Goal: Task Accomplishment & Management: Manage account settings

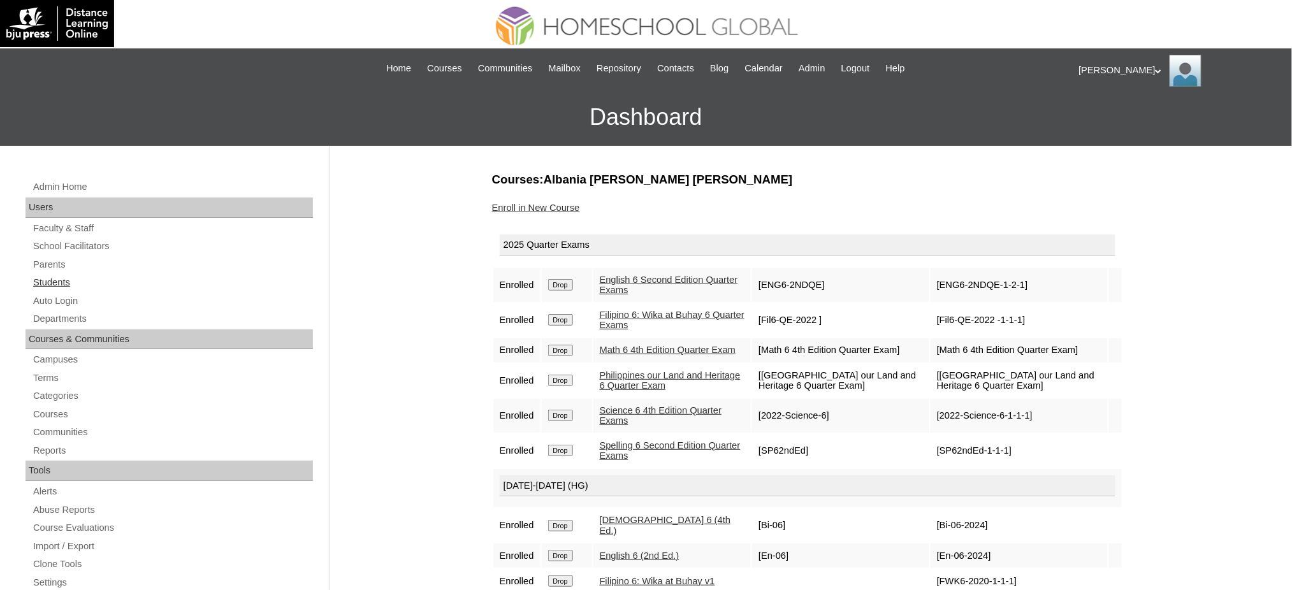
click at [62, 286] on link "Students" at bounding box center [172, 283] width 281 height 16
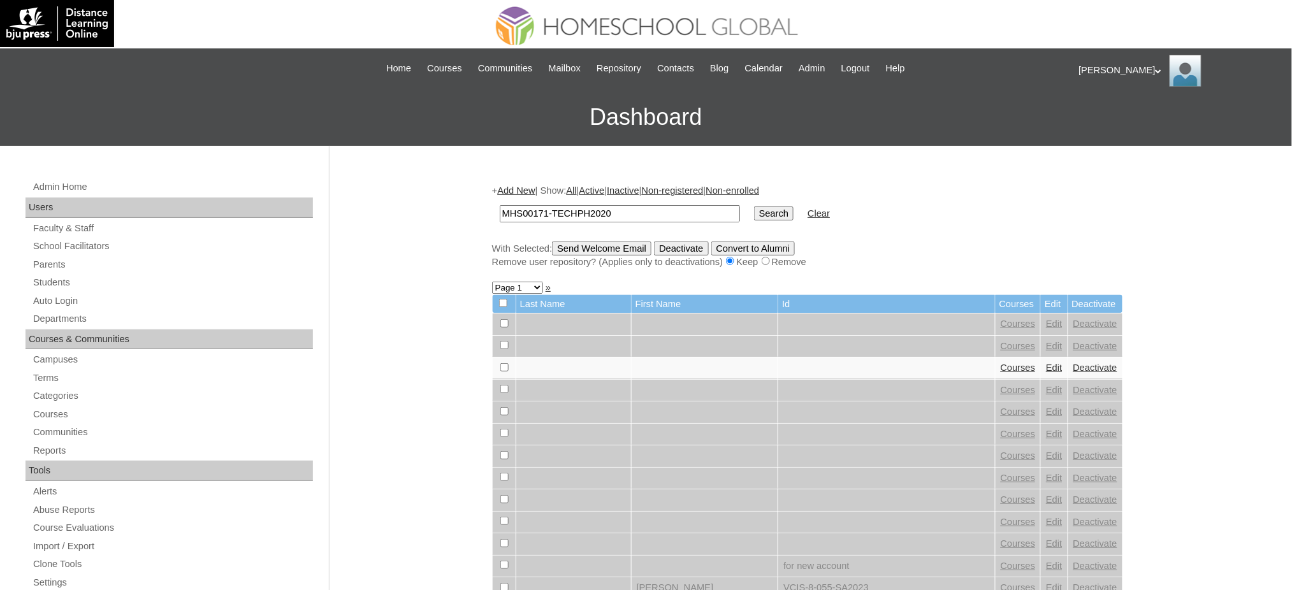
type input "MHS00171-TECHPH2020"
click at [754, 209] on input "Search" at bounding box center [774, 213] width 40 height 14
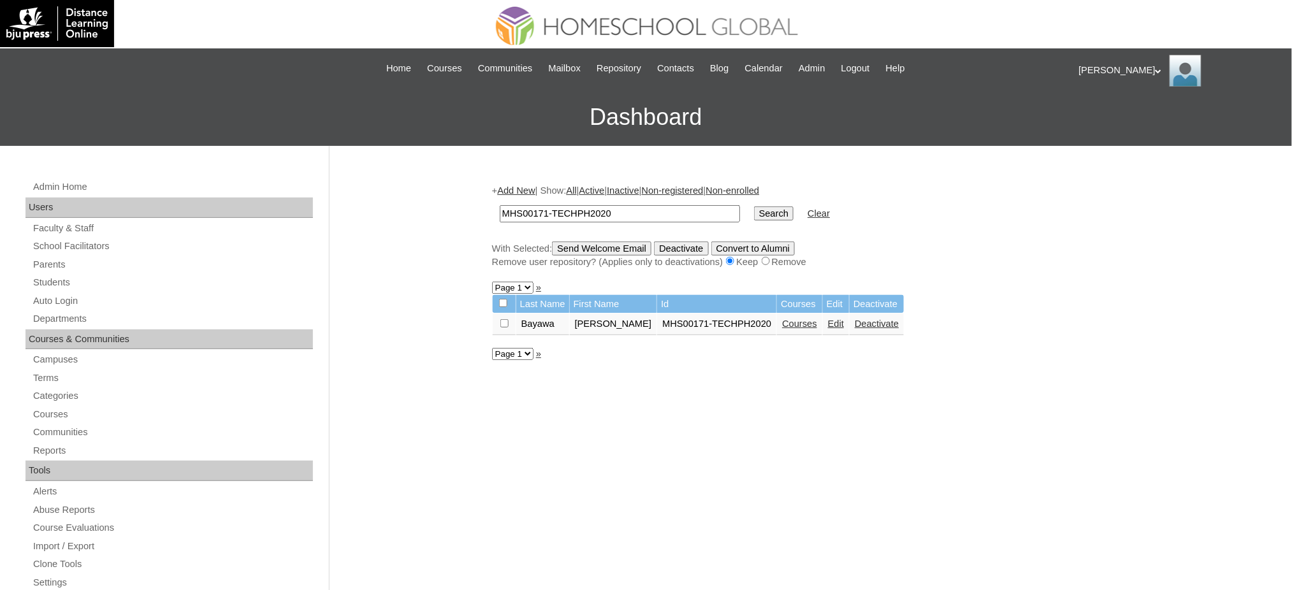
click at [828, 319] on link "Edit" at bounding box center [836, 324] width 16 height 10
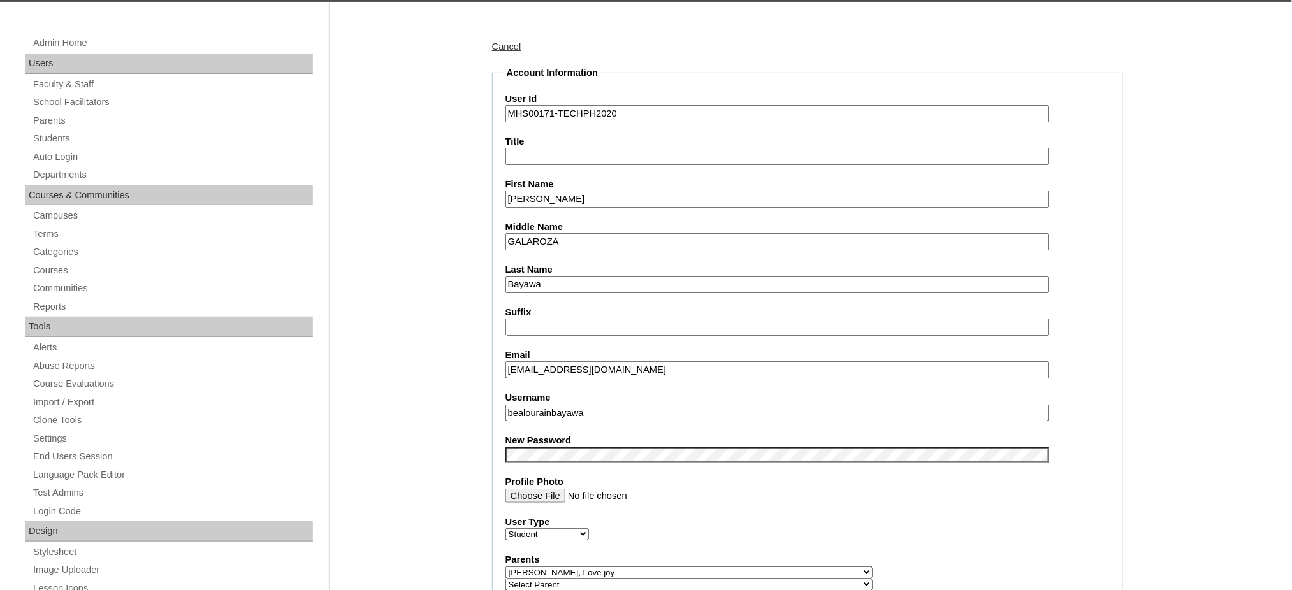
scroll to position [170, 0]
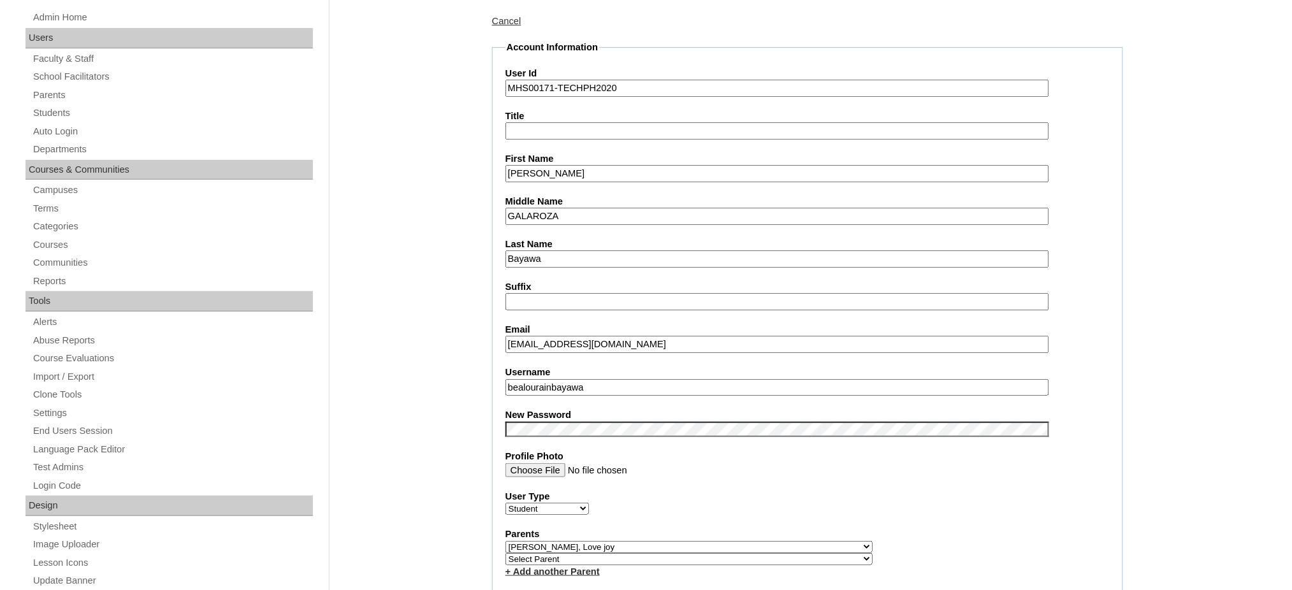
click at [587, 379] on input "bealourainbayawa" at bounding box center [777, 387] width 544 height 17
click at [556, 170] on input "Bea Lourain" at bounding box center [777, 173] width 544 height 17
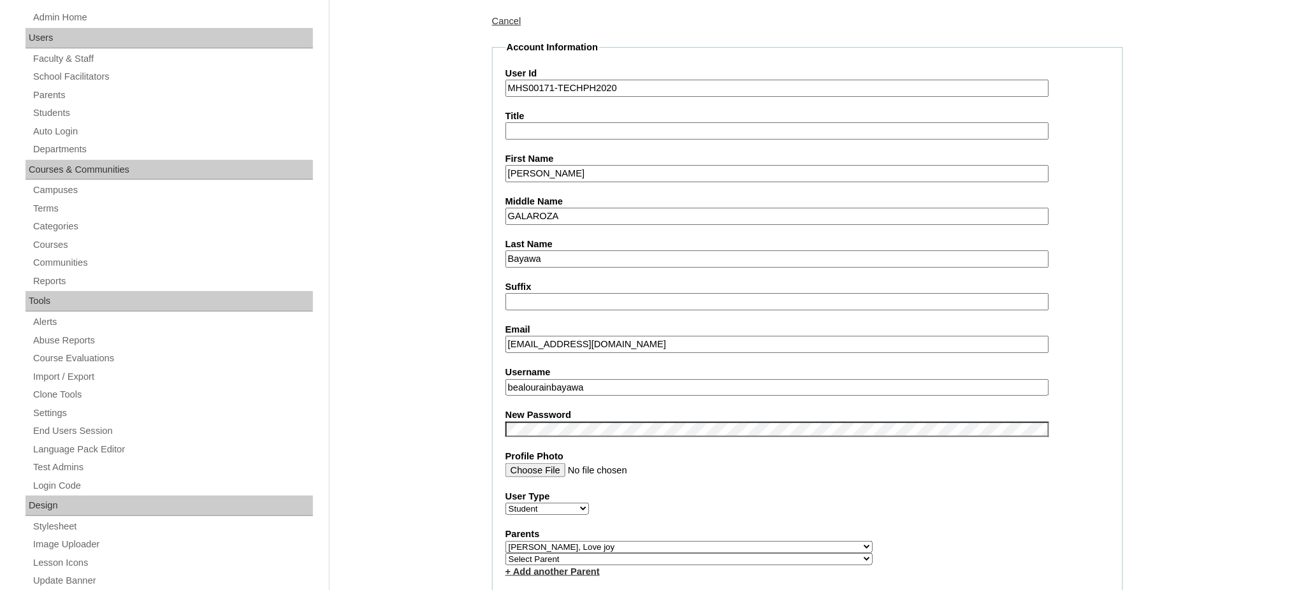
click at [556, 170] on input "Bea Lourain" at bounding box center [777, 173] width 544 height 17
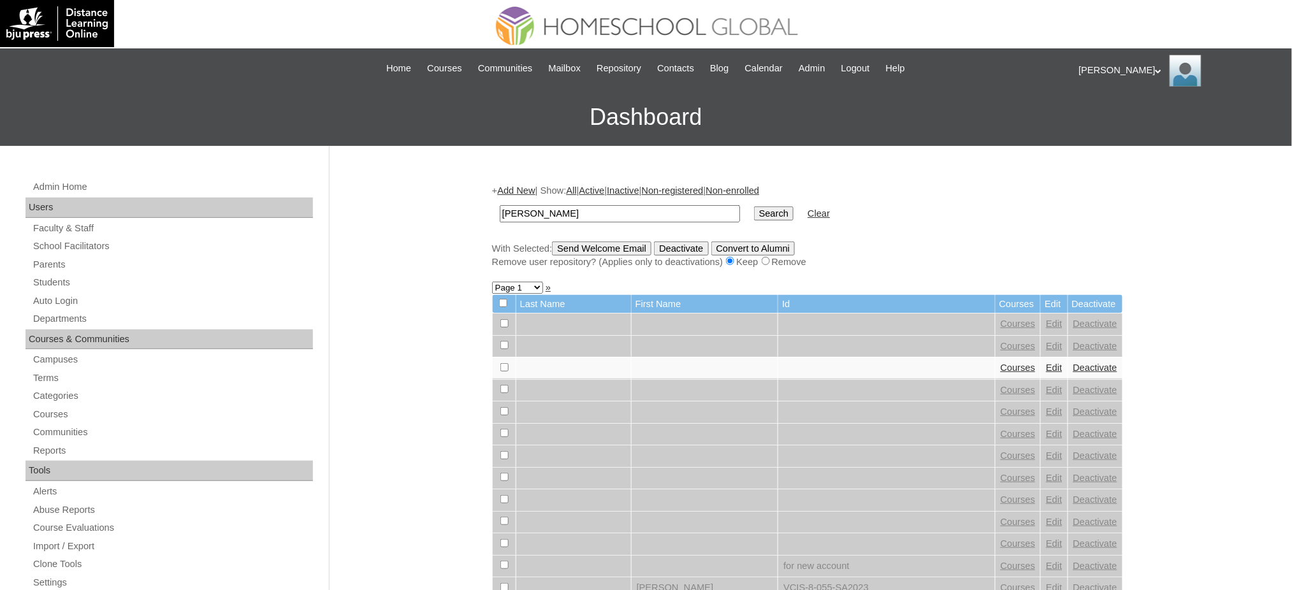
type input "[PERSON_NAME]"
click at [754, 212] on input "Search" at bounding box center [774, 213] width 40 height 14
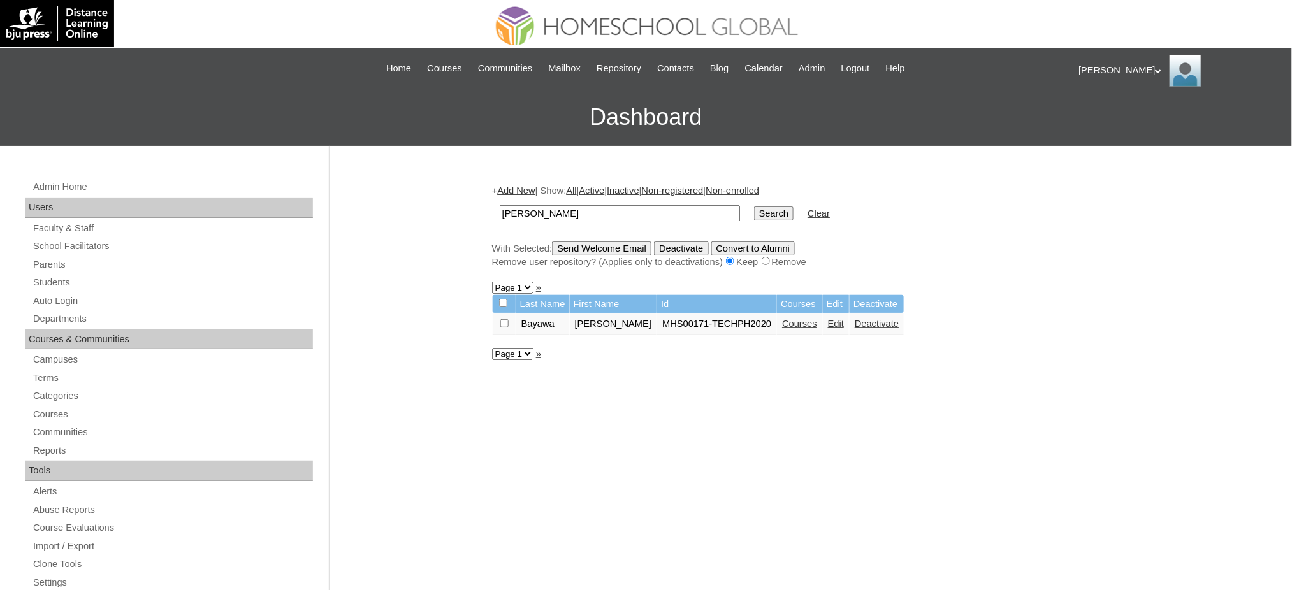
click at [782, 321] on link "Courses" at bounding box center [799, 324] width 35 height 10
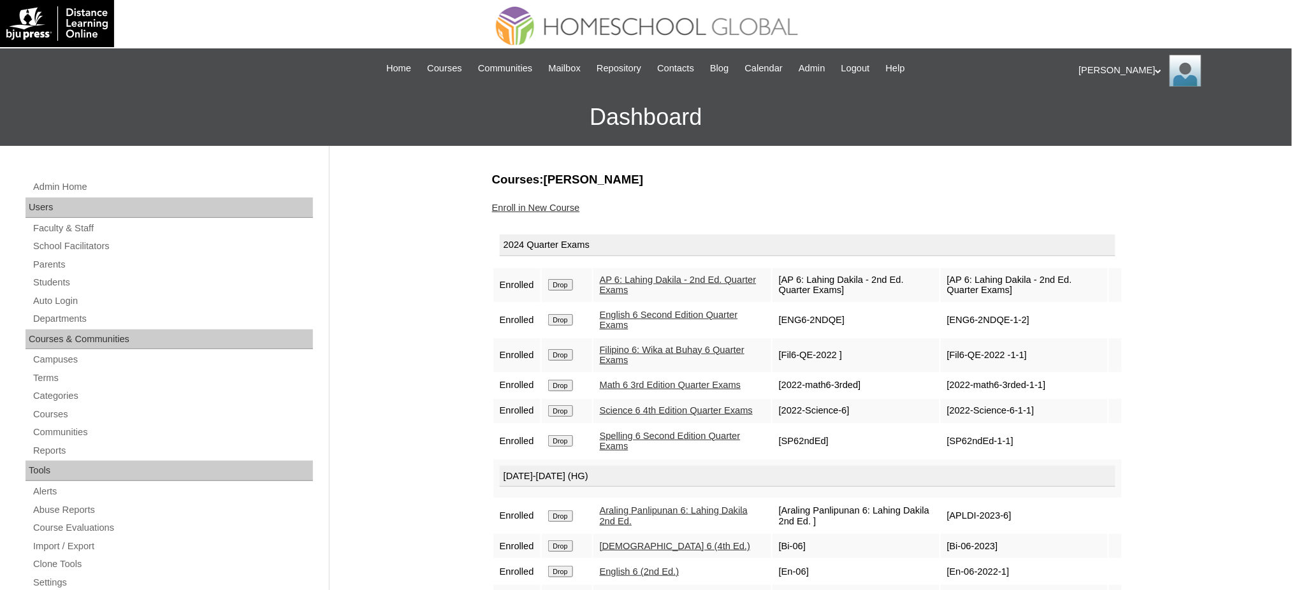
click at [556, 281] on input "Drop" at bounding box center [560, 284] width 25 height 11
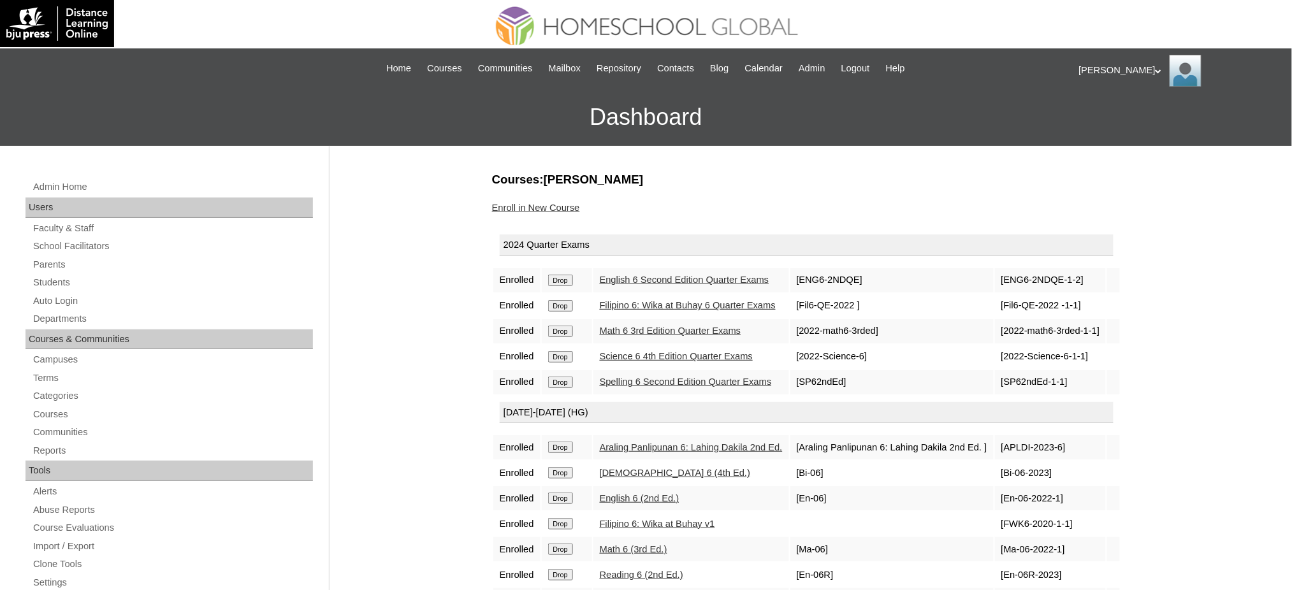
click at [562, 275] on input "Drop" at bounding box center [560, 280] width 25 height 11
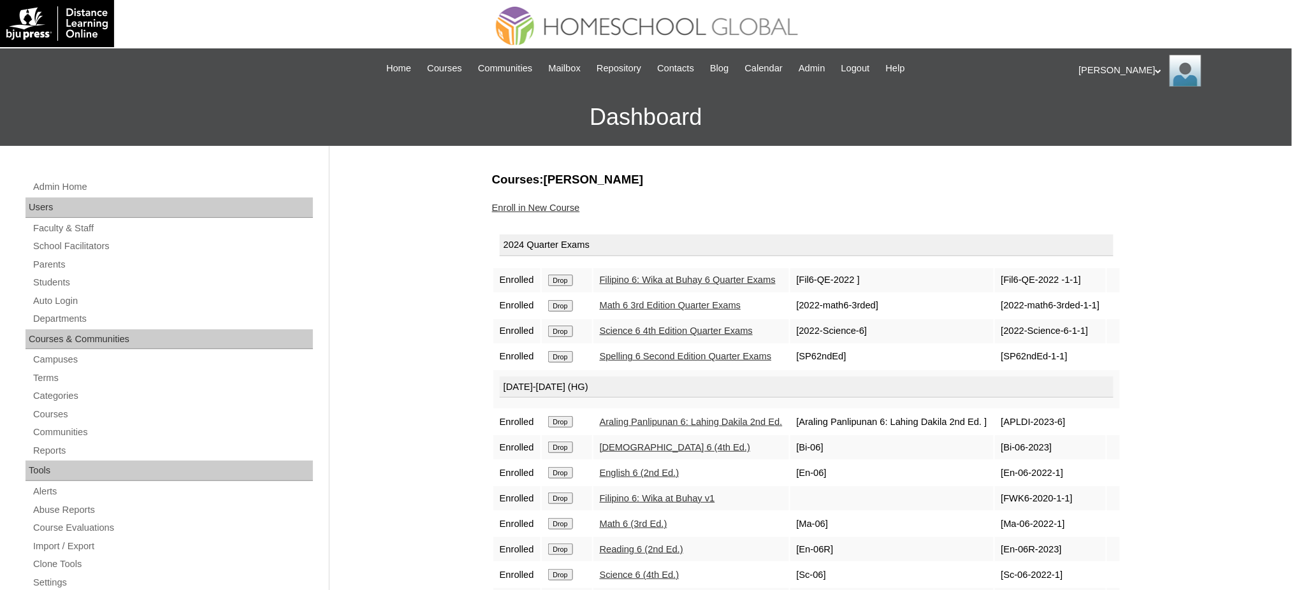
click at [261, 55] on div "|N|Staff|| Skip to Main Content Skip to Sub Navigation Home Courses Communities…" at bounding box center [646, 68] width 840 height 27
click at [554, 284] on input "Drop" at bounding box center [560, 280] width 25 height 11
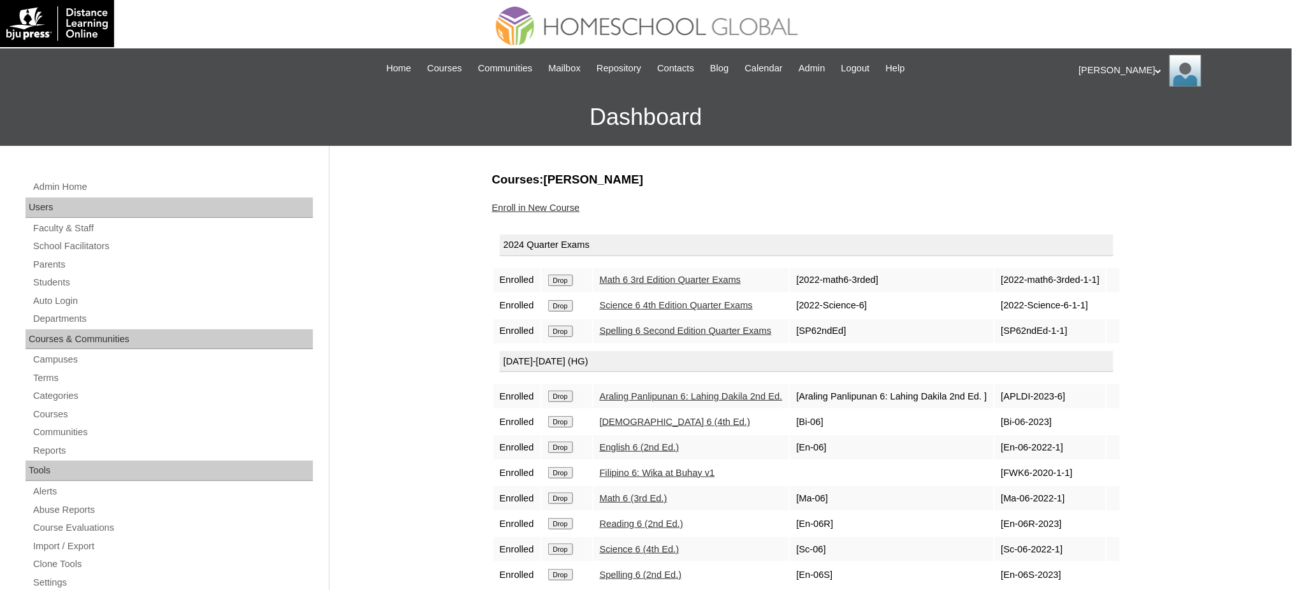
click at [570, 282] on input "Drop" at bounding box center [560, 280] width 25 height 11
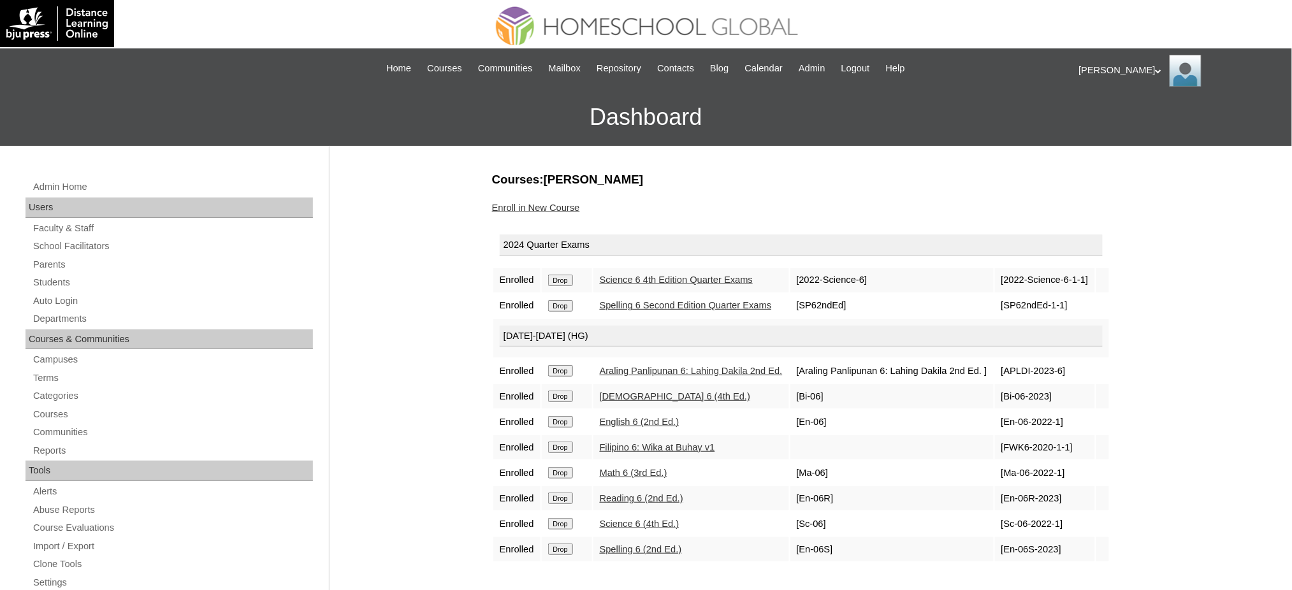
click at [563, 284] on input "Drop" at bounding box center [560, 280] width 25 height 11
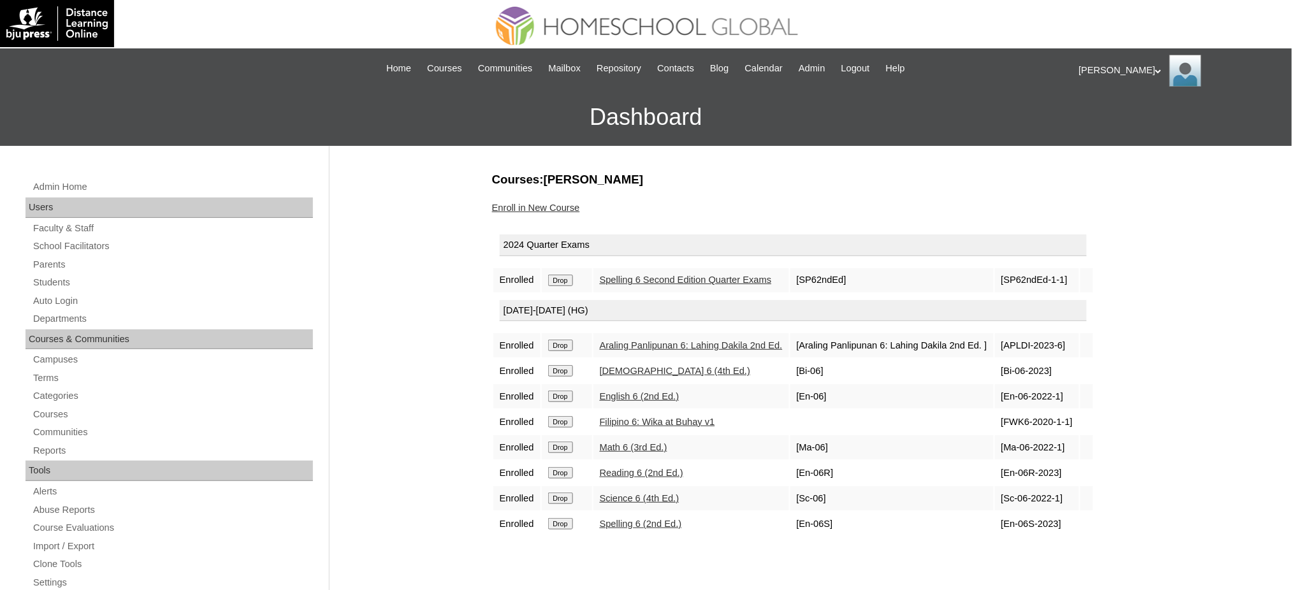
click at [558, 280] on input "Drop" at bounding box center [560, 280] width 25 height 11
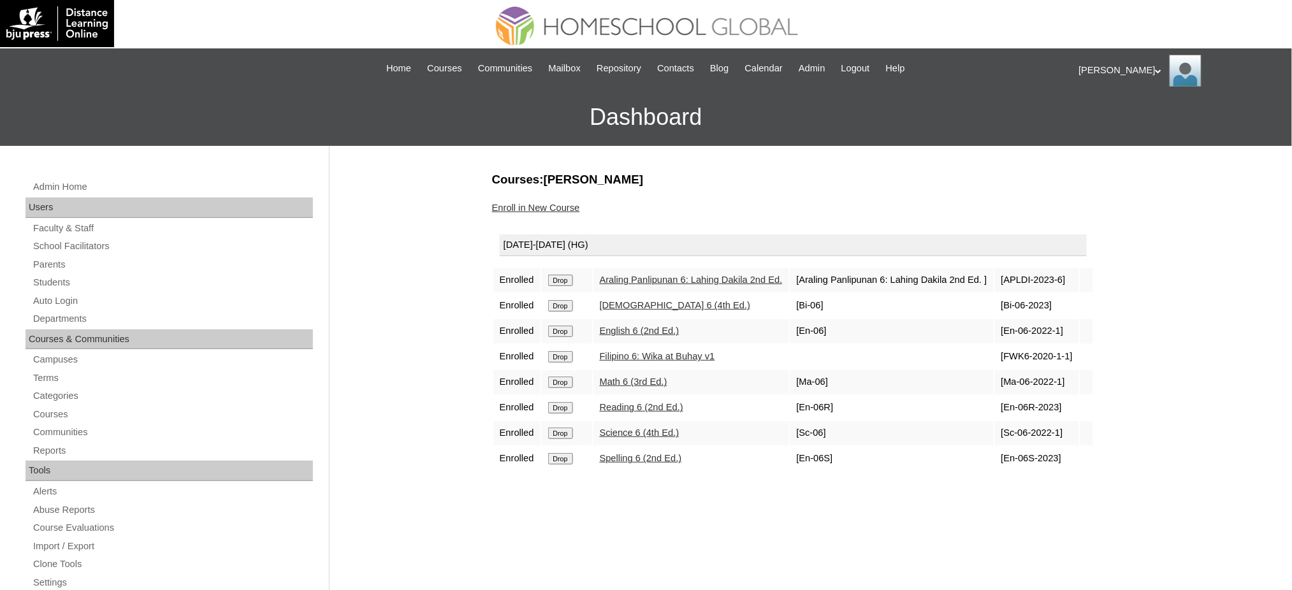
click at [565, 276] on input "Drop" at bounding box center [560, 280] width 25 height 11
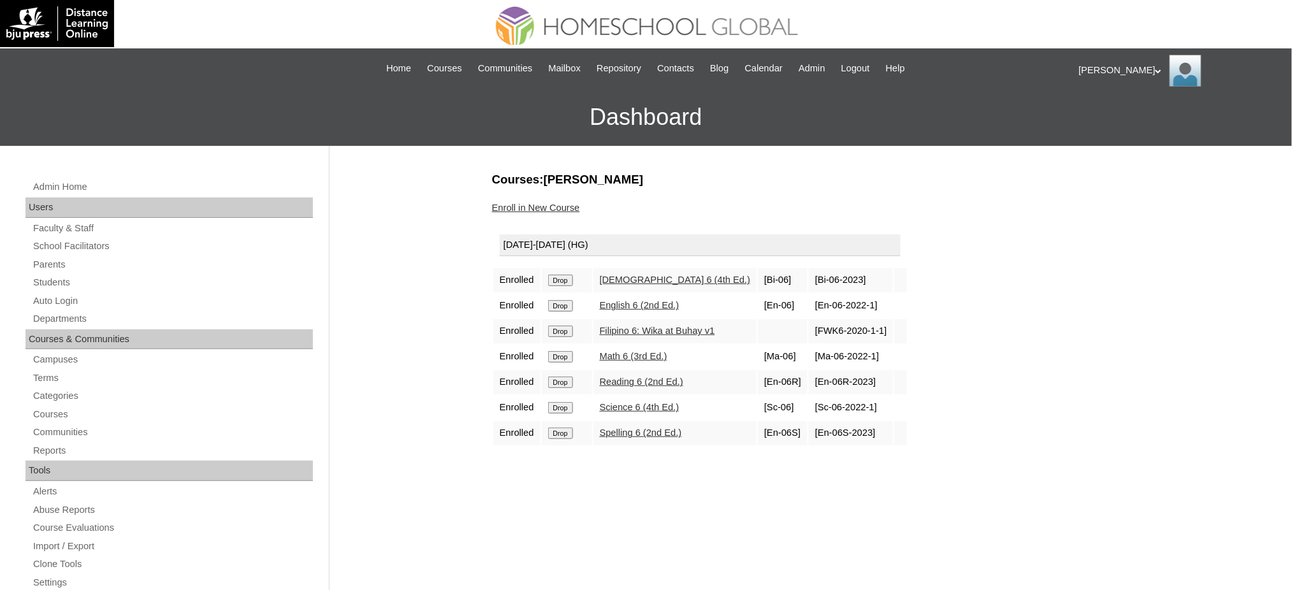
click at [569, 275] on input "Drop" at bounding box center [560, 280] width 25 height 11
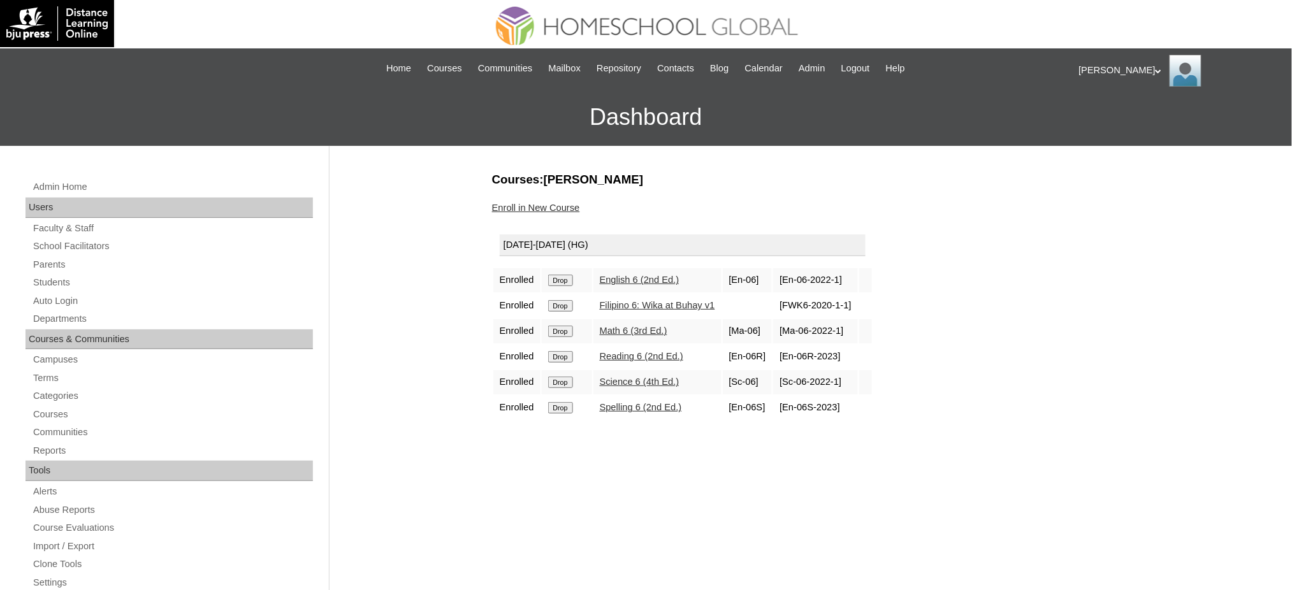
click at [570, 280] on input "Drop" at bounding box center [560, 280] width 25 height 11
click at [553, 282] on input "Drop" at bounding box center [560, 280] width 25 height 11
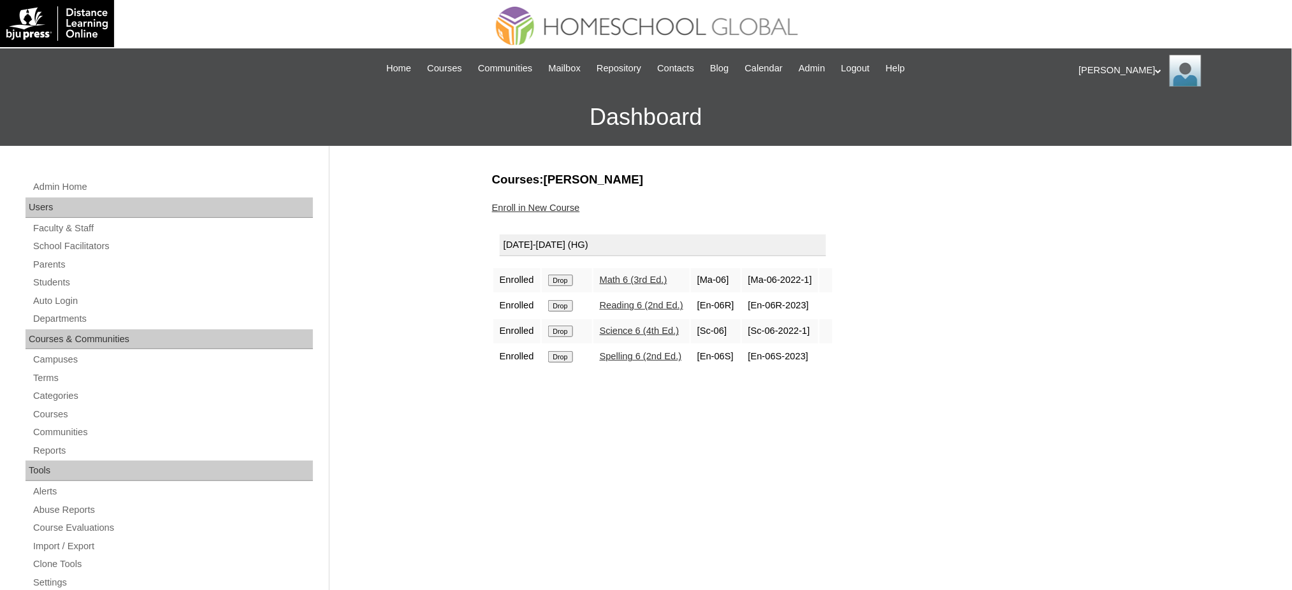
click at [573, 279] on input "Drop" at bounding box center [560, 280] width 25 height 11
click at [563, 280] on input "Drop" at bounding box center [560, 280] width 25 height 11
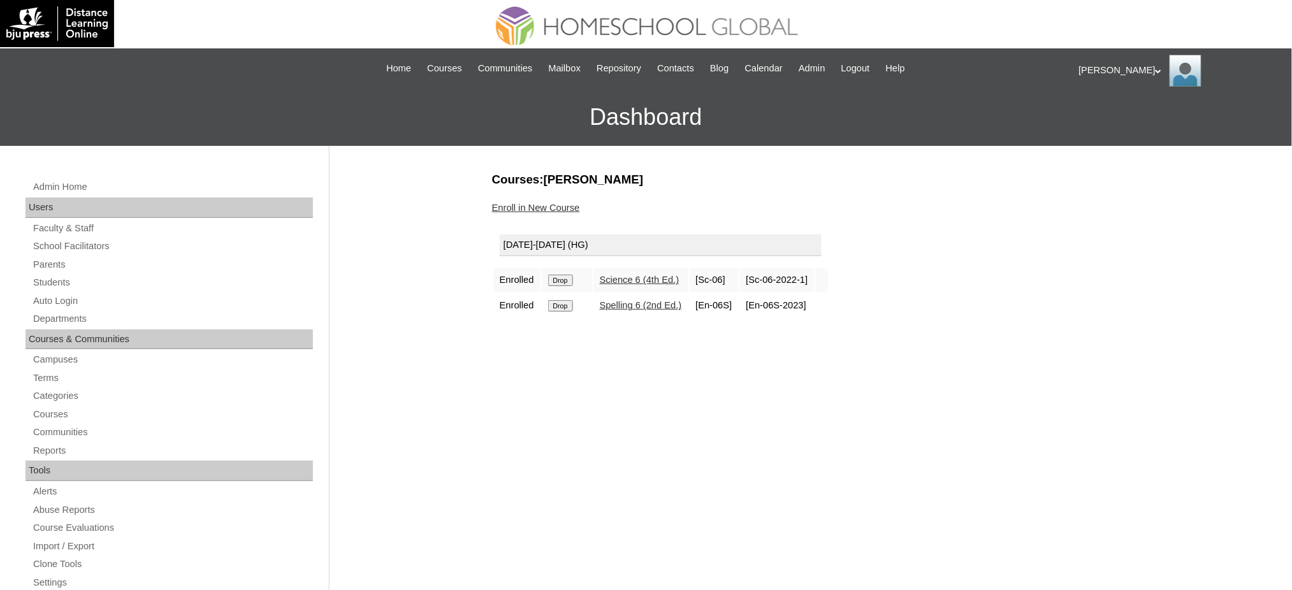
click at [565, 278] on input "Drop" at bounding box center [560, 280] width 25 height 11
click at [558, 280] on input "Drop" at bounding box center [560, 280] width 25 height 11
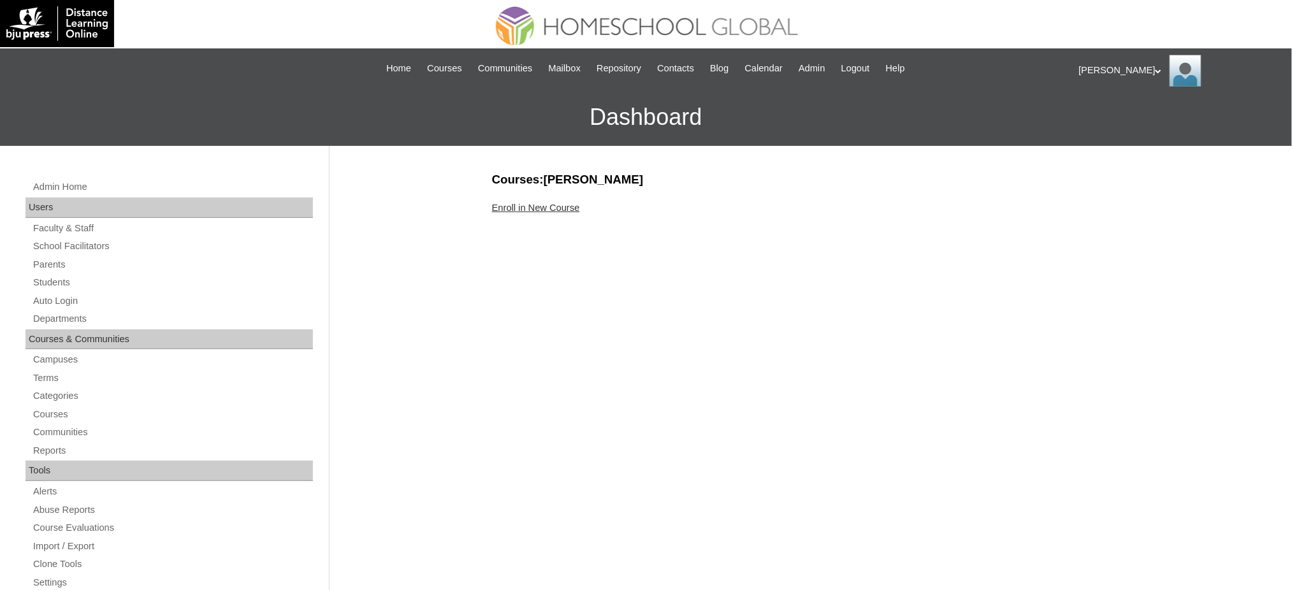
click at [537, 207] on link "Enroll in New Course" at bounding box center [536, 208] width 88 height 10
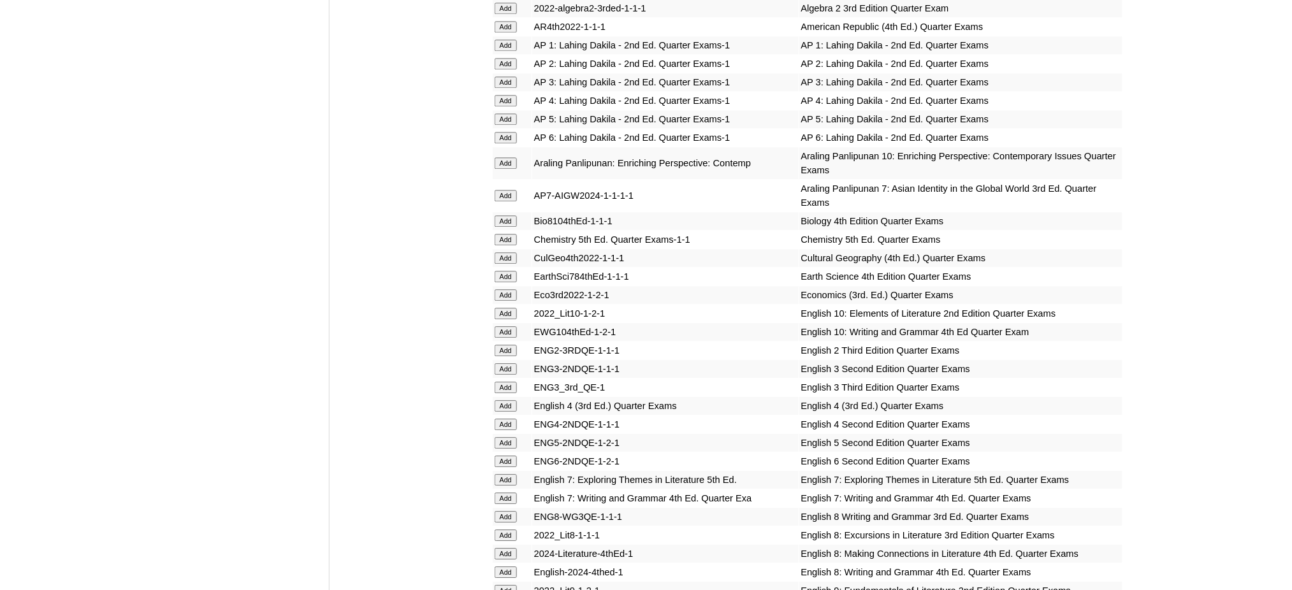
scroll to position [1189, 0]
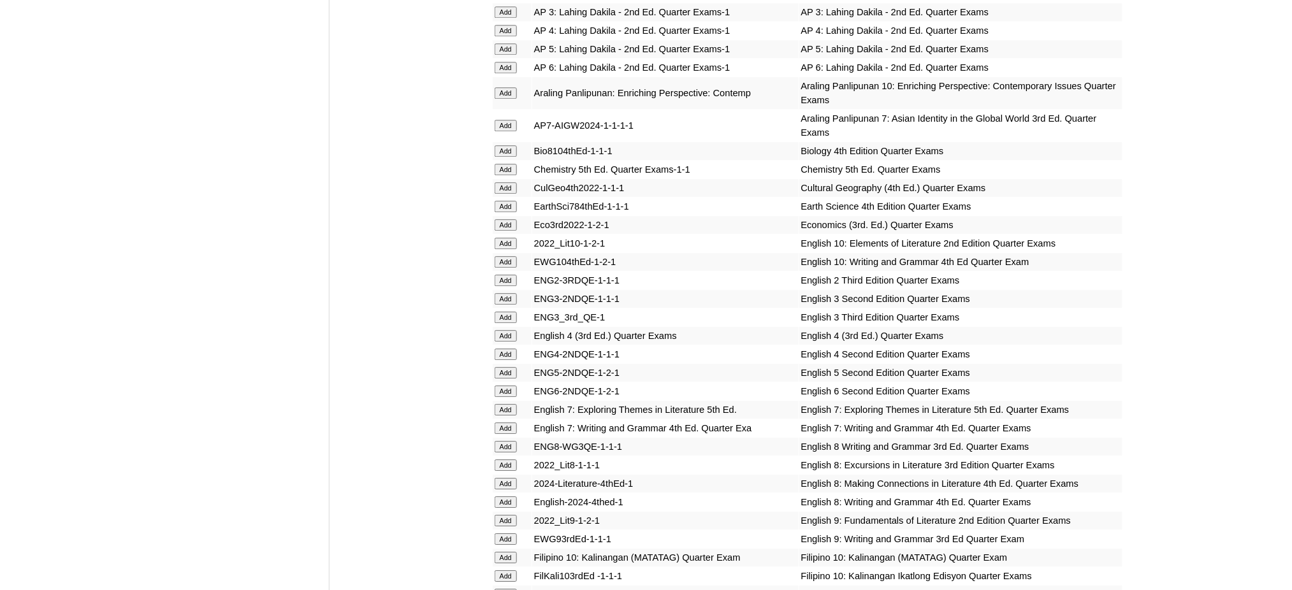
click at [507, 120] on input "Add" at bounding box center [506, 125] width 22 height 11
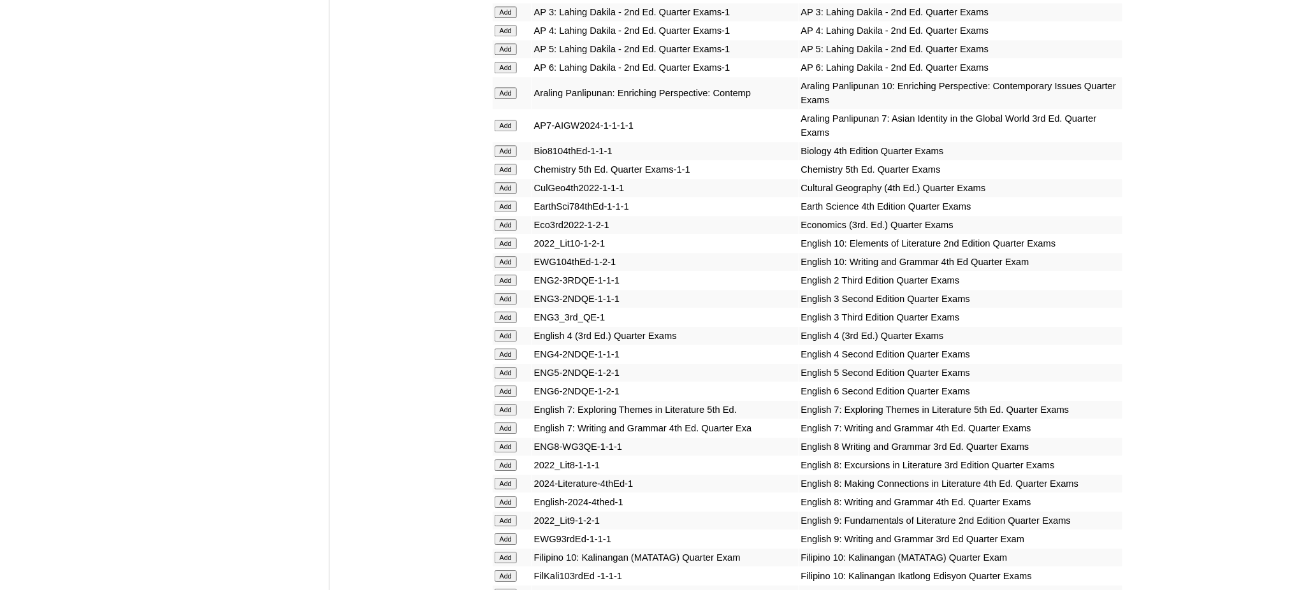
click at [507, 201] on input "Add" at bounding box center [506, 206] width 22 height 11
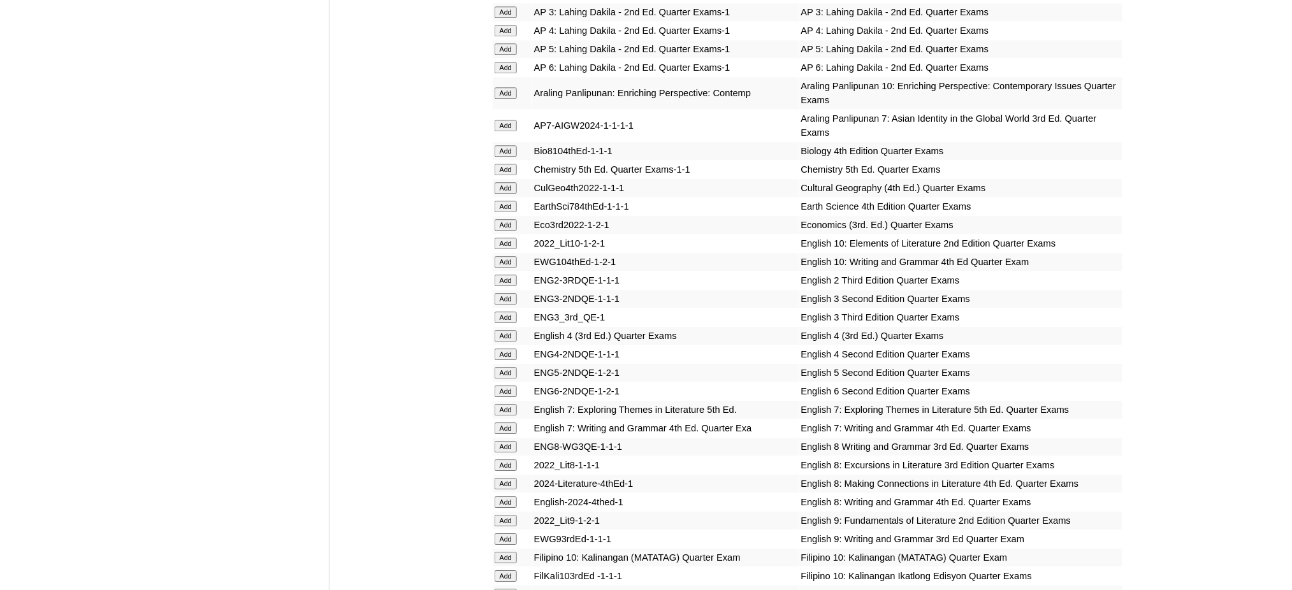
click at [505, 404] on input "Add" at bounding box center [506, 409] width 22 height 11
click at [507, 423] on input "Add" at bounding box center [506, 428] width 22 height 11
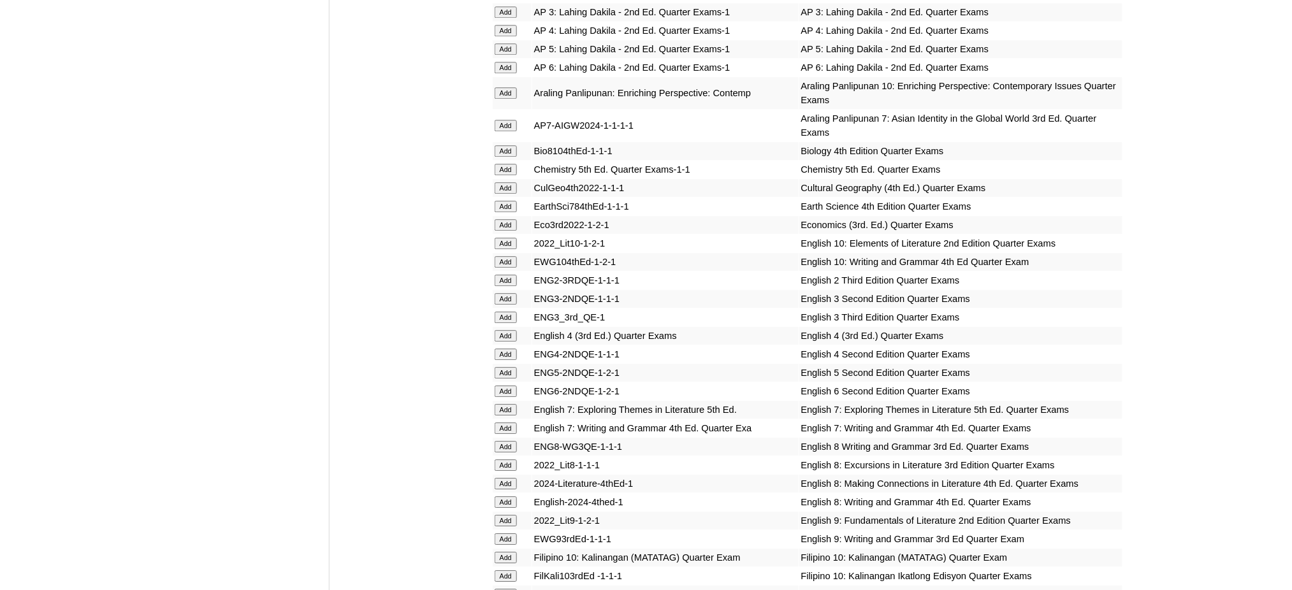
click at [507, 423] on input "Add" at bounding box center [506, 428] width 22 height 11
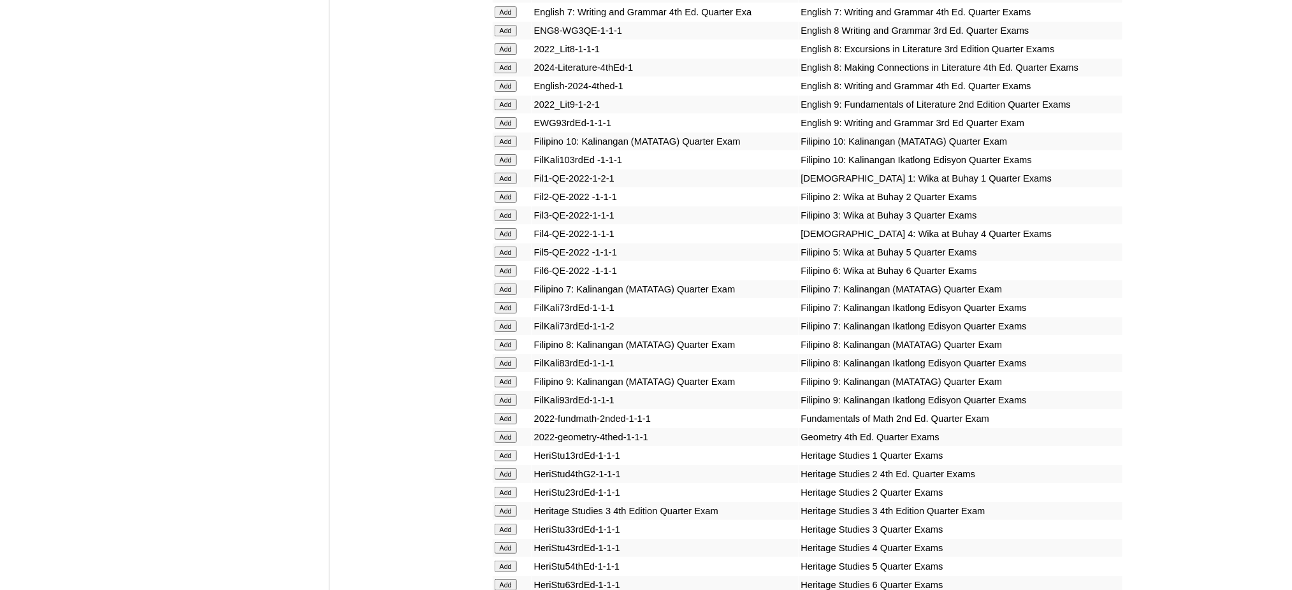
scroll to position [1614, 0]
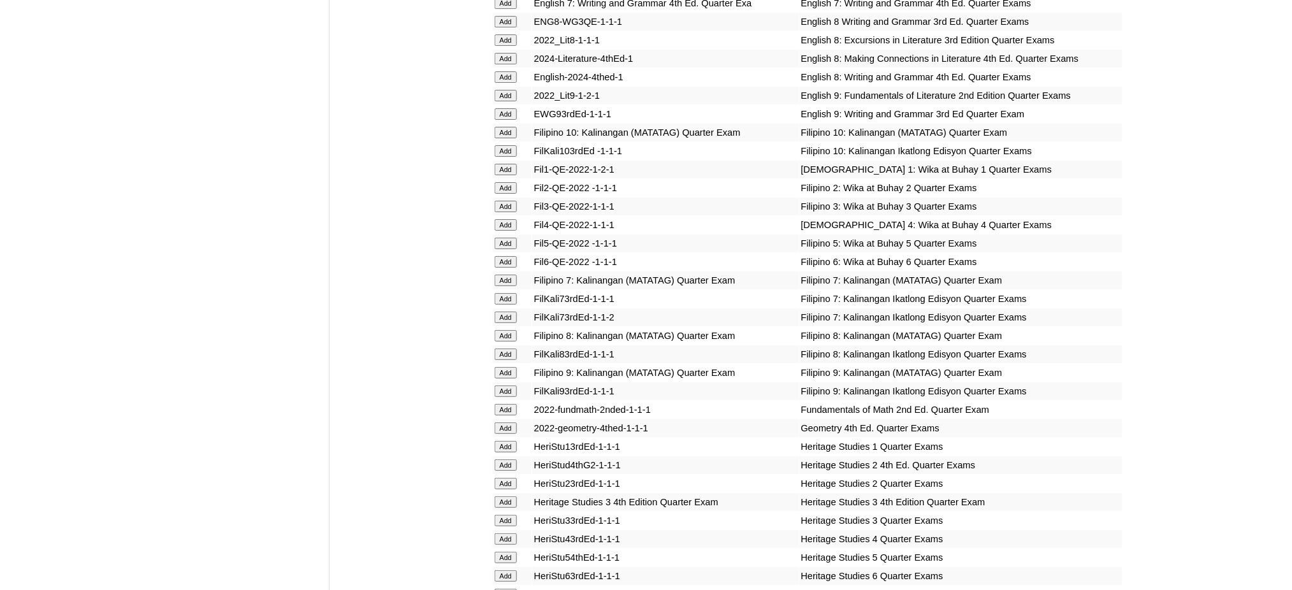
click at [507, 275] on input "Add" at bounding box center [506, 280] width 22 height 11
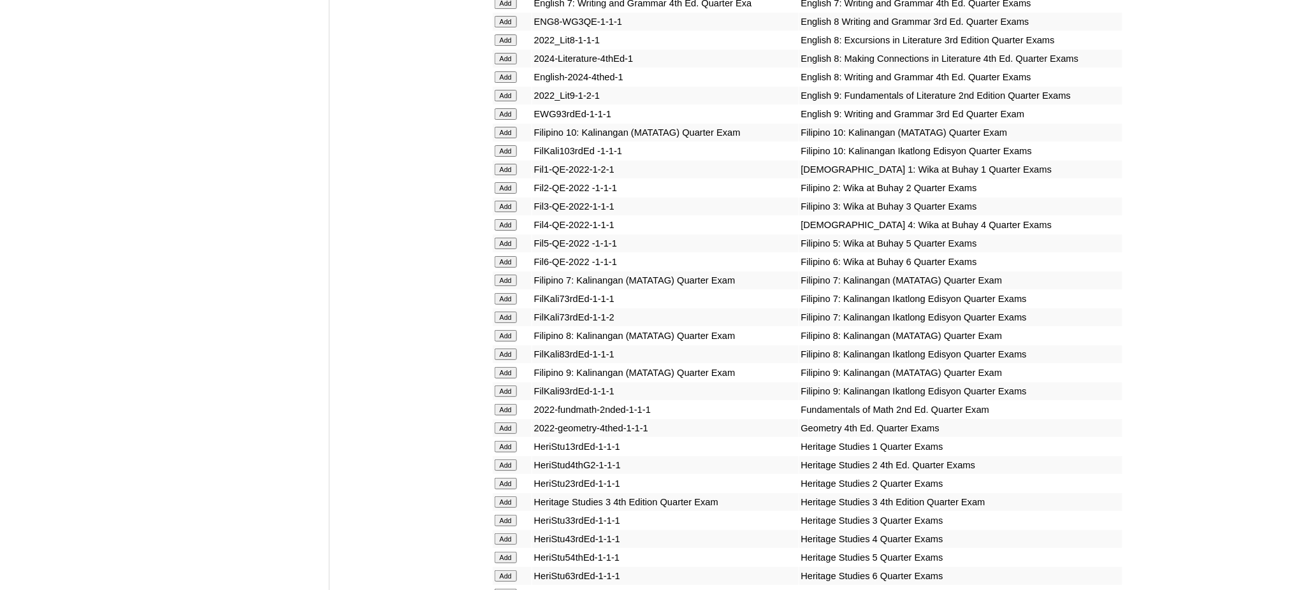
click at [507, 275] on input "Add" at bounding box center [506, 280] width 22 height 11
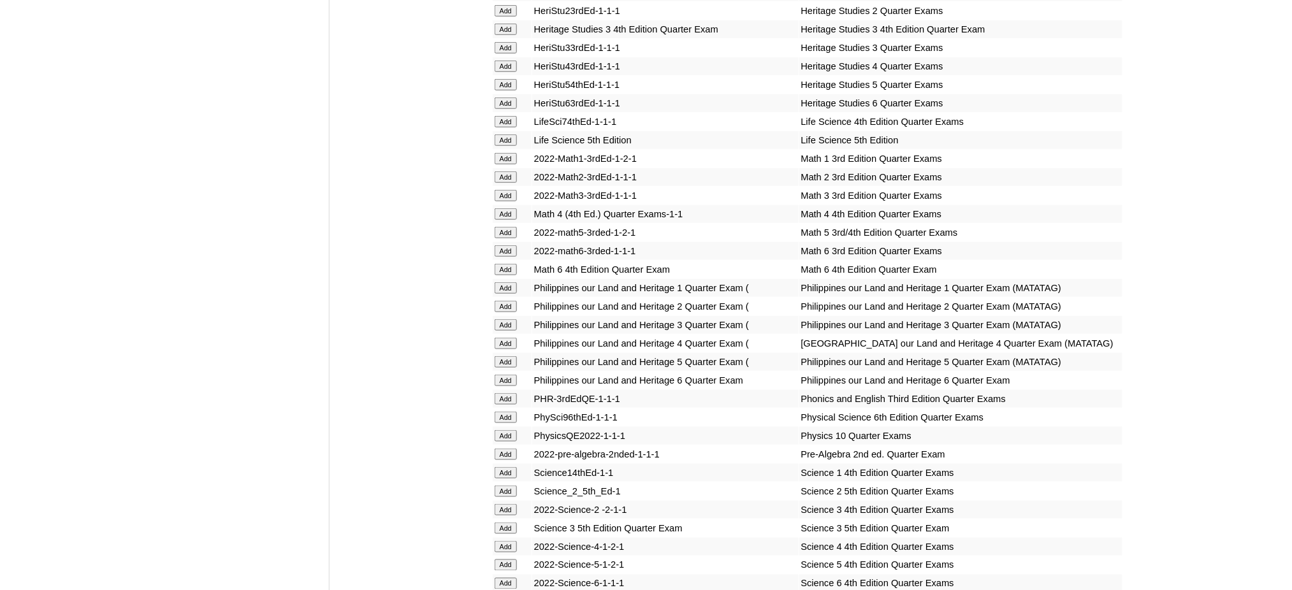
scroll to position [2124, 0]
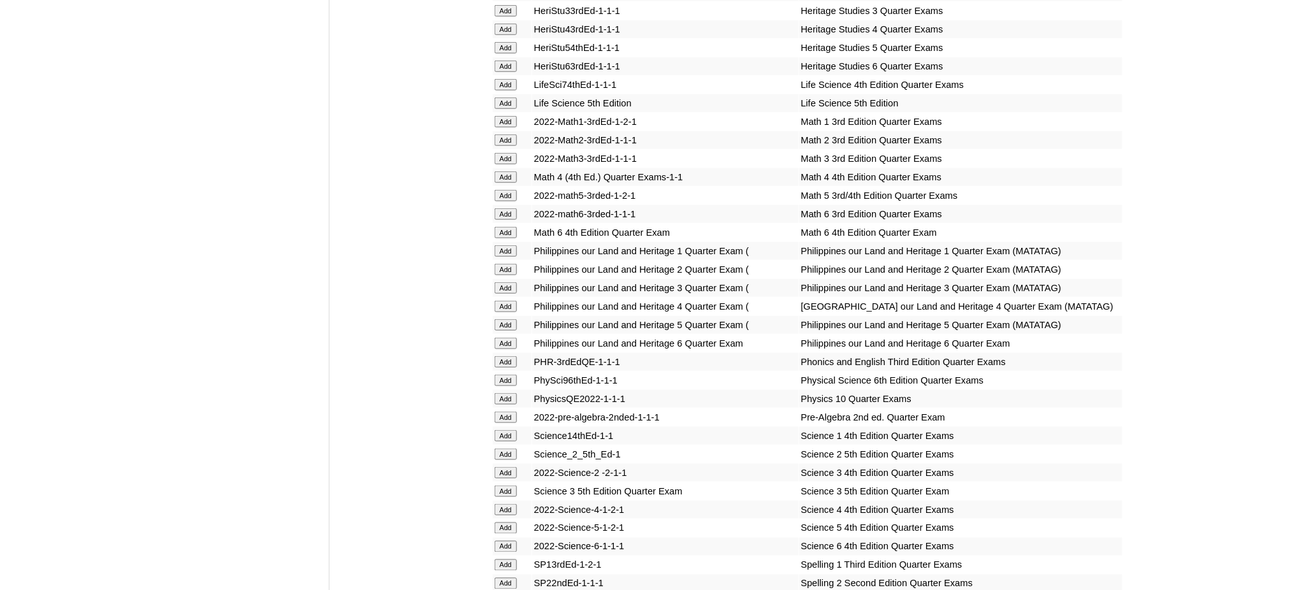
click at [506, 412] on input "Add" at bounding box center [506, 417] width 22 height 11
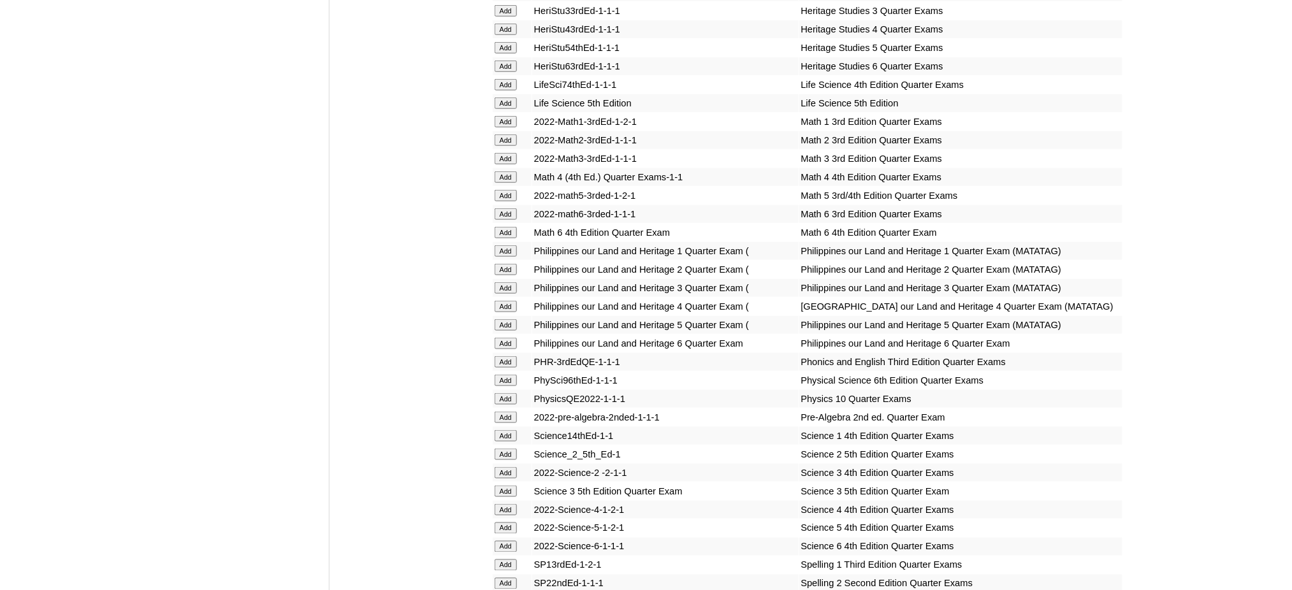
click at [506, 412] on input "Add" at bounding box center [506, 417] width 22 height 11
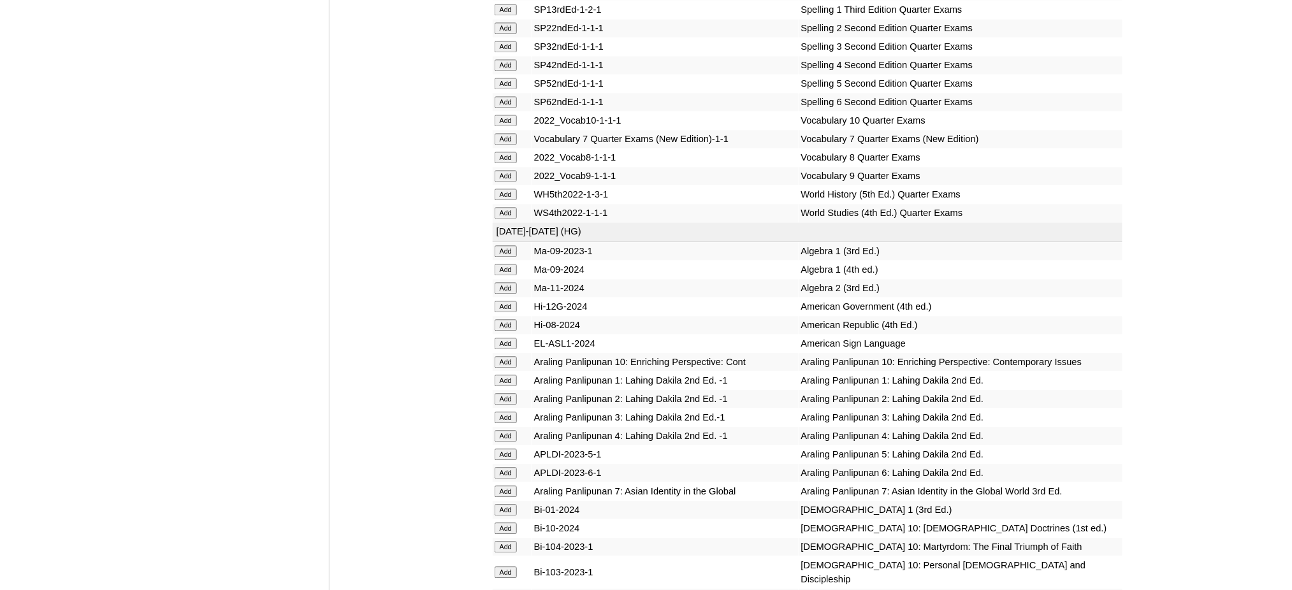
scroll to position [2634, 0]
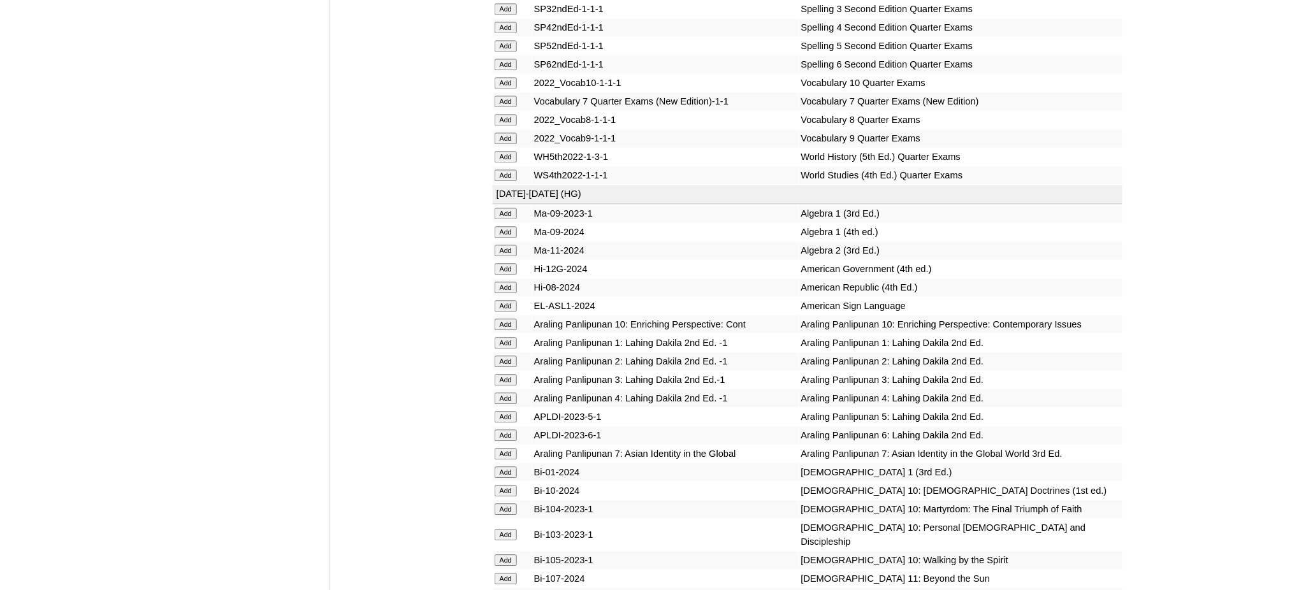
scroll to position [2719, 0]
click at [508, 94] on input "Add" at bounding box center [506, 99] width 22 height 11
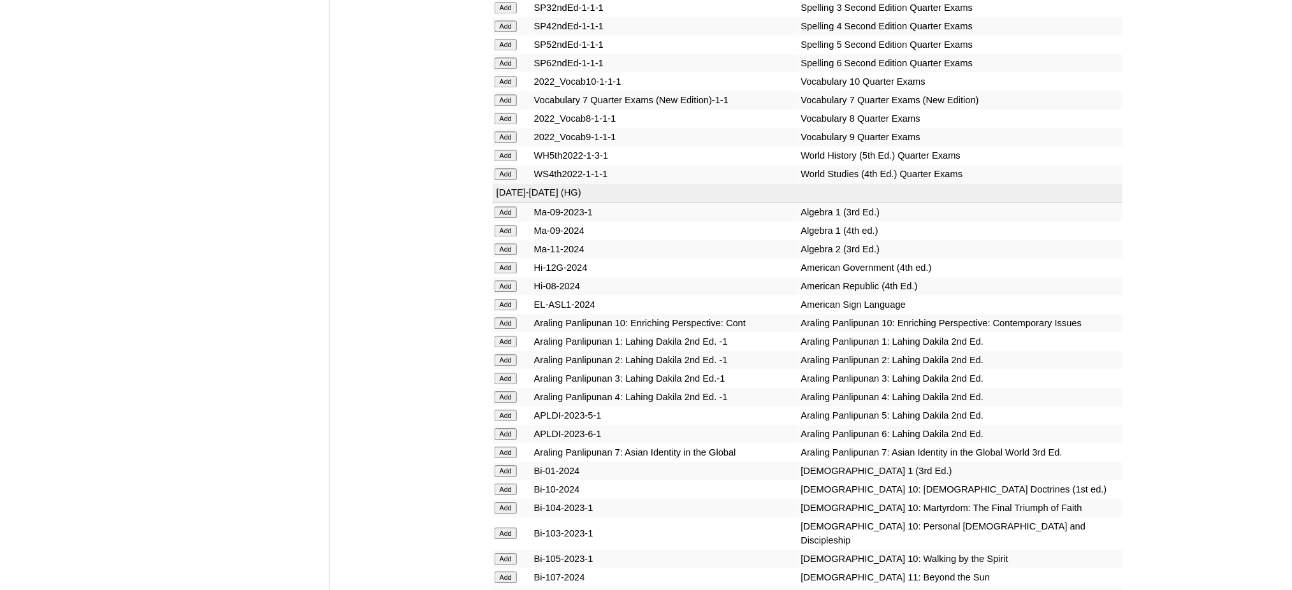
click at [505, 447] on input "Add" at bounding box center [506, 452] width 22 height 11
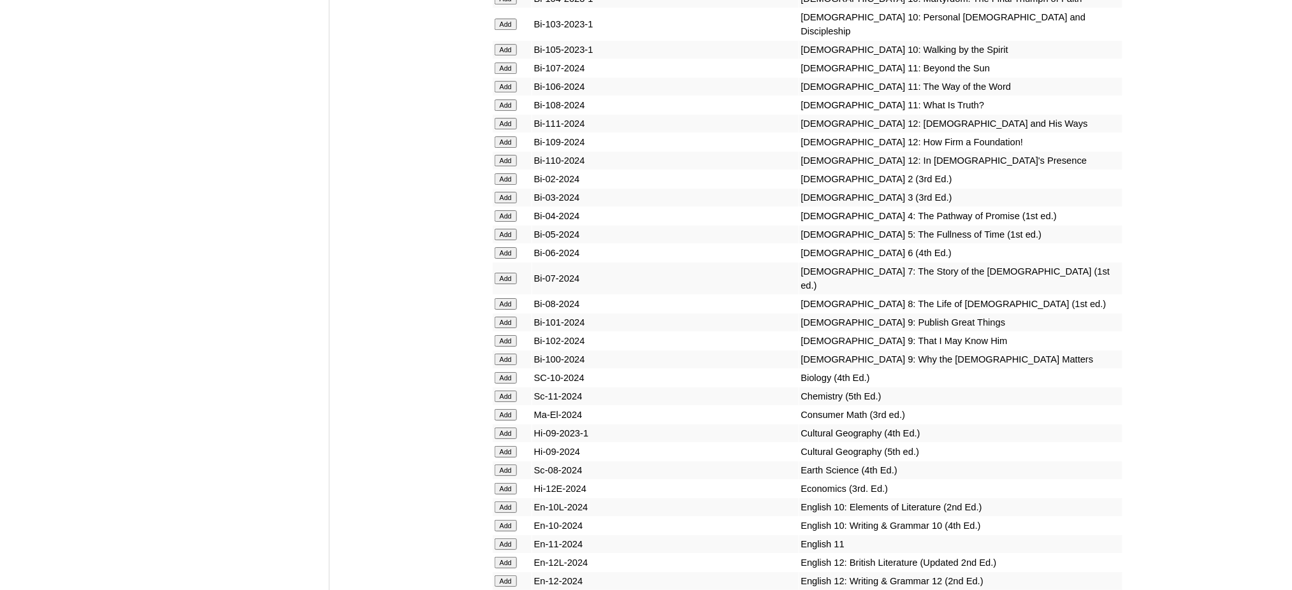
scroll to position [3229, 0]
click at [498, 272] on input "Add" at bounding box center [506, 277] width 22 height 11
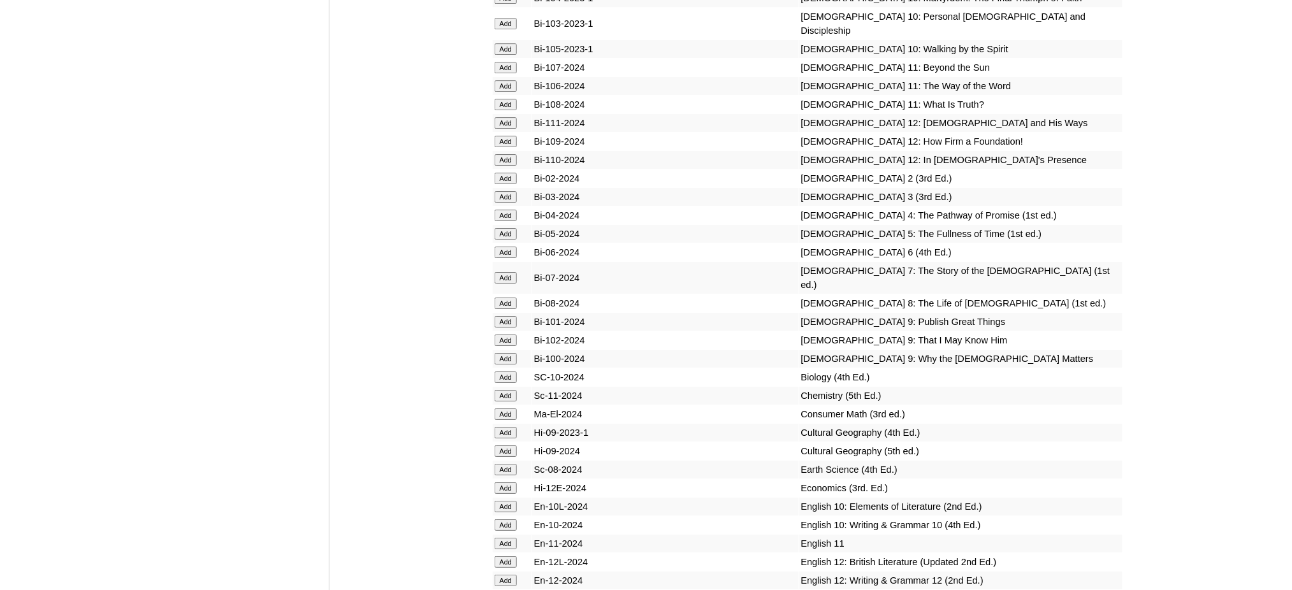
click at [498, 272] on input "Add" at bounding box center [506, 277] width 22 height 11
click at [514, 464] on input "Add" at bounding box center [506, 469] width 22 height 11
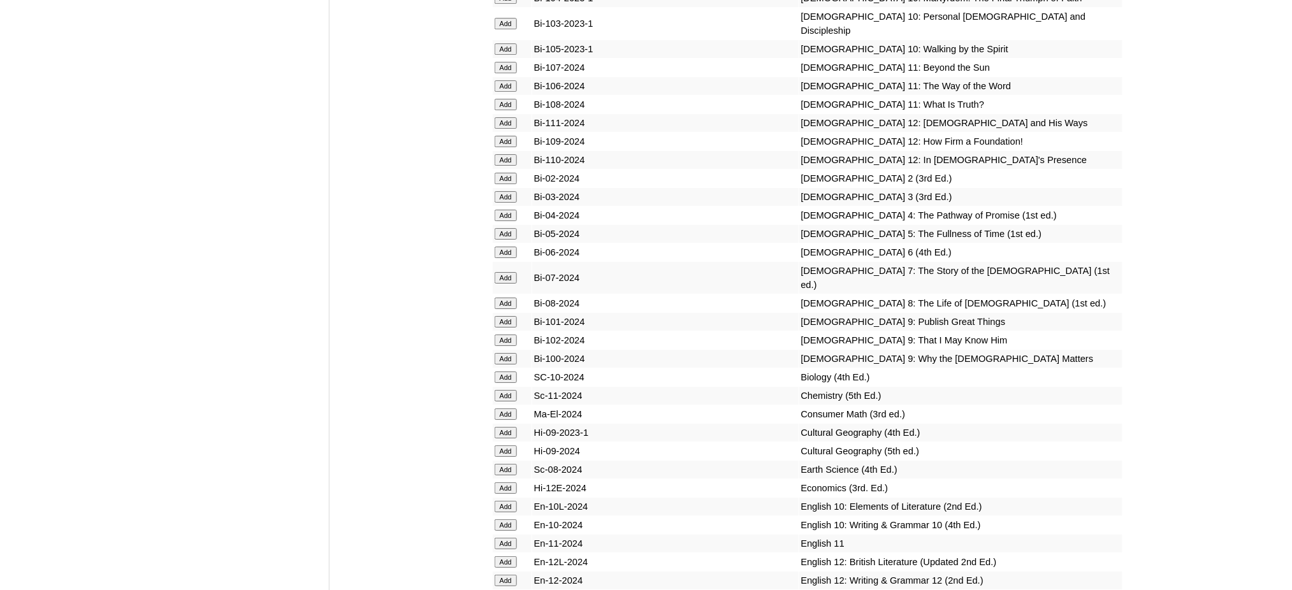
click at [514, 464] on input "Add" at bounding box center [506, 469] width 22 height 11
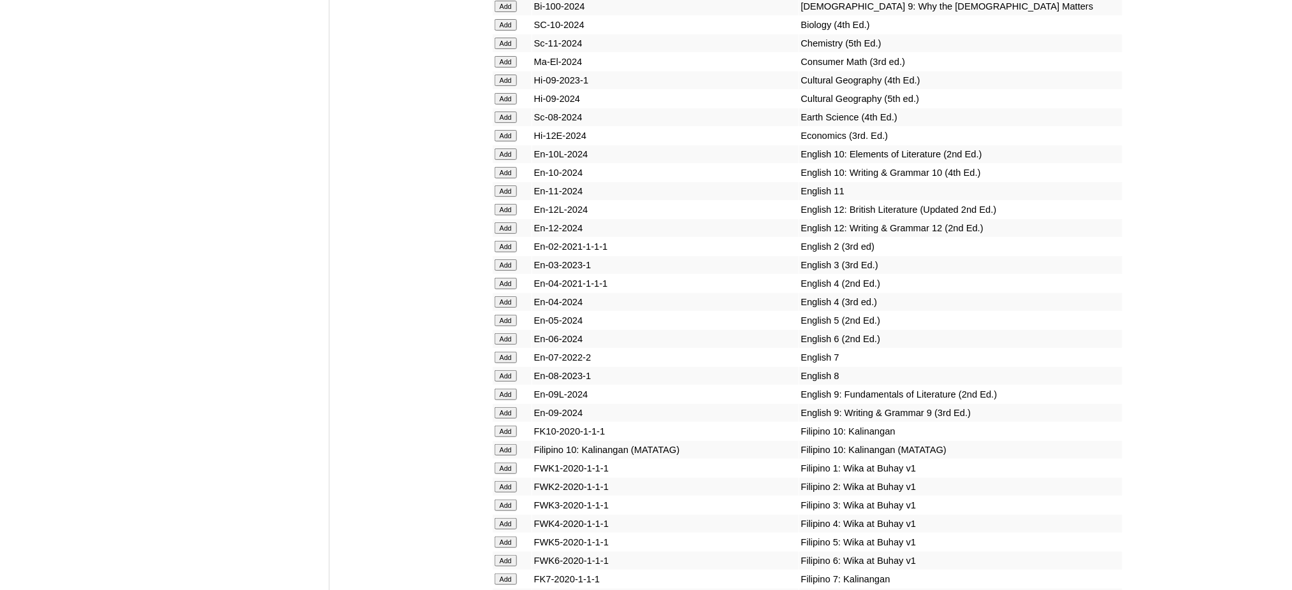
scroll to position [3739, 0]
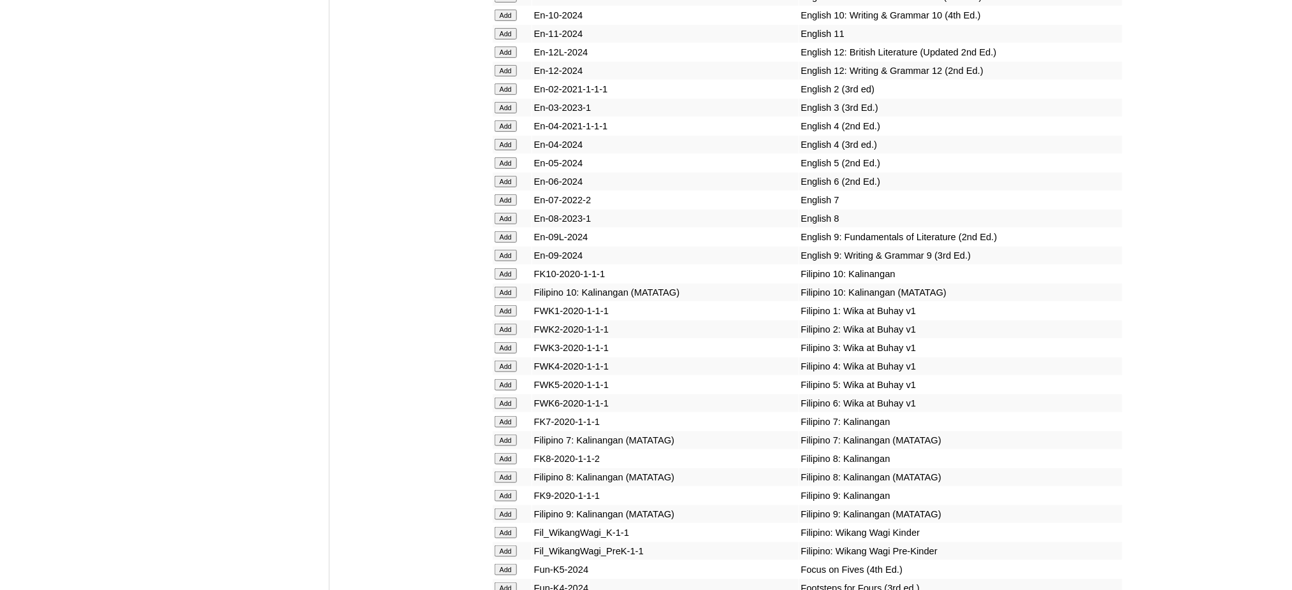
click at [507, 194] on input "Add" at bounding box center [506, 199] width 22 height 11
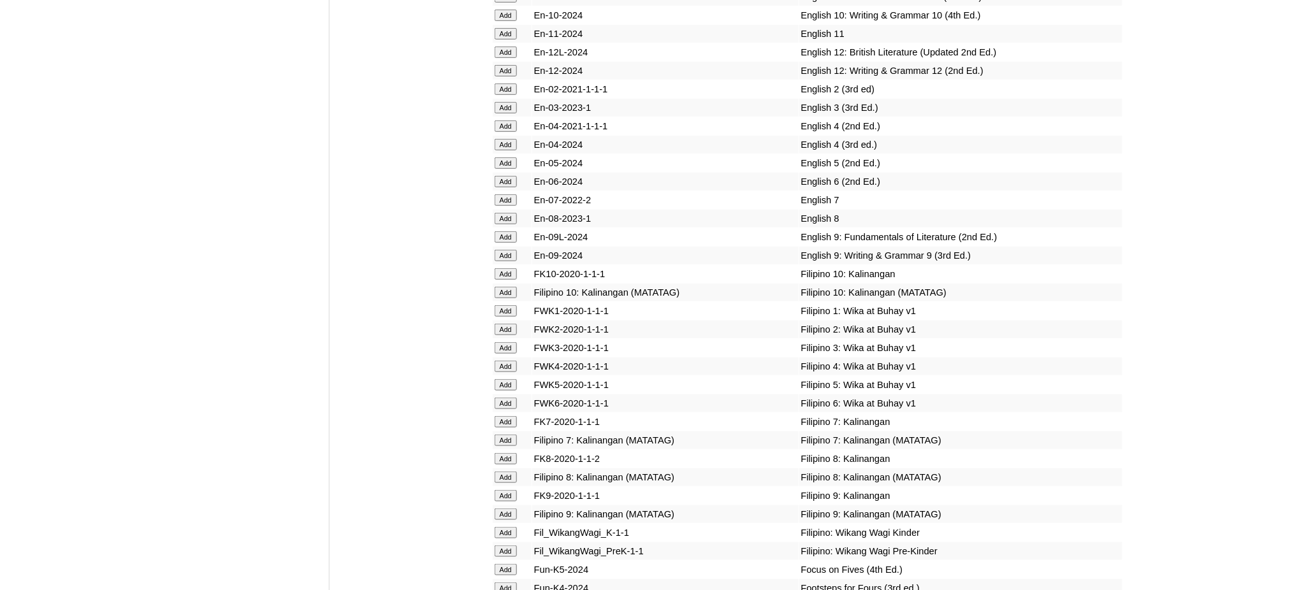
click at [500, 435] on input "Add" at bounding box center [506, 440] width 22 height 11
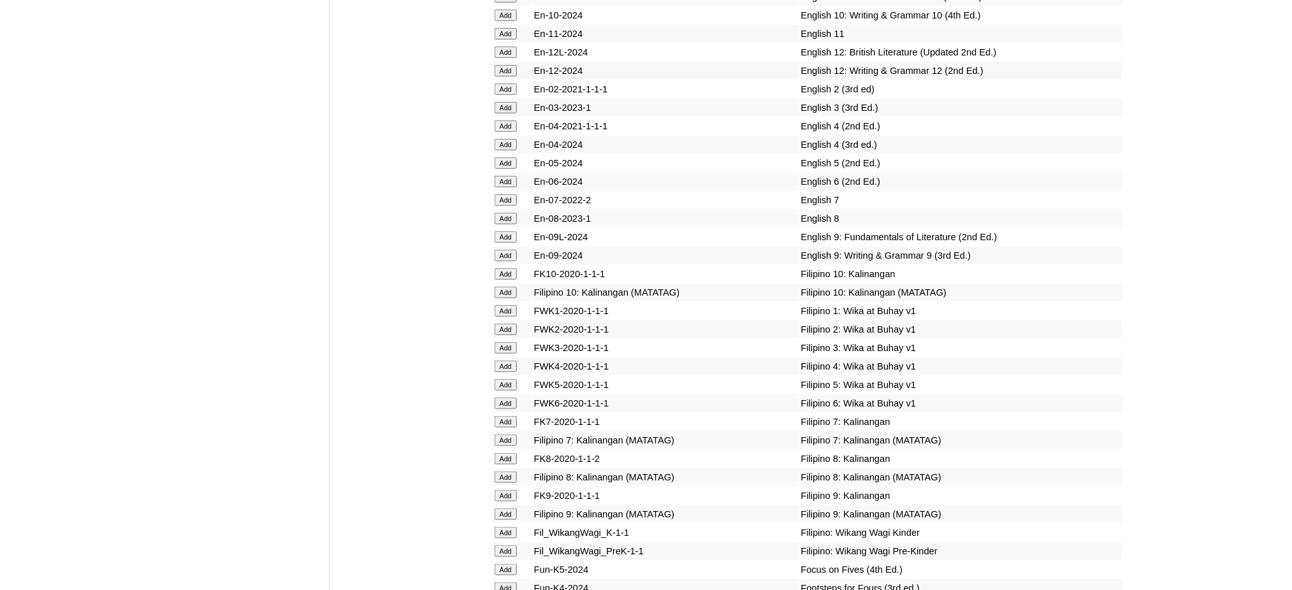
click at [500, 435] on input "Add" at bounding box center [506, 440] width 22 height 11
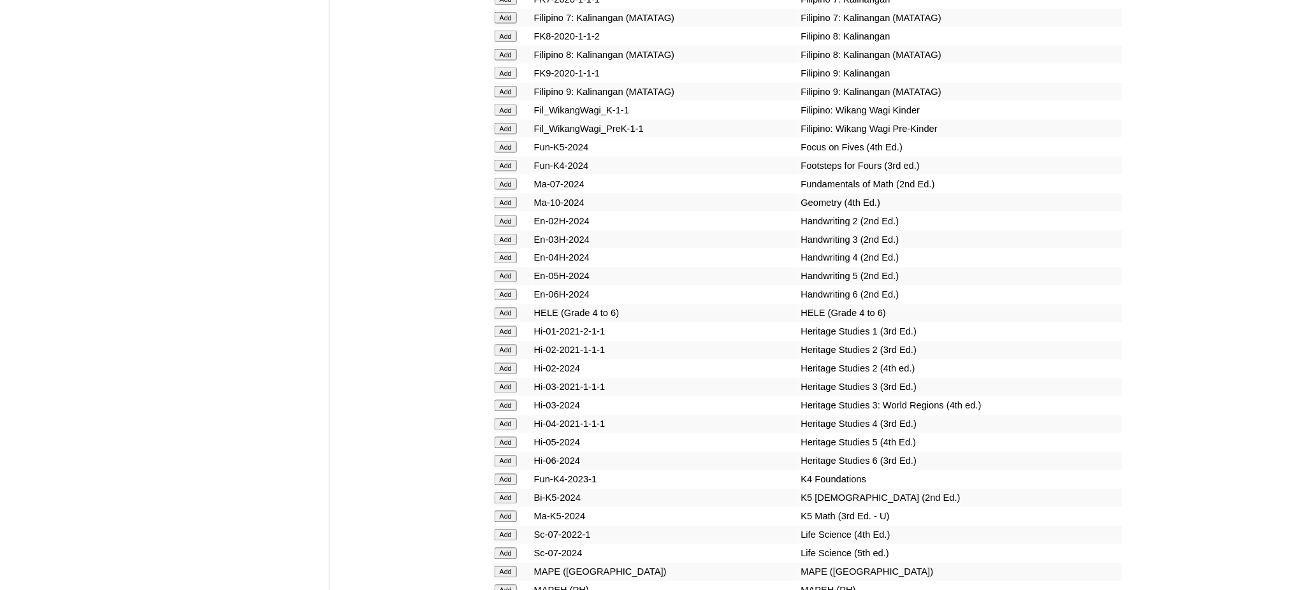
scroll to position [4248, 0]
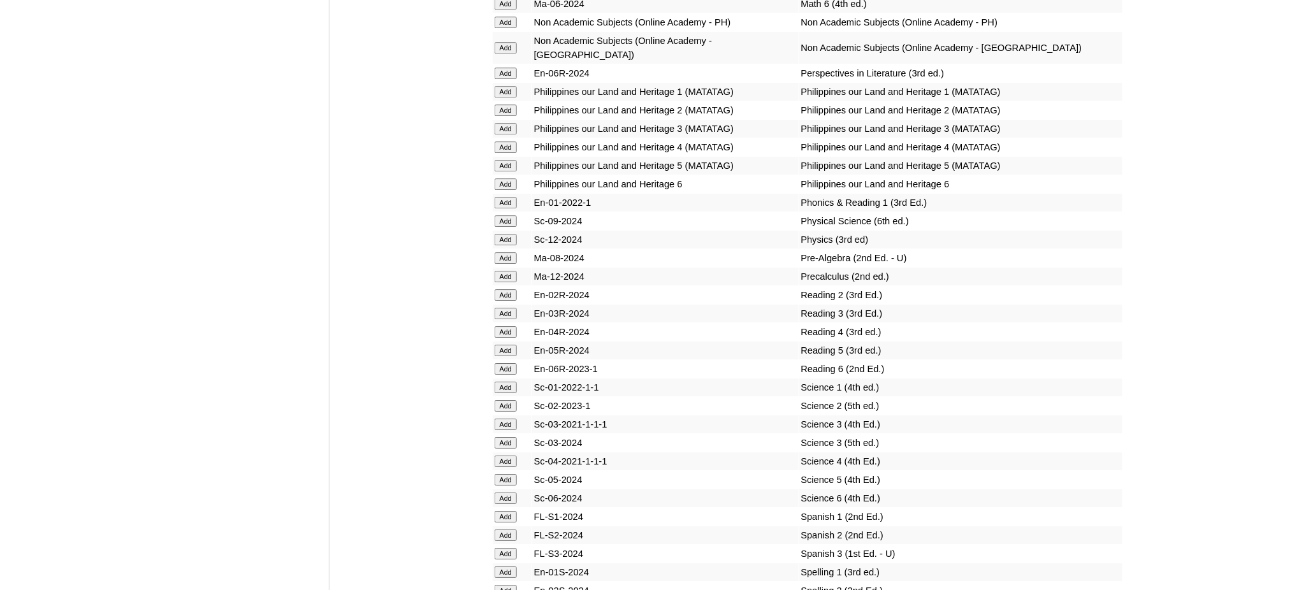
scroll to position [4929, 0]
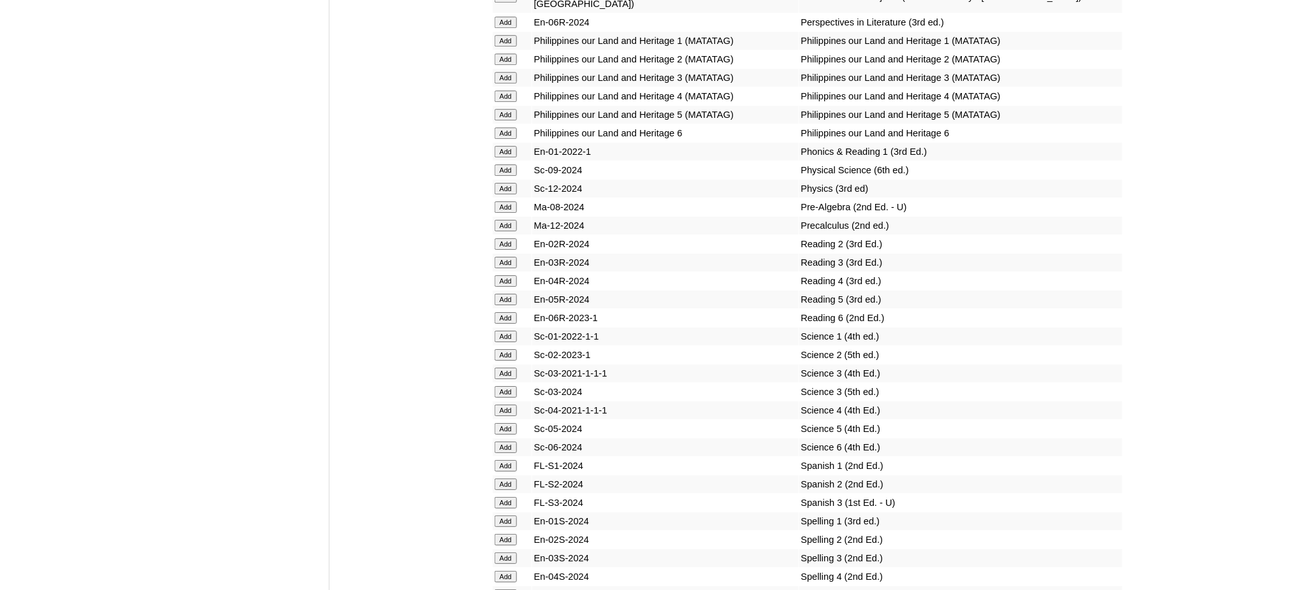
click at [503, 201] on input "Add" at bounding box center [506, 206] width 22 height 11
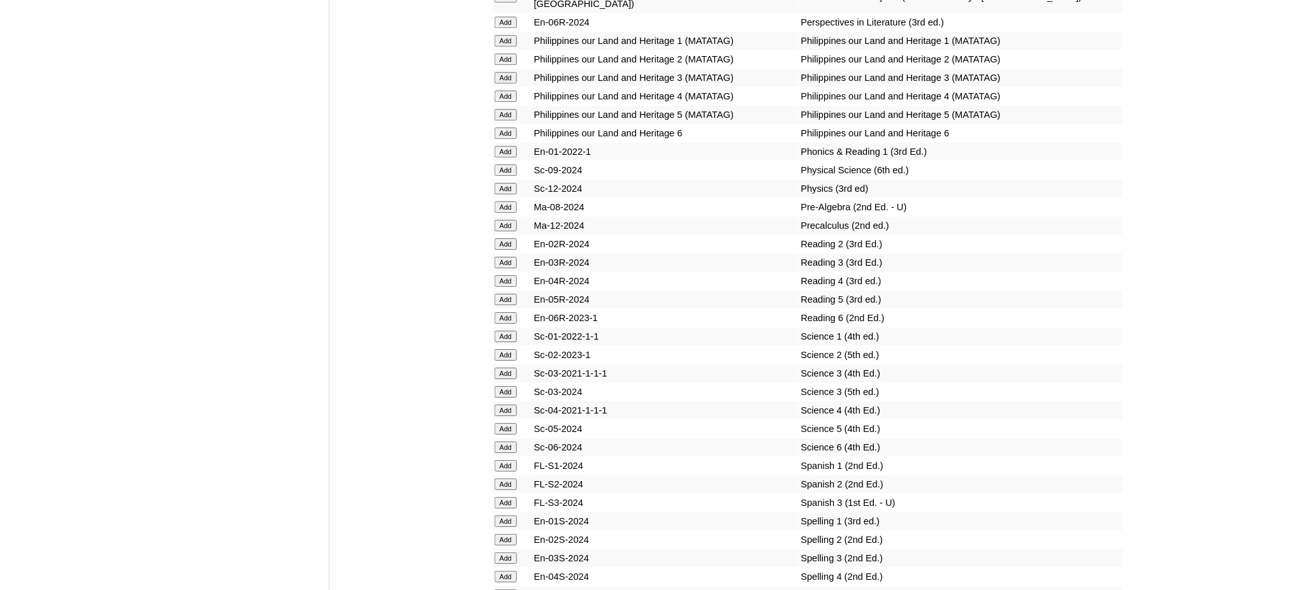
click at [503, 201] on input "Add" at bounding box center [506, 206] width 22 height 11
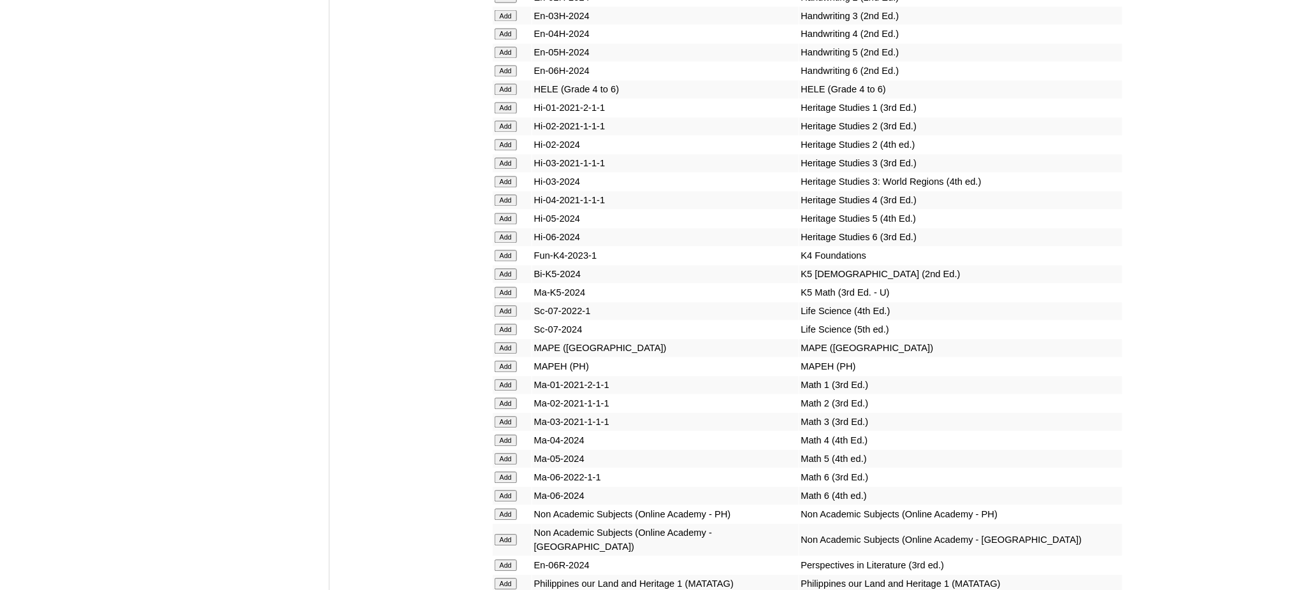
scroll to position [4334, 0]
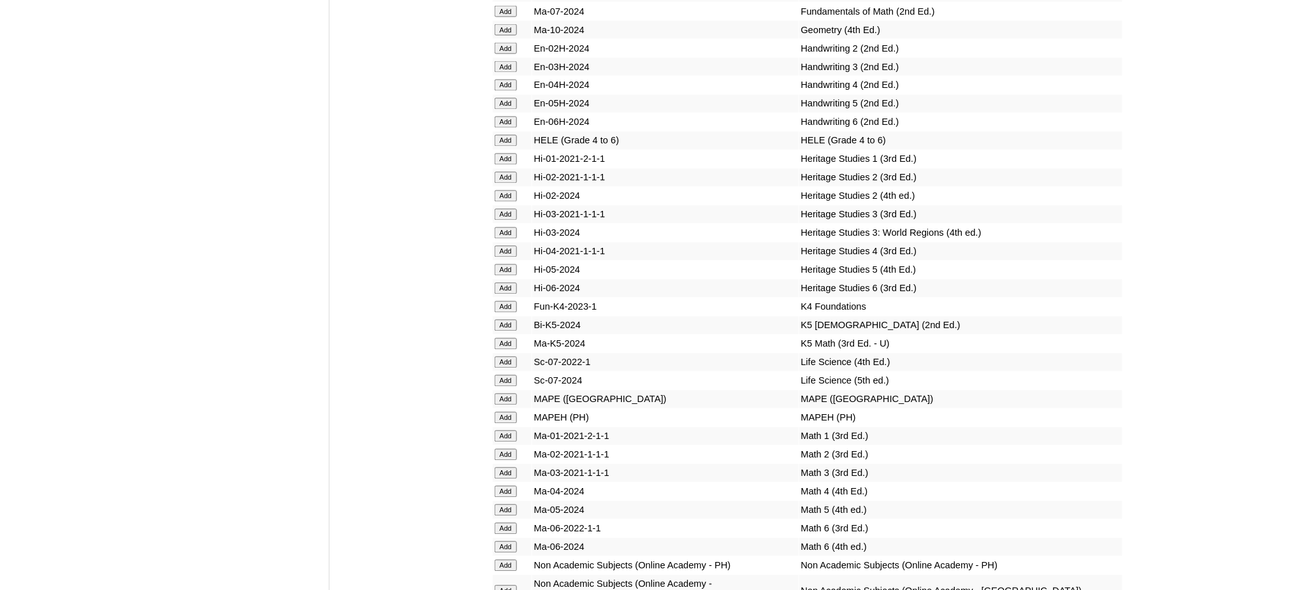
click at [508, 412] on input "Add" at bounding box center [506, 417] width 22 height 11
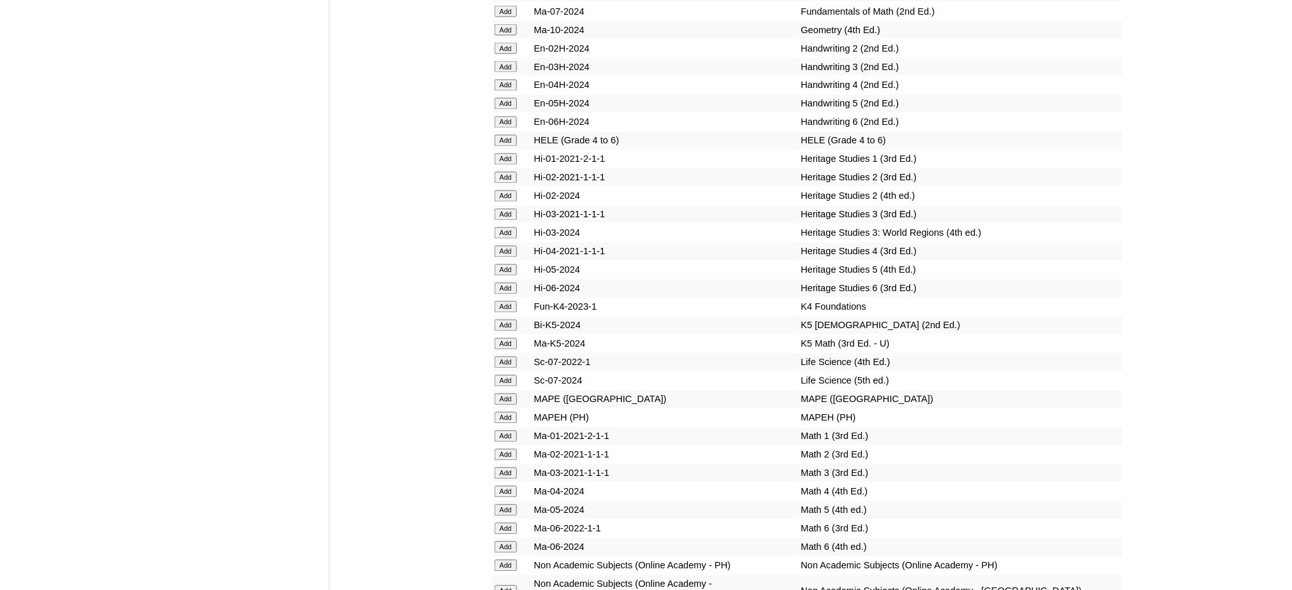
click at [508, 412] on input "Add" at bounding box center [506, 417] width 22 height 11
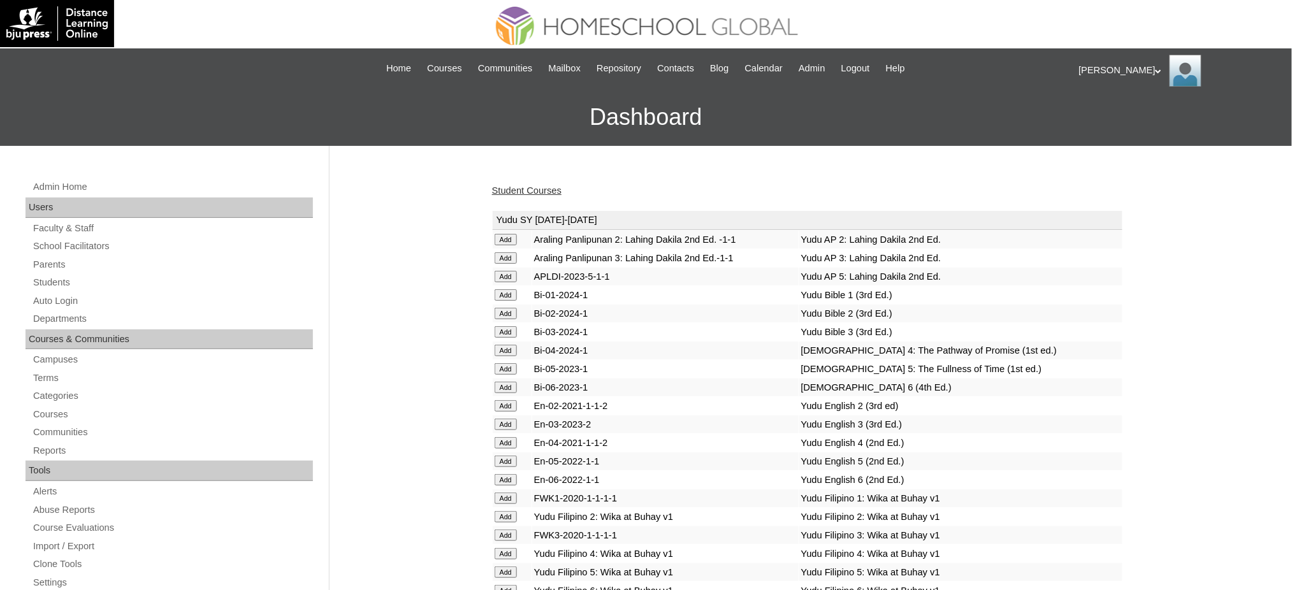
click at [546, 192] on link "Student Courses" at bounding box center [526, 190] width 69 height 10
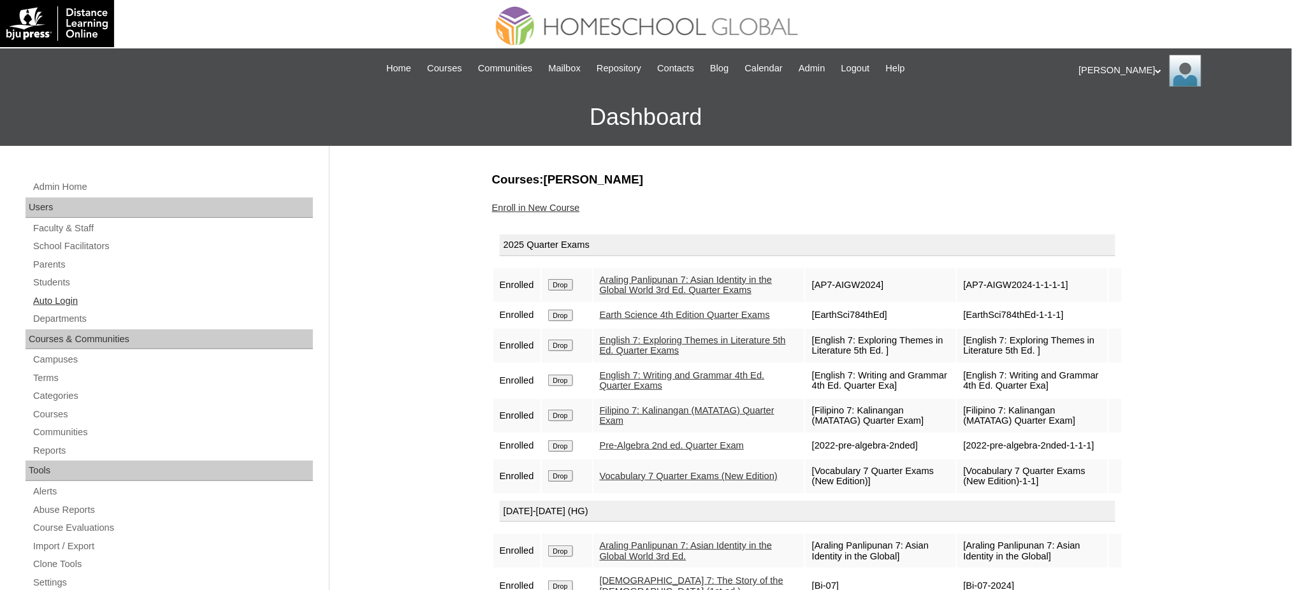
click at [66, 300] on link "Auto Login" at bounding box center [172, 301] width 281 height 16
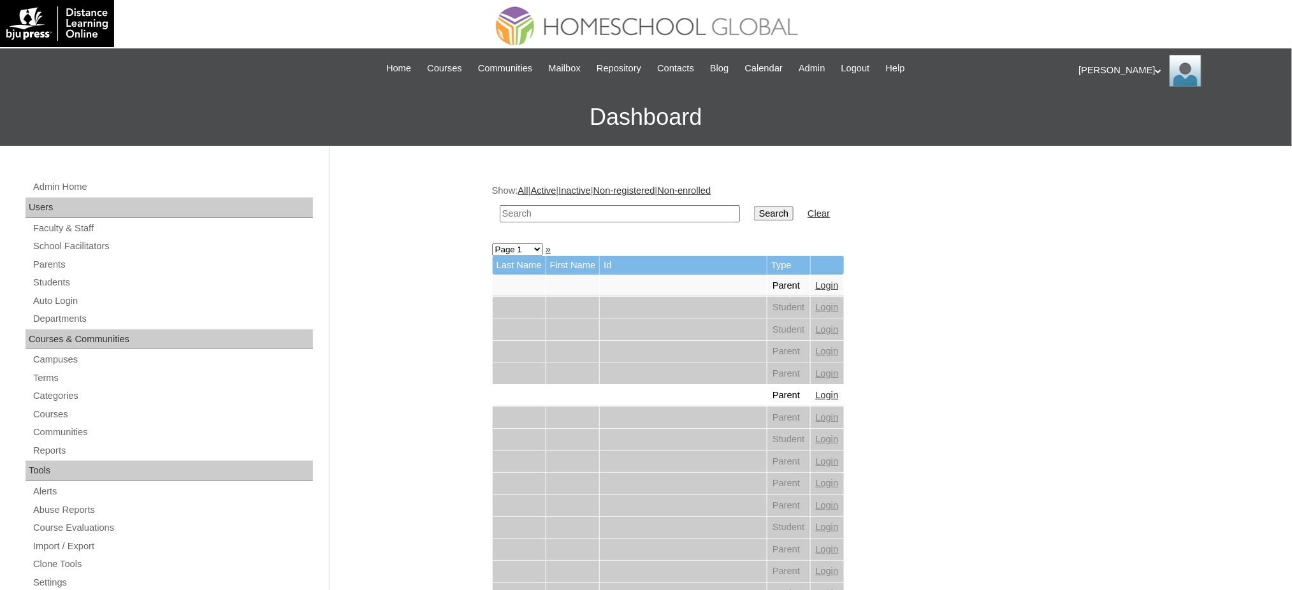
click at [539, 217] on input "text" at bounding box center [620, 213] width 240 height 17
paste input "[PERSON_NAME]"
type input "[PERSON_NAME]"
click at [754, 213] on input "Search" at bounding box center [774, 213] width 40 height 14
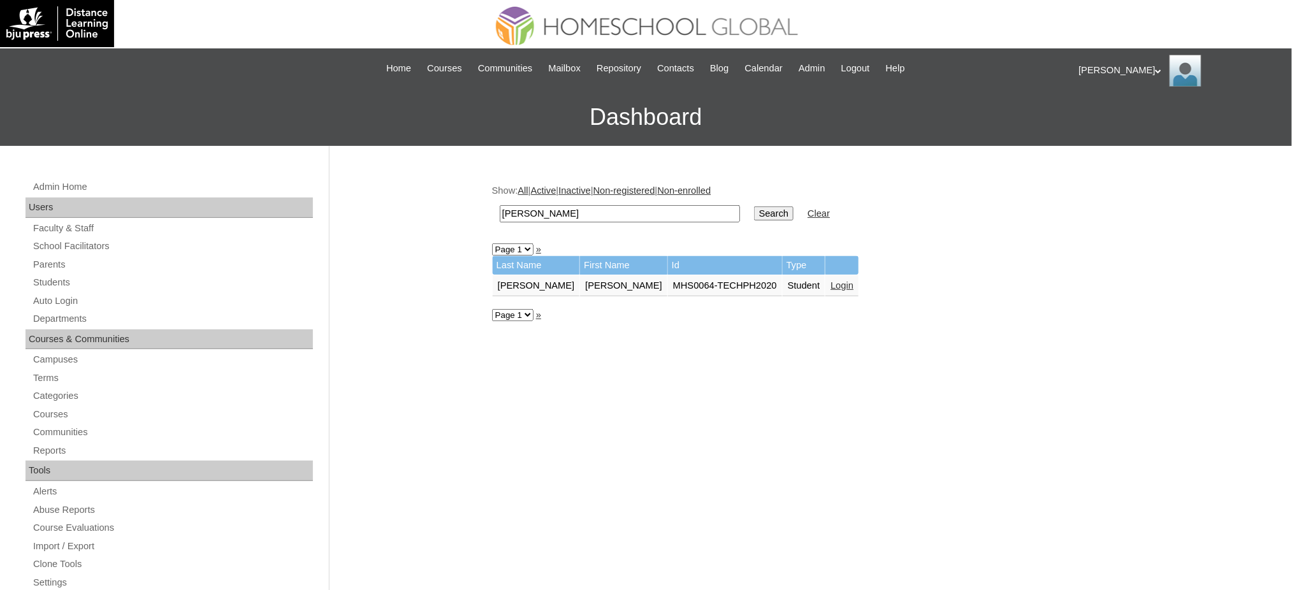
click at [830, 280] on link "Login" at bounding box center [841, 285] width 23 height 10
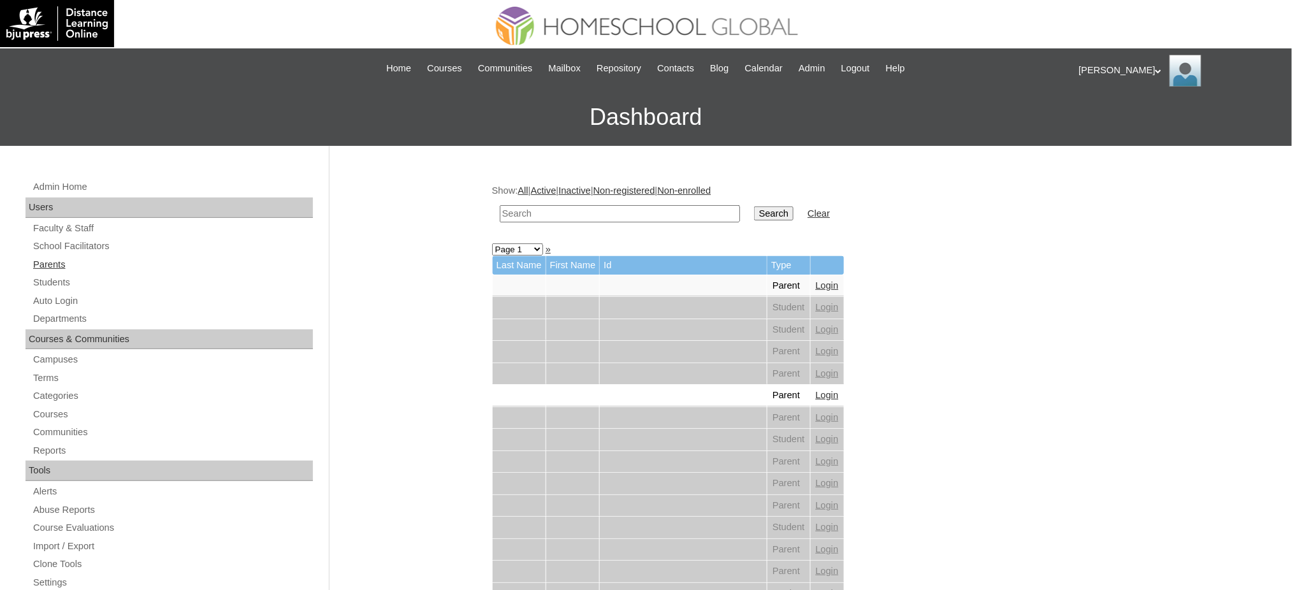
click at [43, 263] on link "Parents" at bounding box center [172, 265] width 281 height 16
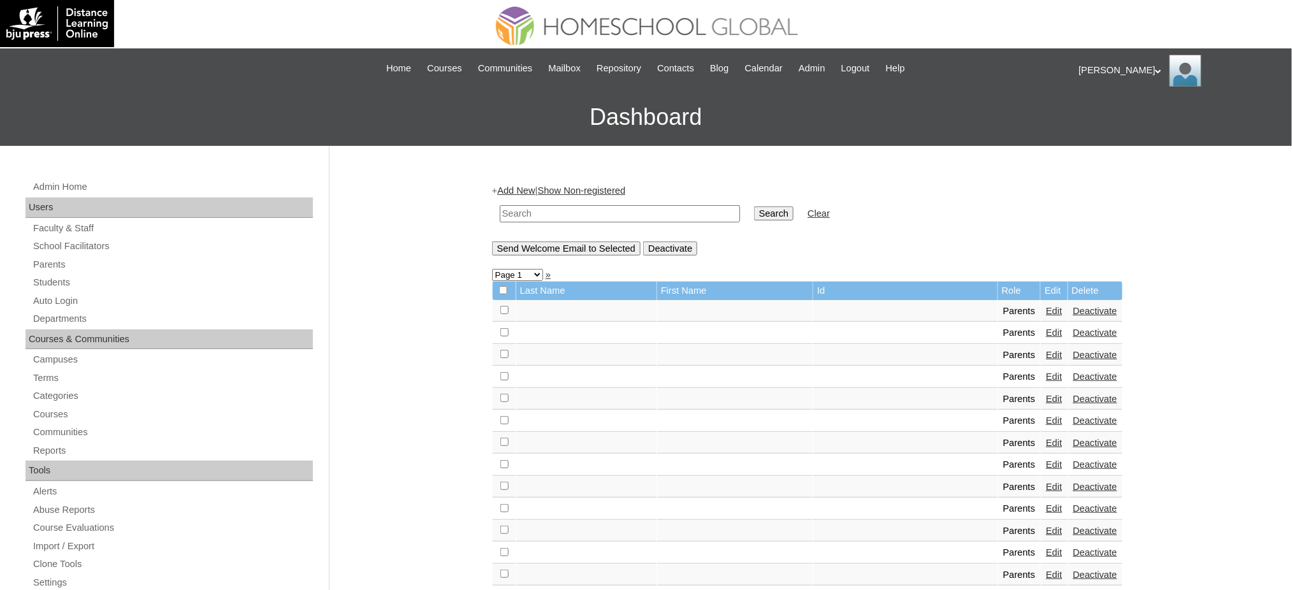
click at [528, 214] on input "text" at bounding box center [620, 213] width 240 height 17
paste input "MHP00201-TECHPH2022"
type input "MHP00201-TECHPH2022"
click at [754, 214] on input "Search" at bounding box center [774, 213] width 40 height 14
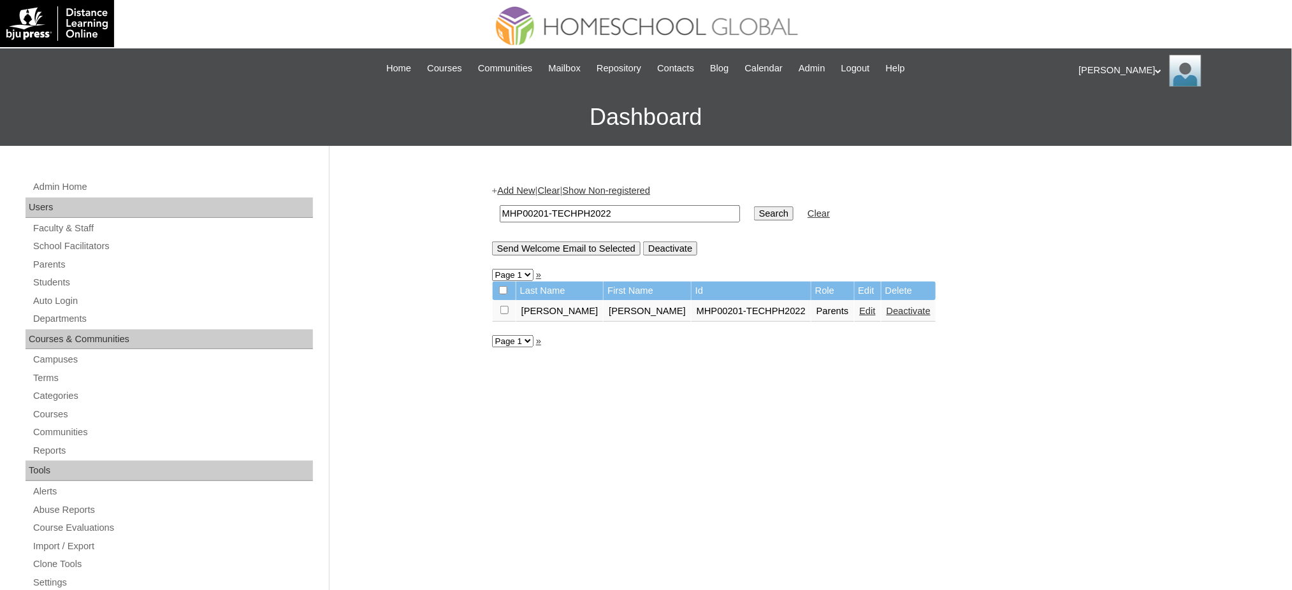
click at [860, 309] on link "Edit" at bounding box center [868, 311] width 16 height 10
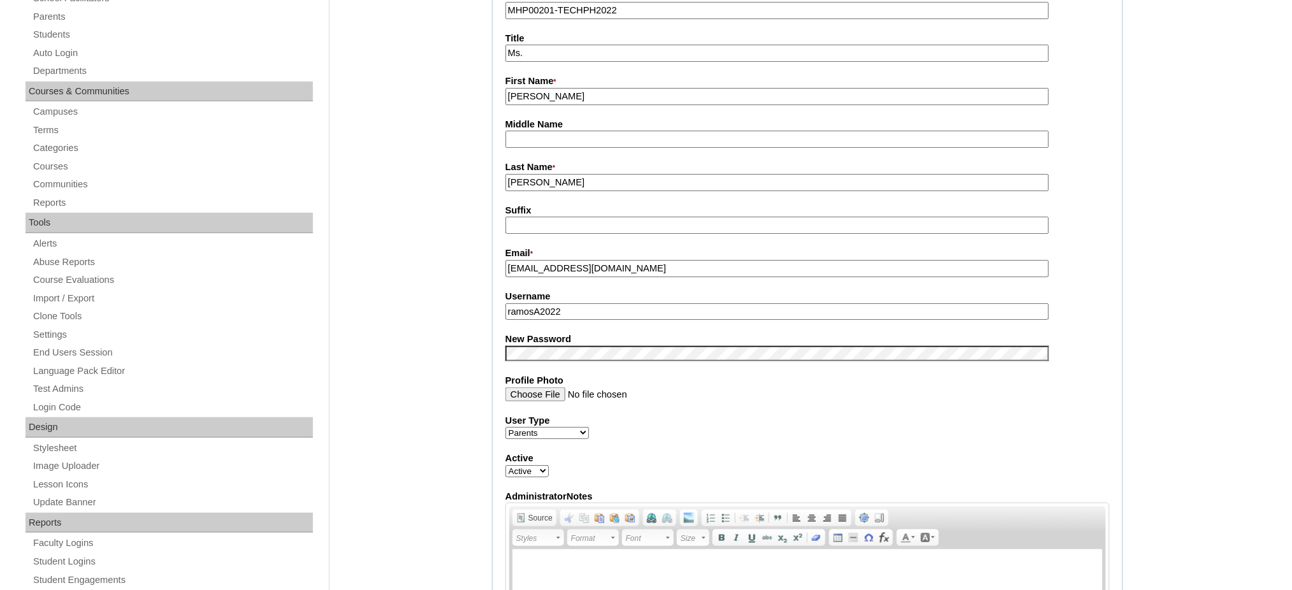
scroll to position [255, 0]
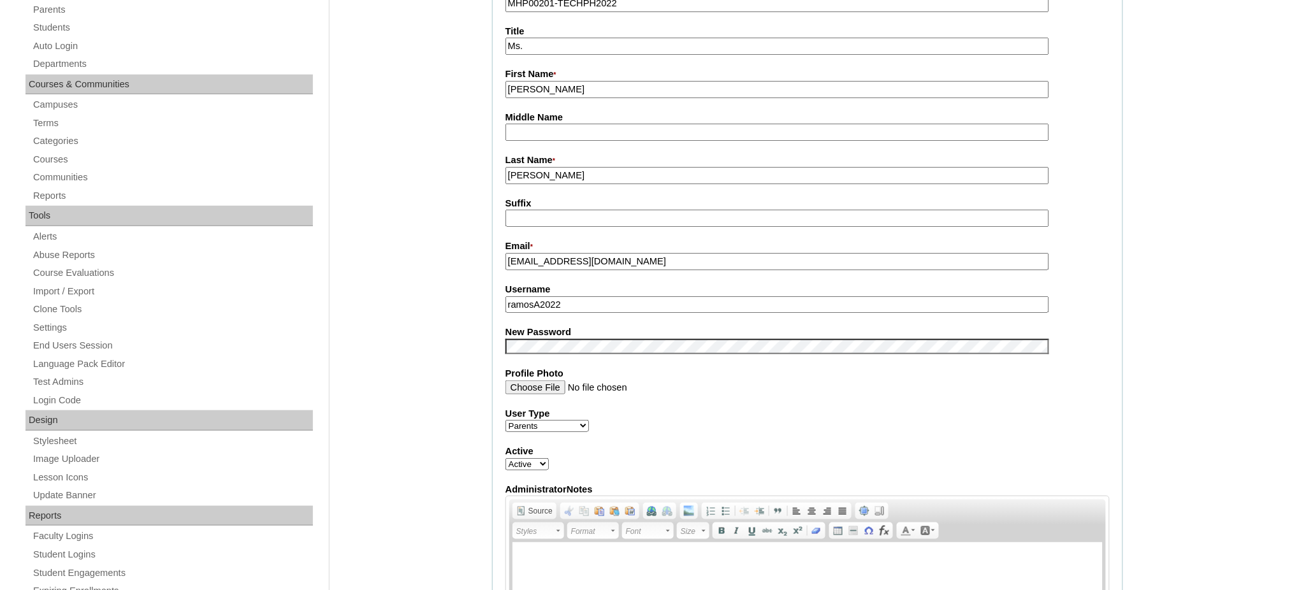
click at [585, 300] on input "ramosA2022" at bounding box center [777, 304] width 544 height 17
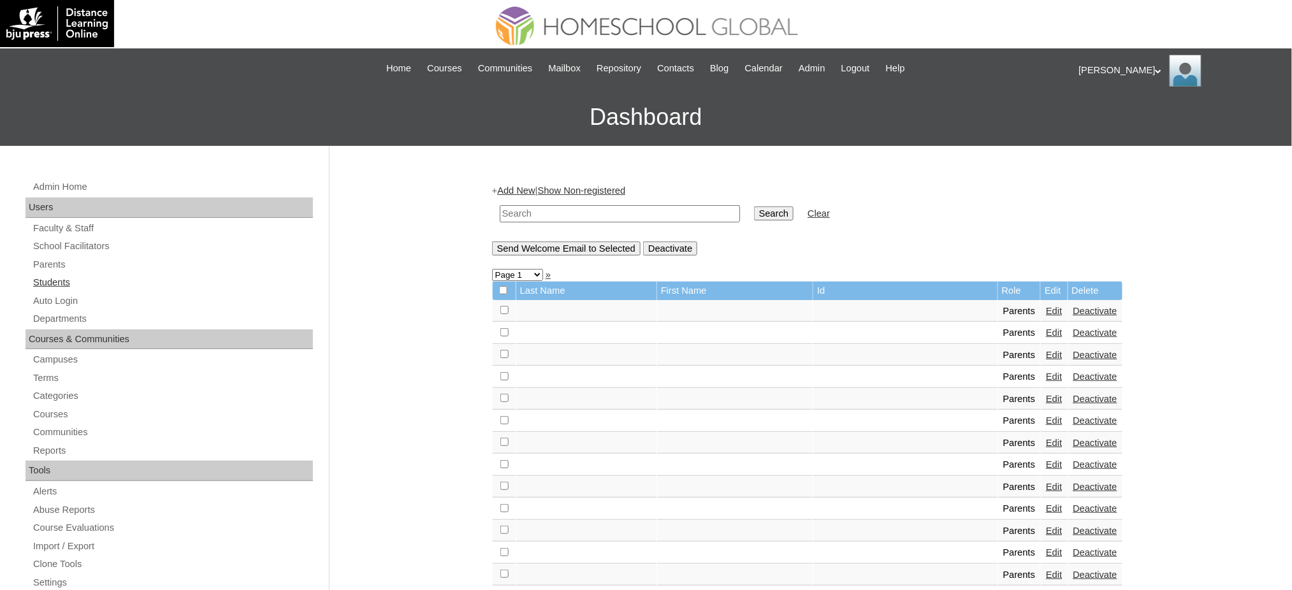
click at [58, 284] on link "Students" at bounding box center [172, 283] width 281 height 16
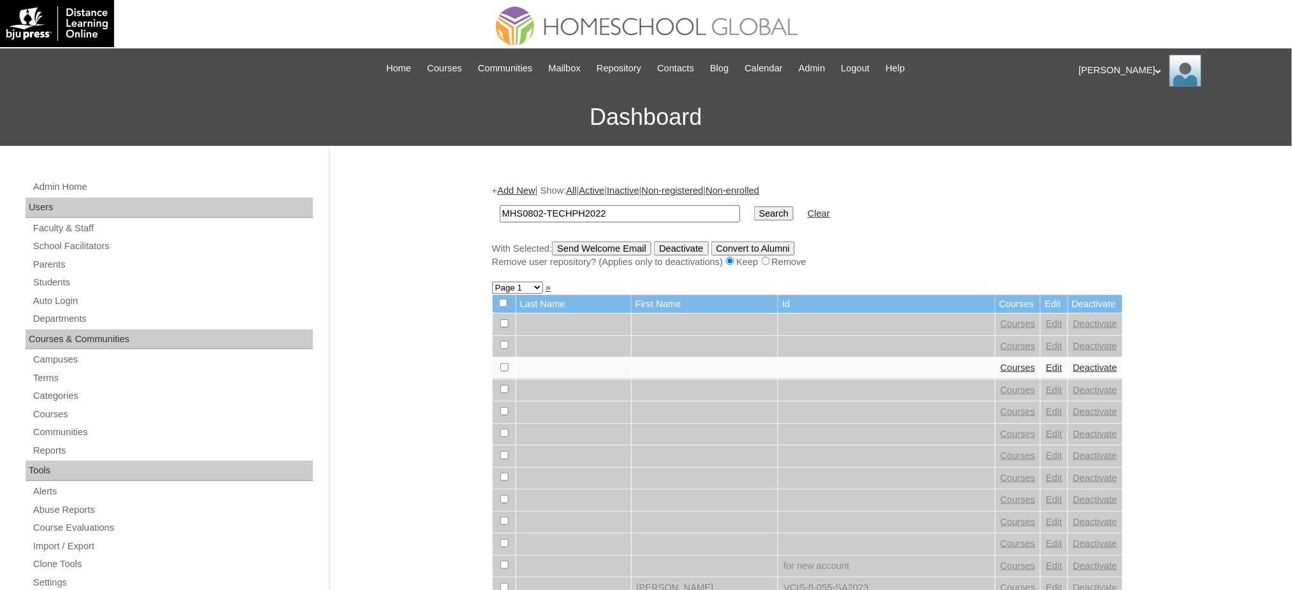
type input "MHS0802-TECHPH2022"
click at [754, 215] on input "Search" at bounding box center [774, 213] width 40 height 14
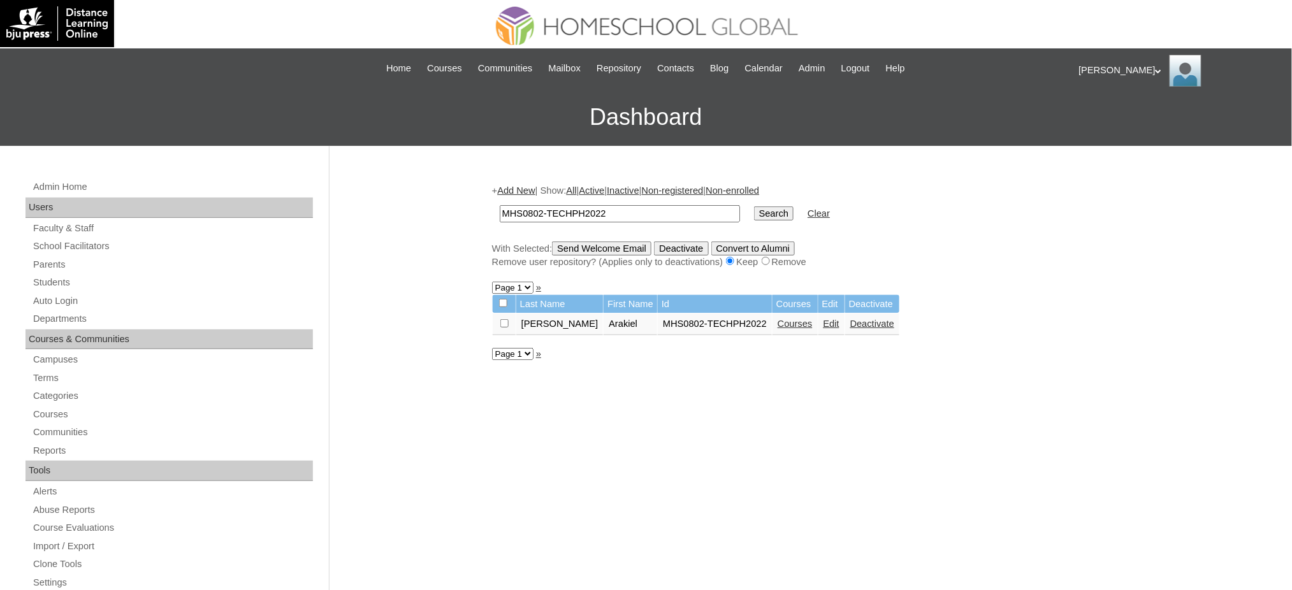
click at [823, 320] on link "Edit" at bounding box center [831, 324] width 16 height 10
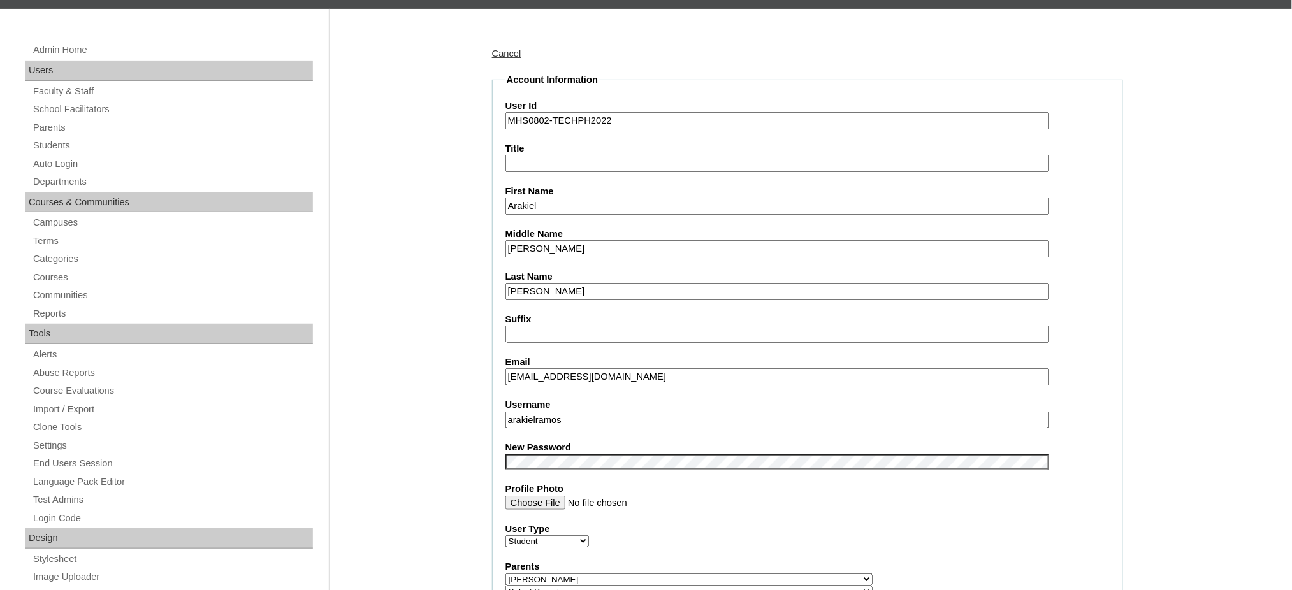
scroll to position [340, 0]
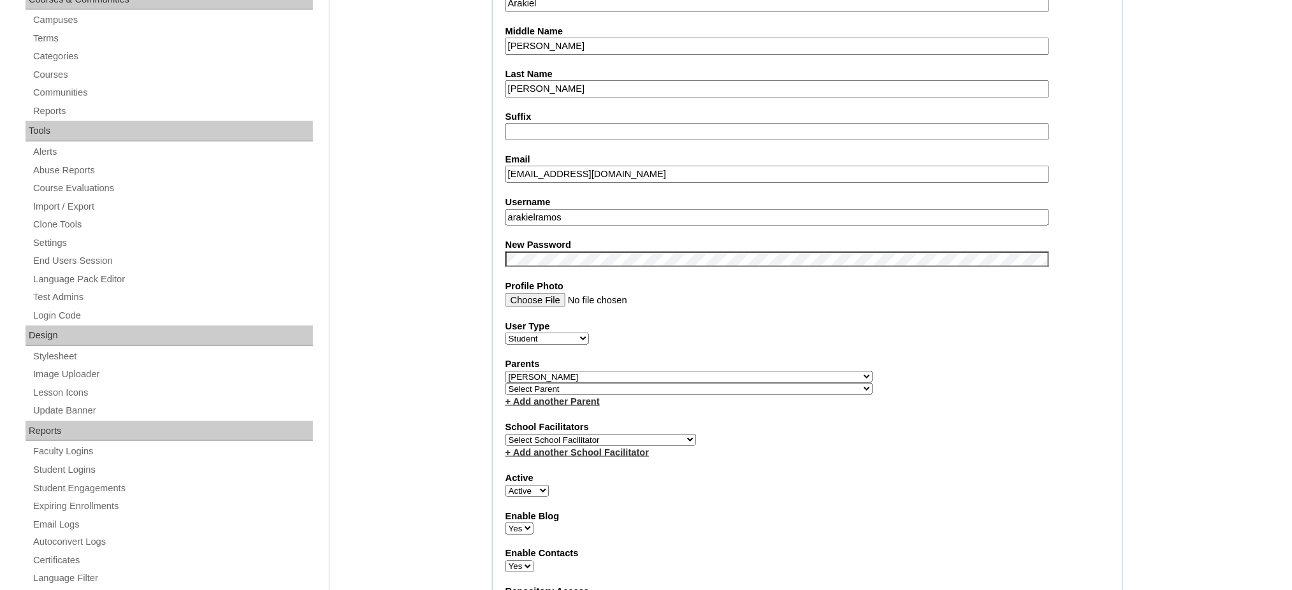
click at [579, 209] on input "arakielramos" at bounding box center [777, 217] width 544 height 17
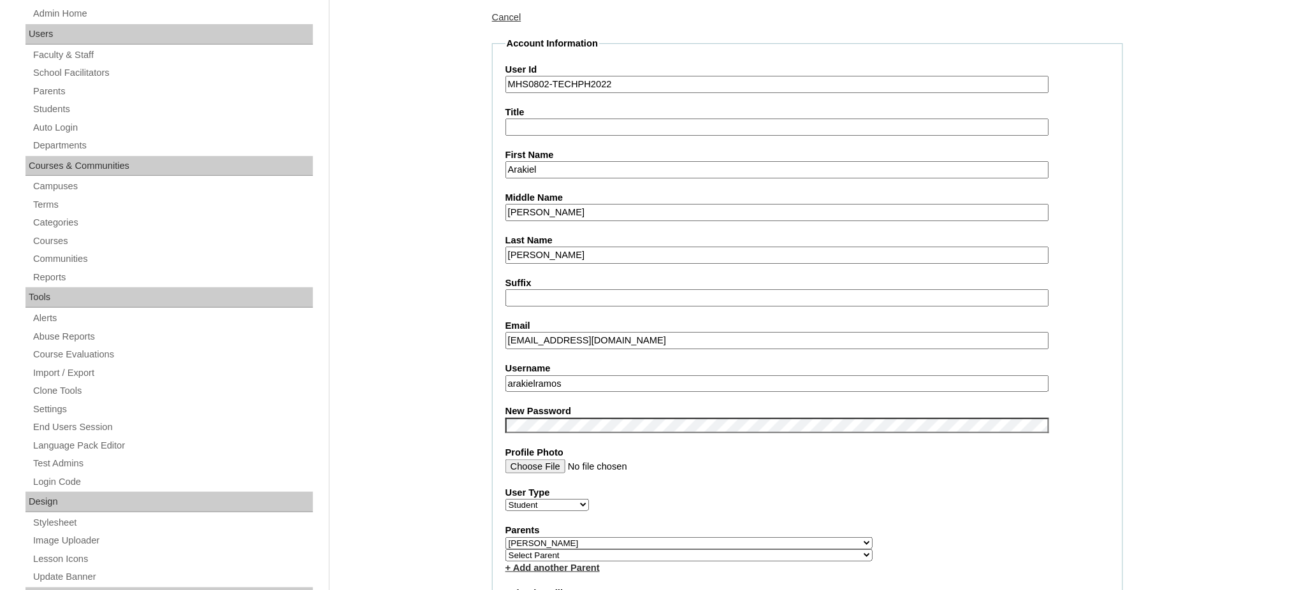
scroll to position [170, 0]
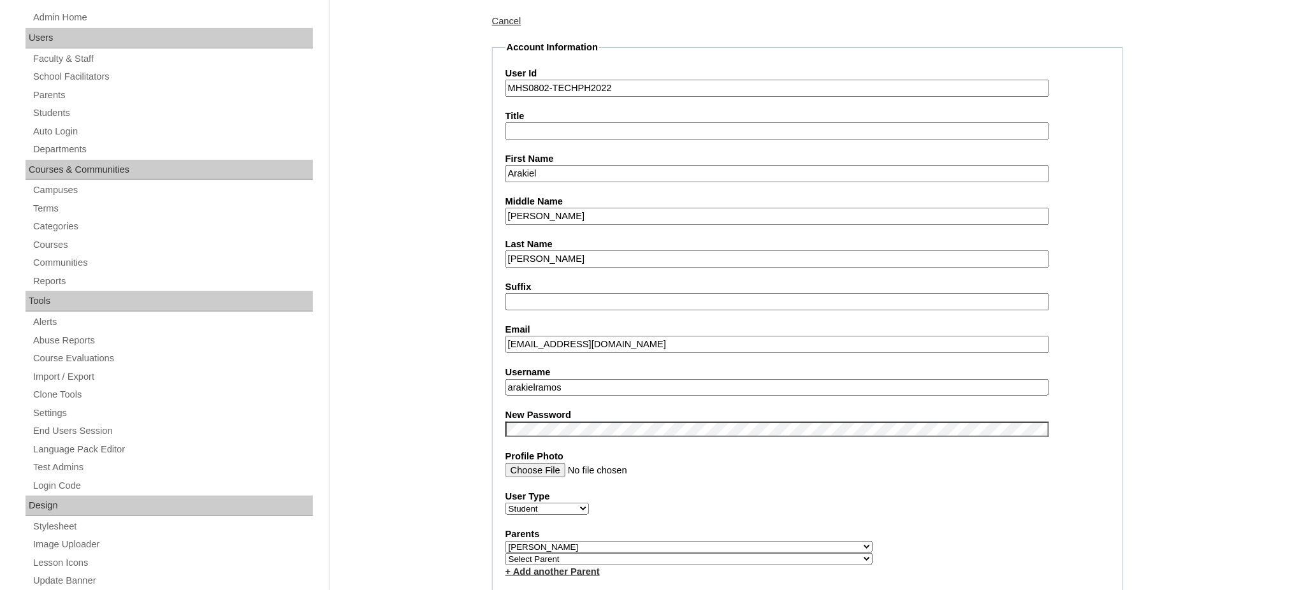
click at [539, 87] on input "MHS0802-TECHPH2022" at bounding box center [777, 88] width 544 height 17
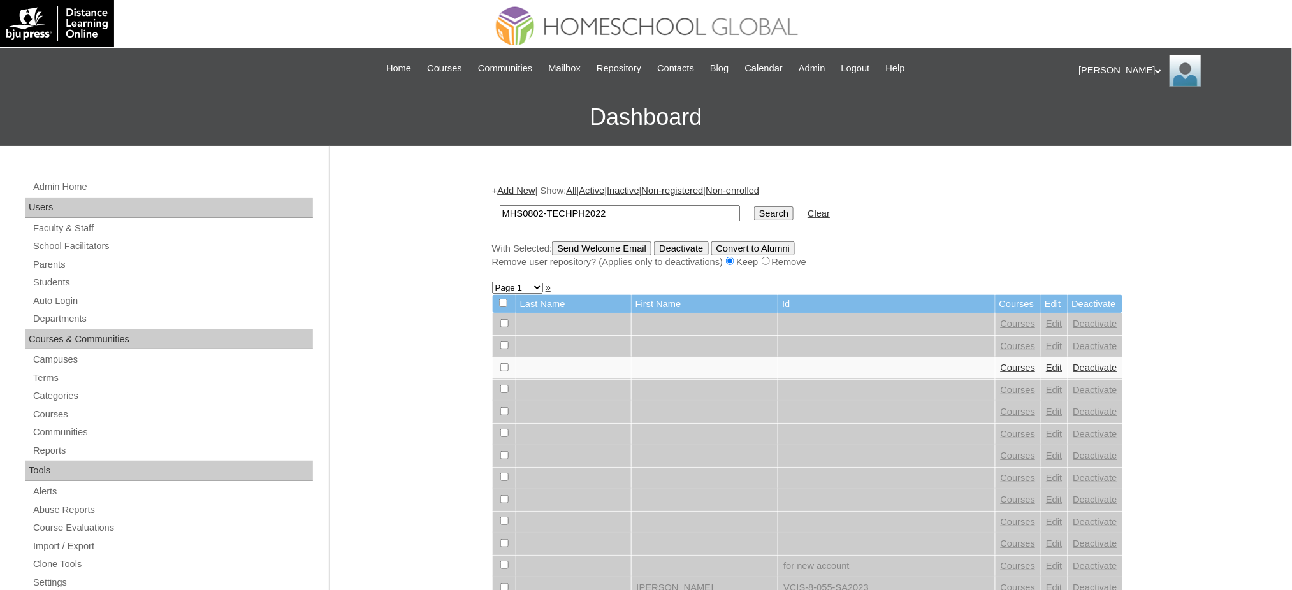
type input "MHS0802-TECHPH2022"
click at [754, 215] on input "Search" at bounding box center [774, 213] width 40 height 14
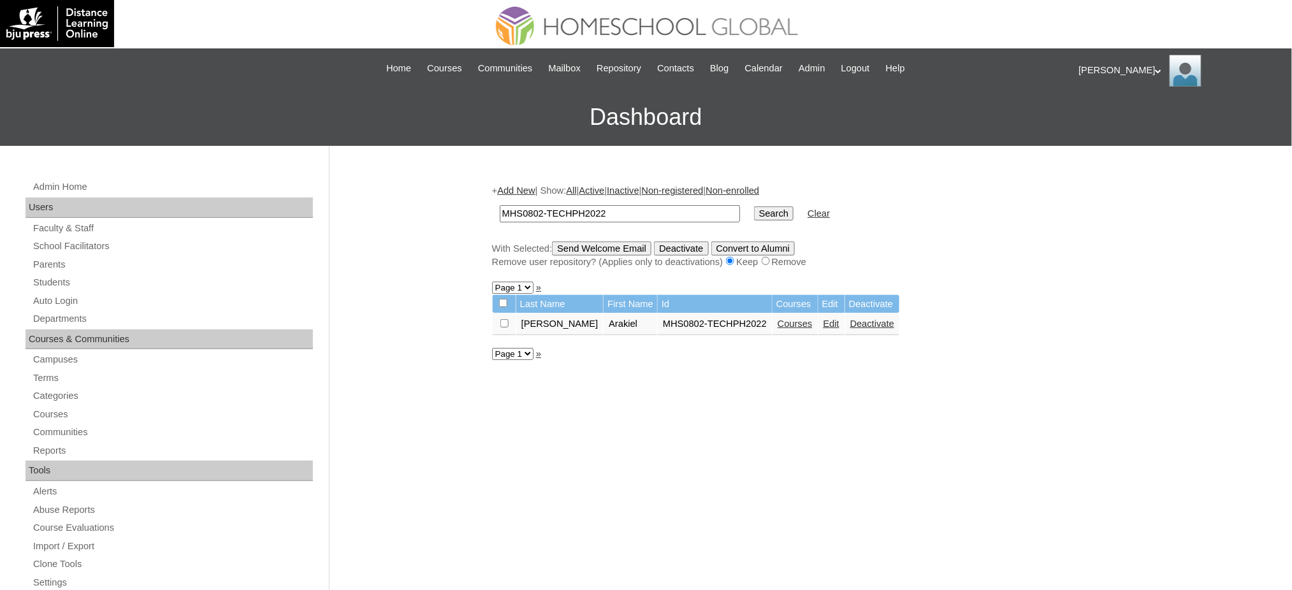
click at [778, 320] on link "Courses" at bounding box center [795, 324] width 35 height 10
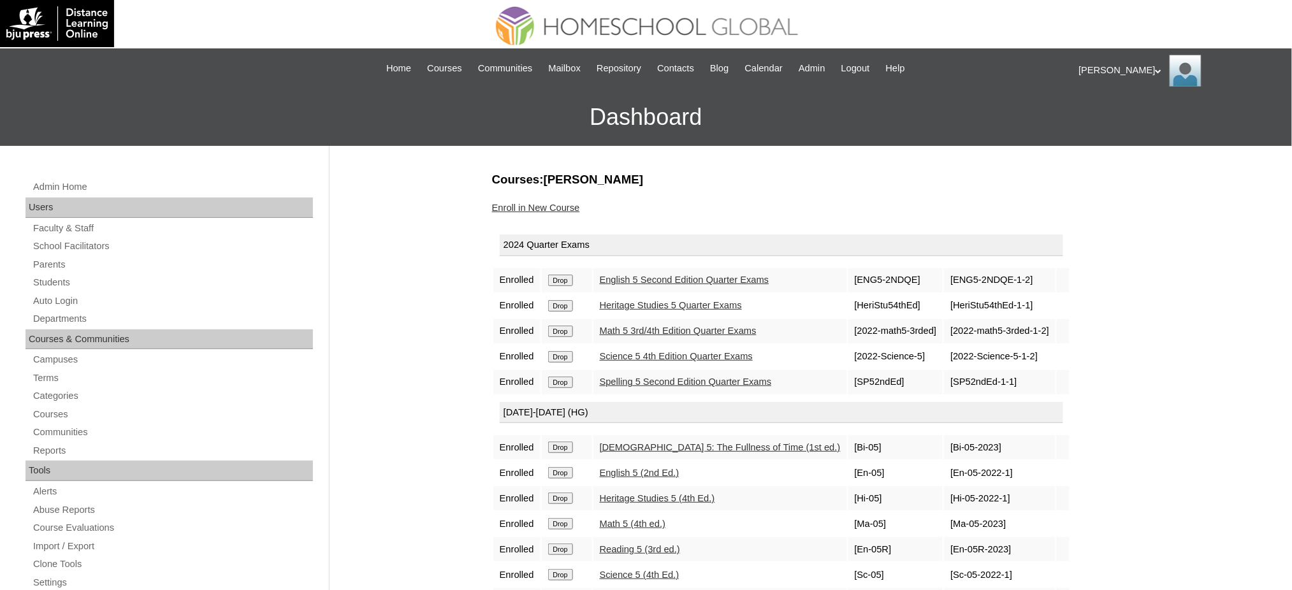
click at [557, 282] on input "Drop" at bounding box center [560, 280] width 25 height 11
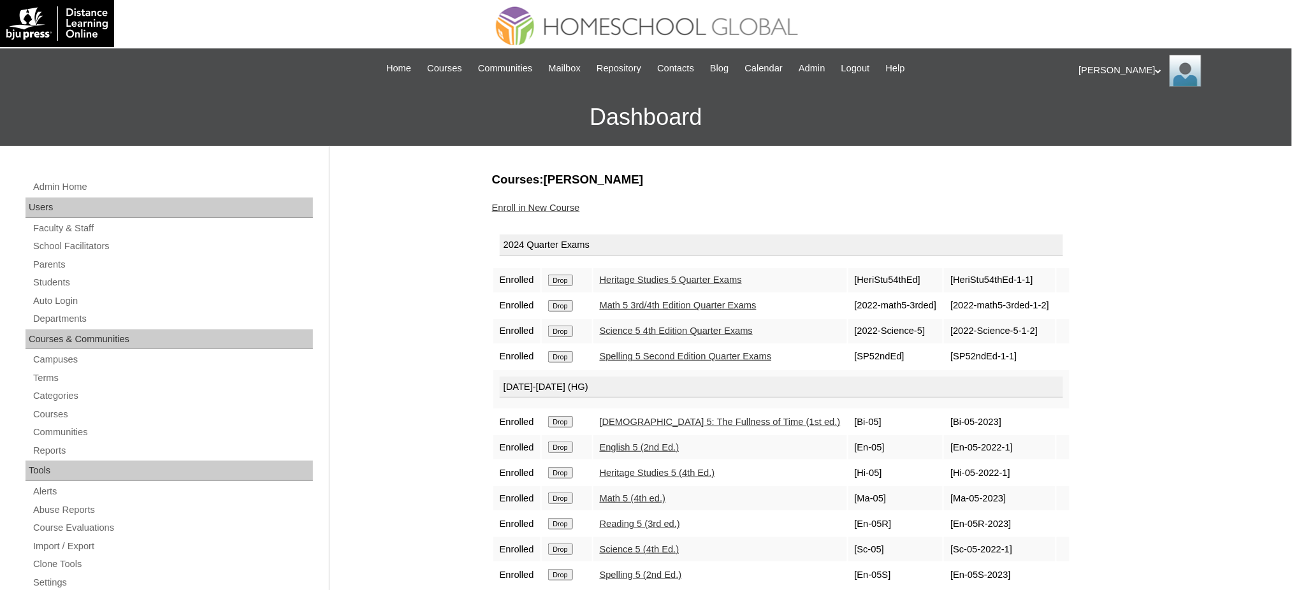
click at [567, 279] on input "Drop" at bounding box center [560, 280] width 25 height 11
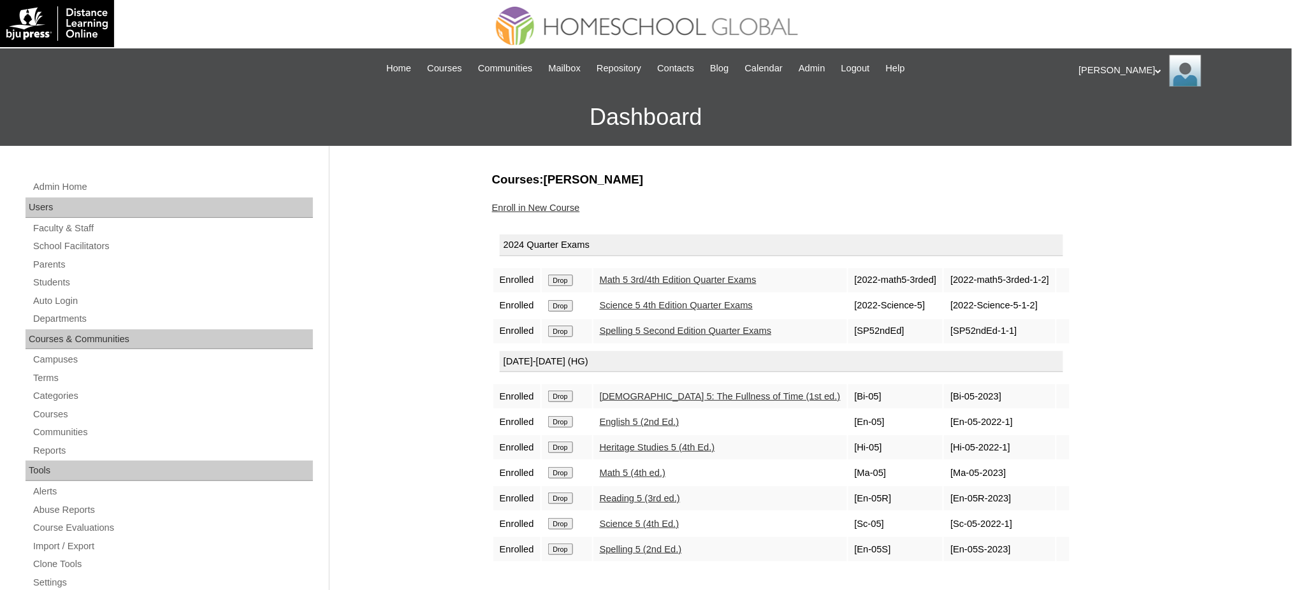
click at [565, 275] on input "Drop" at bounding box center [560, 280] width 25 height 11
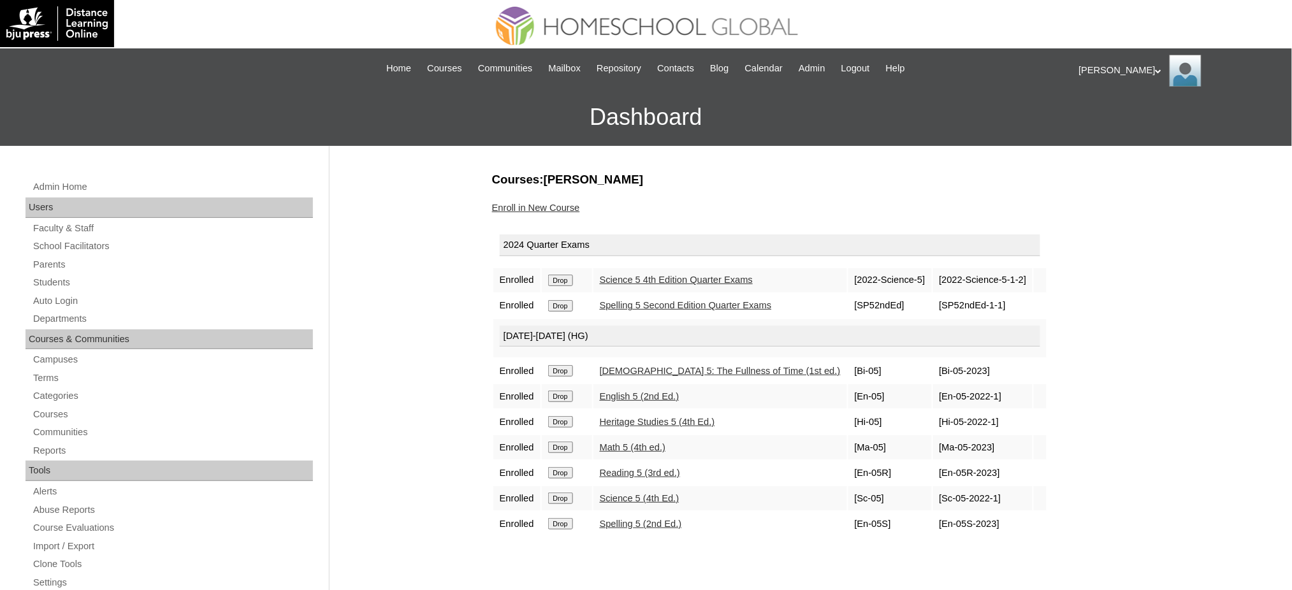
click at [561, 279] on input "Drop" at bounding box center [560, 280] width 25 height 11
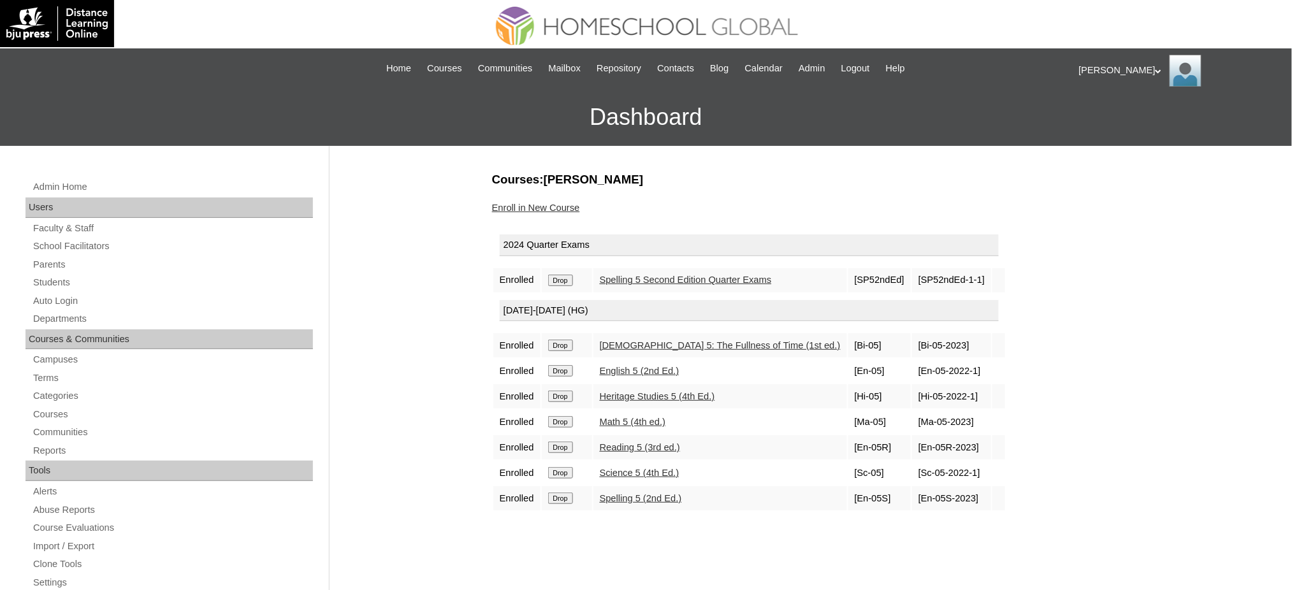
click at [562, 275] on input "Drop" at bounding box center [560, 280] width 25 height 11
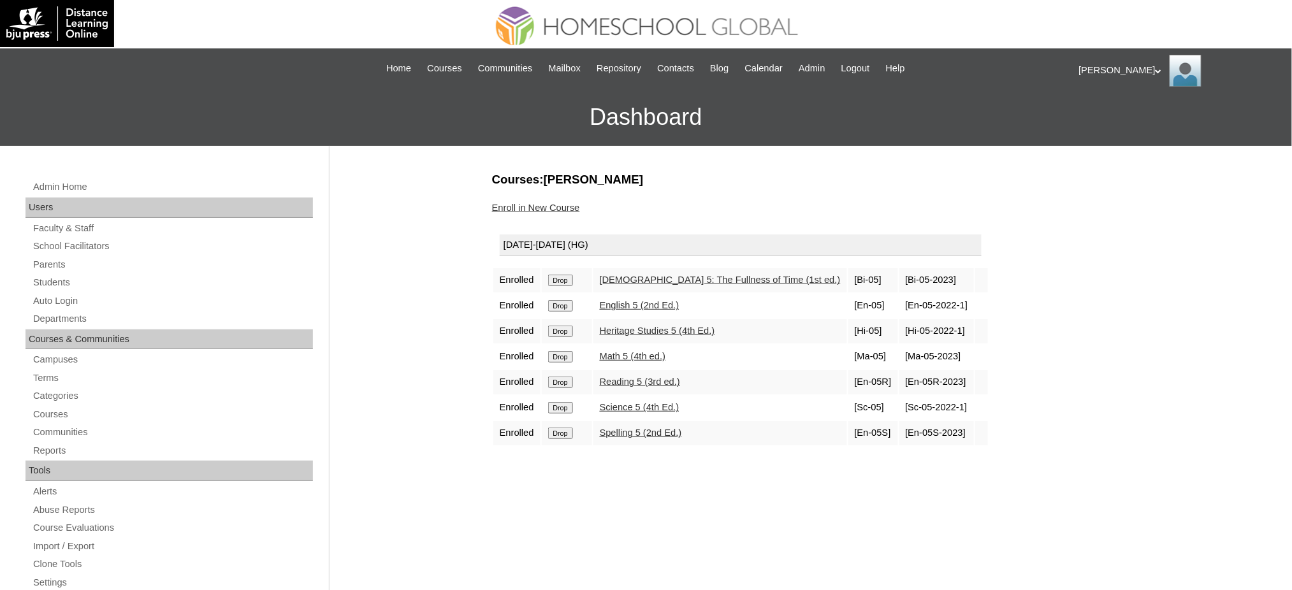
click at [568, 275] on input "Drop" at bounding box center [560, 280] width 25 height 11
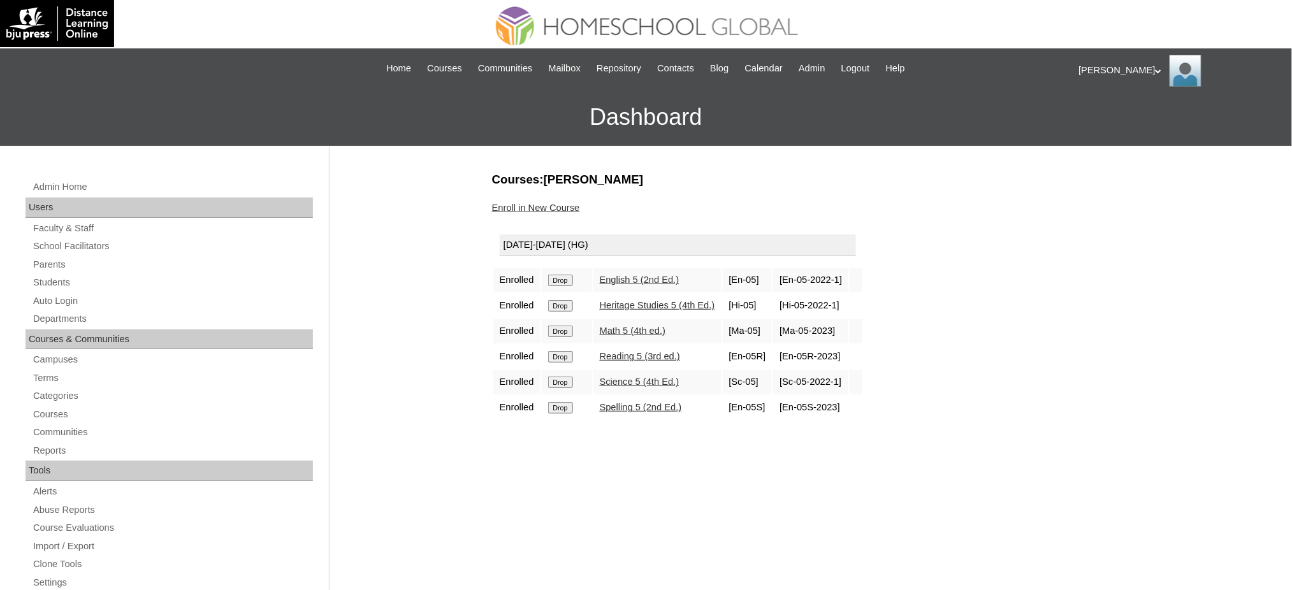
click at [558, 282] on input "Drop" at bounding box center [560, 280] width 25 height 11
click at [572, 280] on input "Drop" at bounding box center [560, 280] width 25 height 11
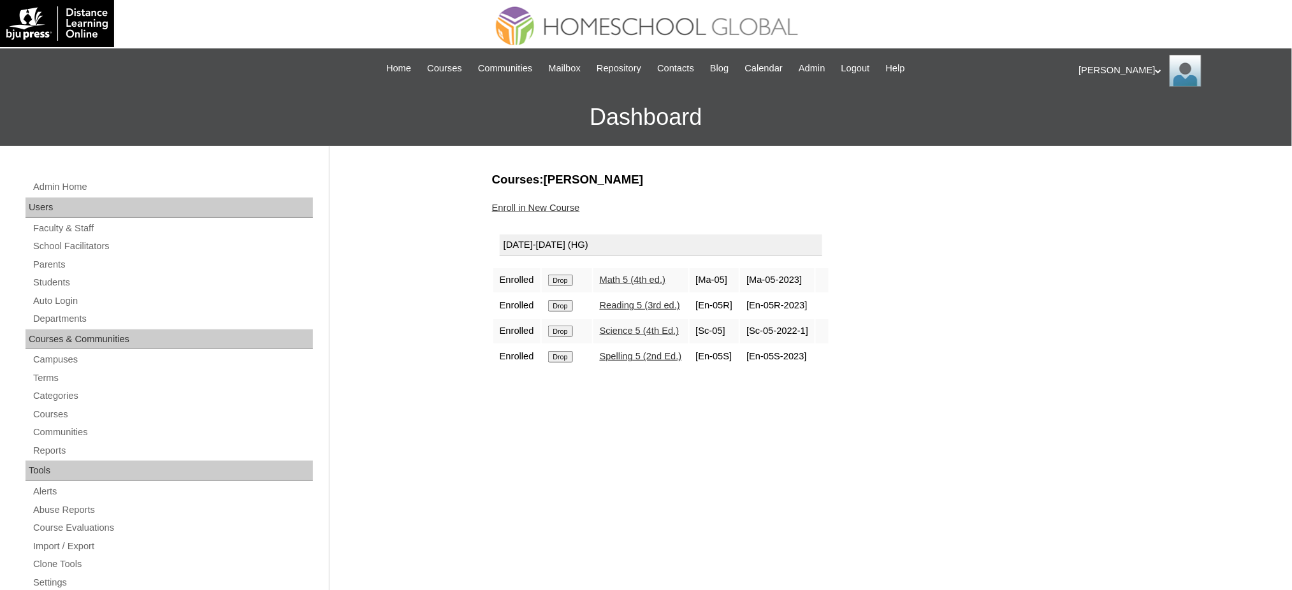
click at [569, 275] on input "Drop" at bounding box center [560, 280] width 25 height 11
click at [566, 277] on input "Drop" at bounding box center [560, 280] width 25 height 11
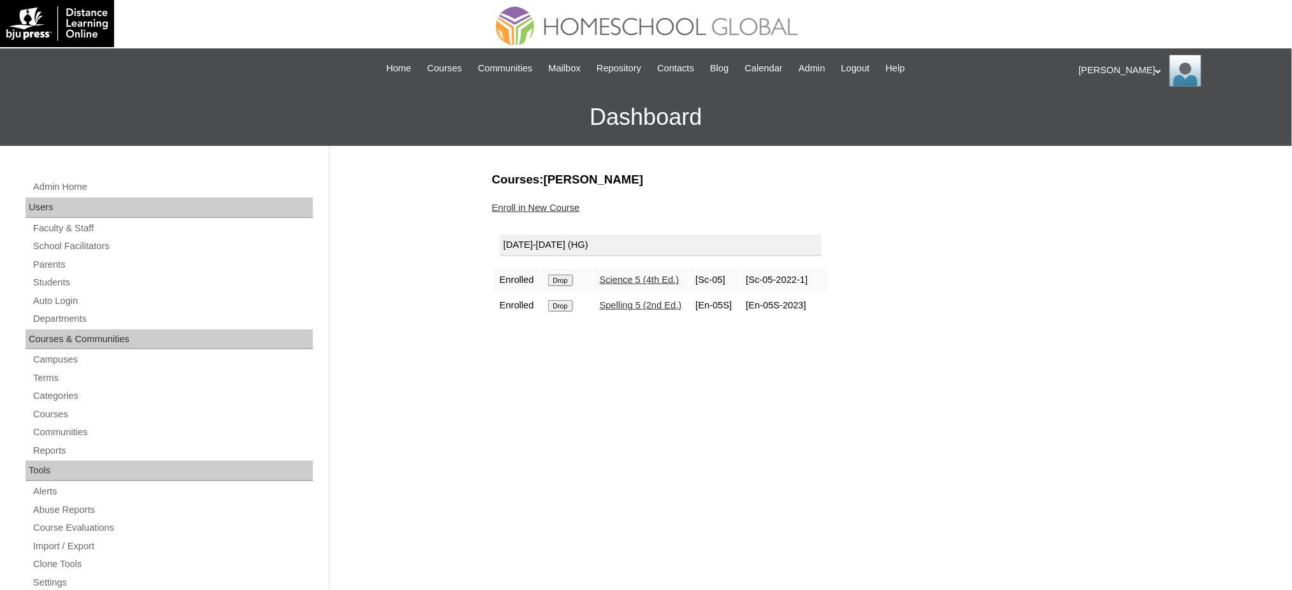
click at [566, 277] on input "Drop" at bounding box center [560, 280] width 25 height 11
click at [563, 279] on input "Drop" at bounding box center [560, 280] width 25 height 11
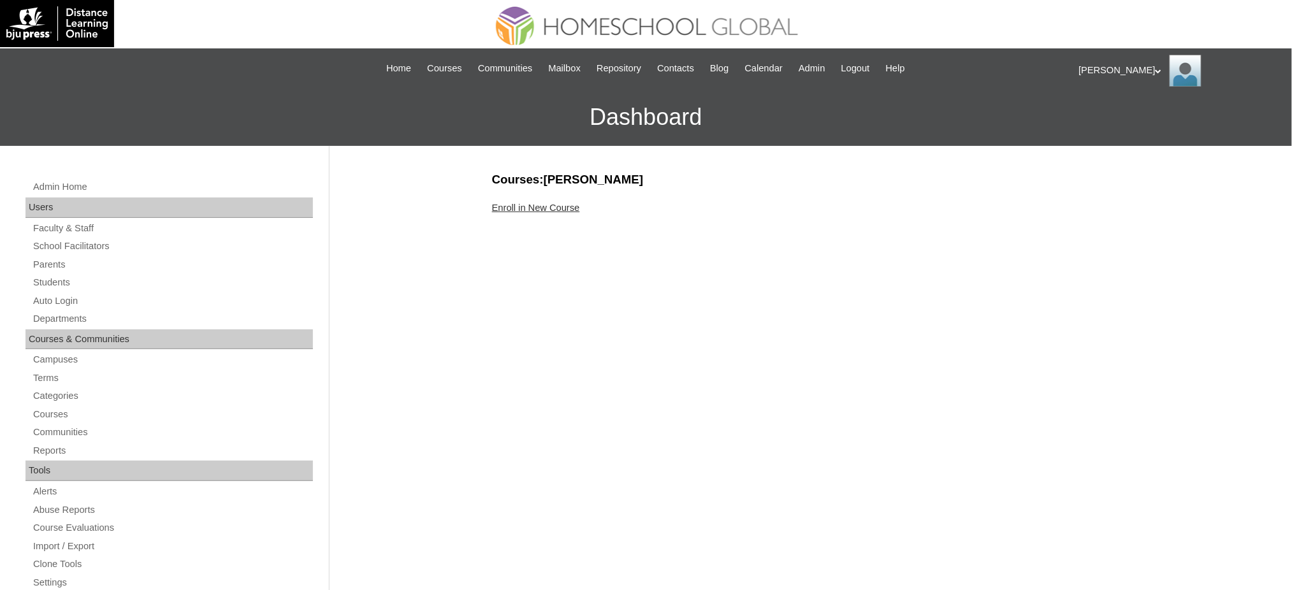
click at [537, 207] on link "Enroll in New Course" at bounding box center [536, 208] width 88 height 10
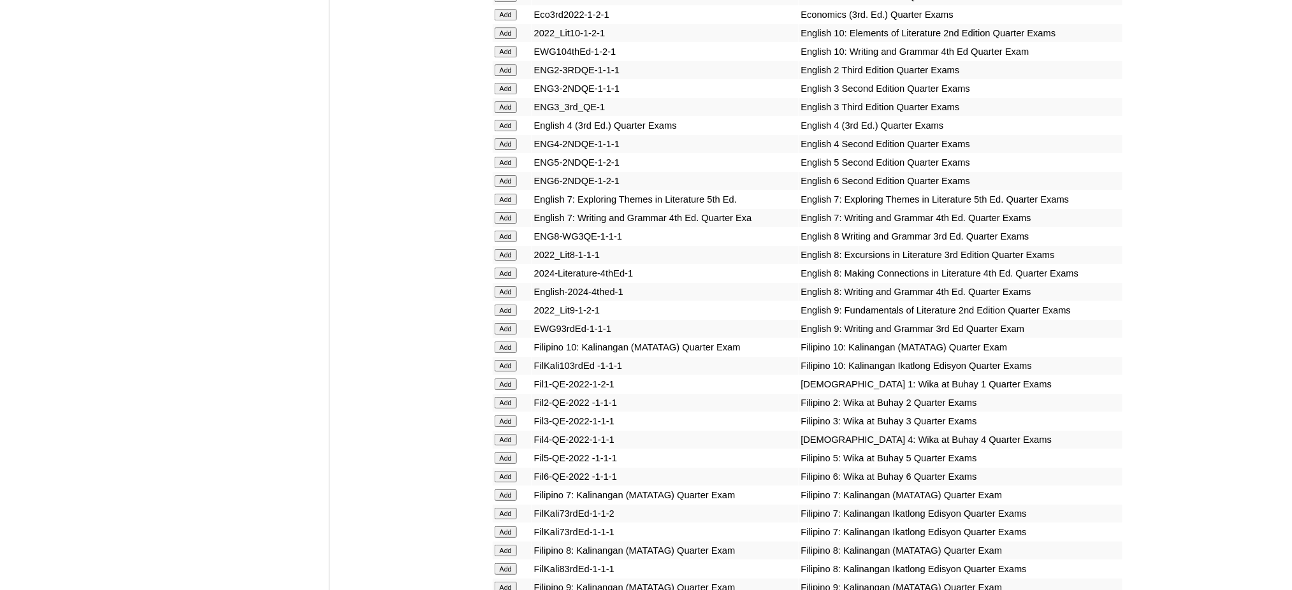
scroll to position [1530, 0]
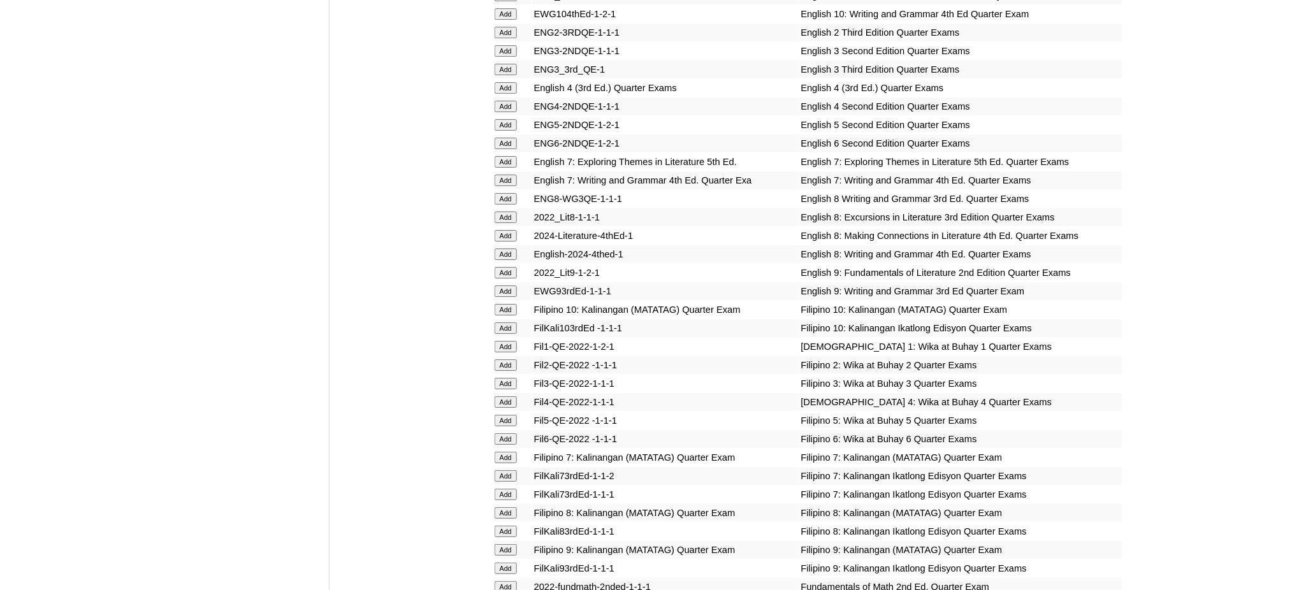
click at [506, 138] on input "Add" at bounding box center [506, 143] width 22 height 11
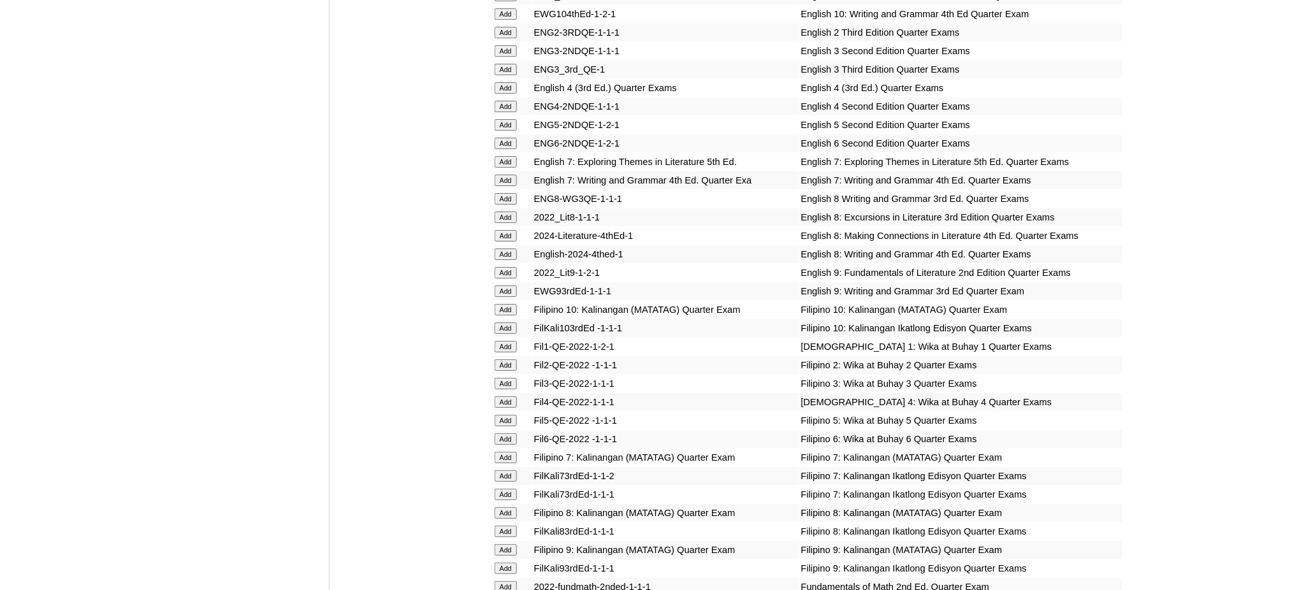
click at [506, 138] on input "Add" at bounding box center [506, 143] width 22 height 11
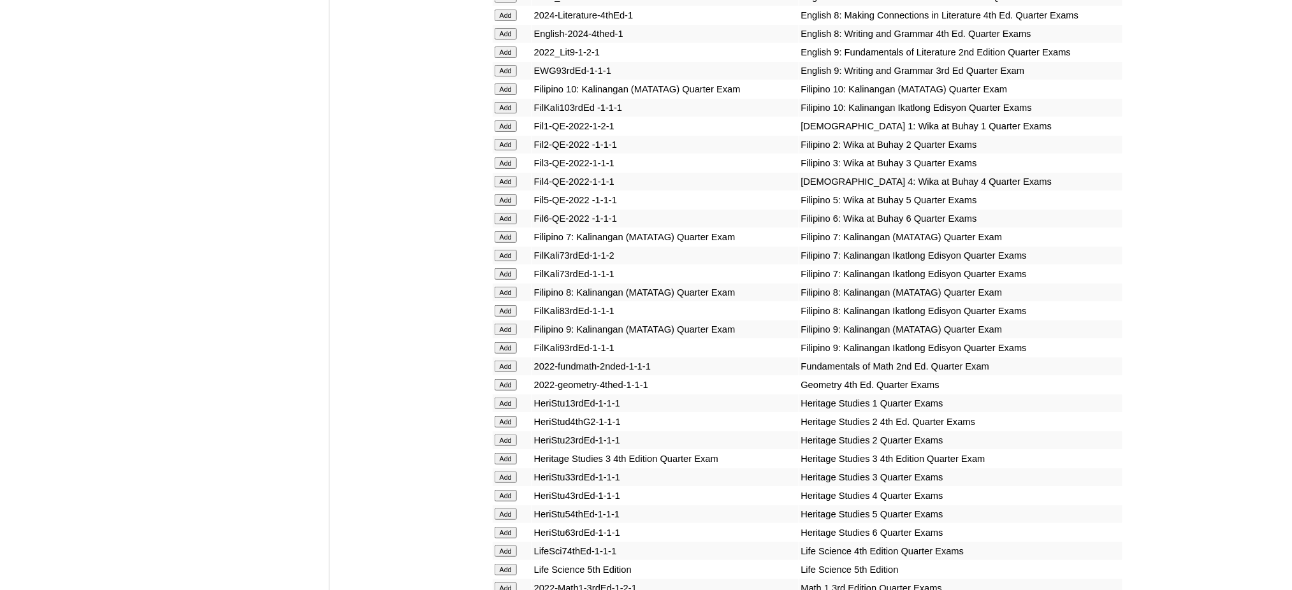
scroll to position [1869, 0]
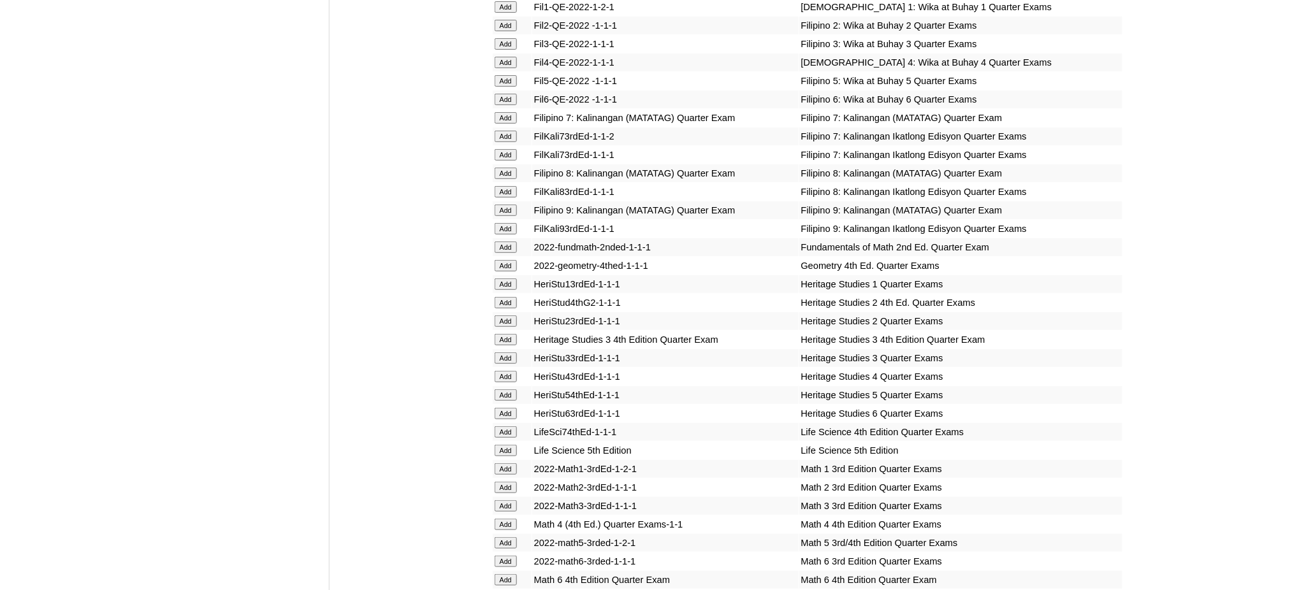
click at [502, 408] on input "Add" at bounding box center [506, 413] width 22 height 11
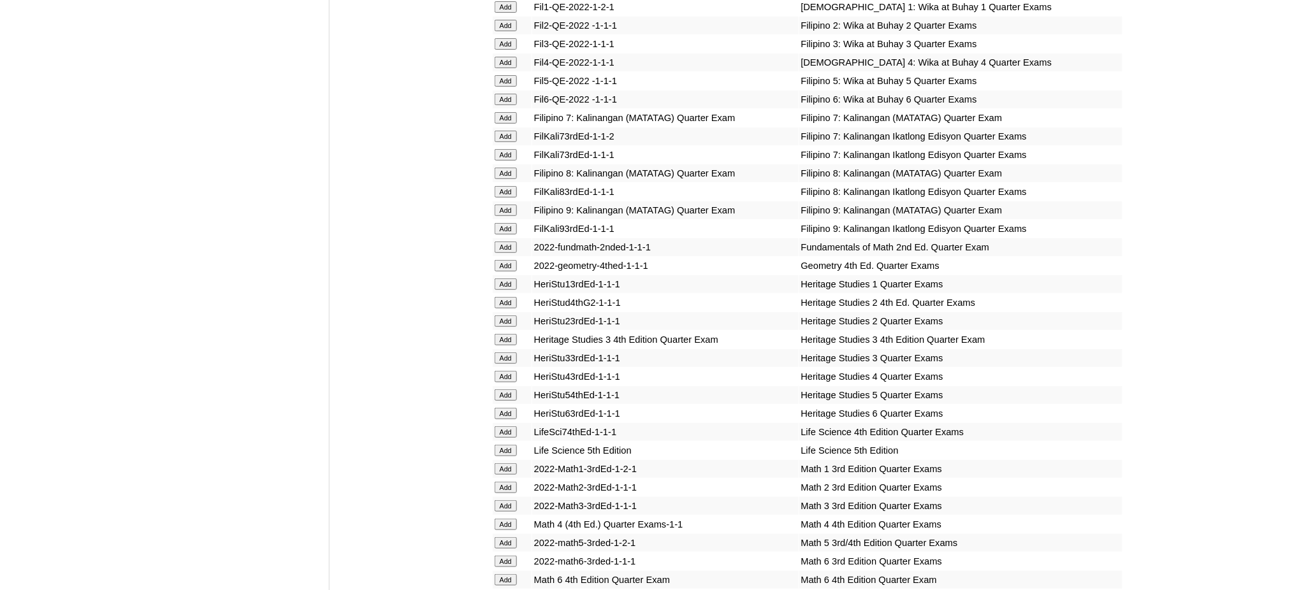
click at [505, 574] on input "Add" at bounding box center [506, 579] width 22 height 11
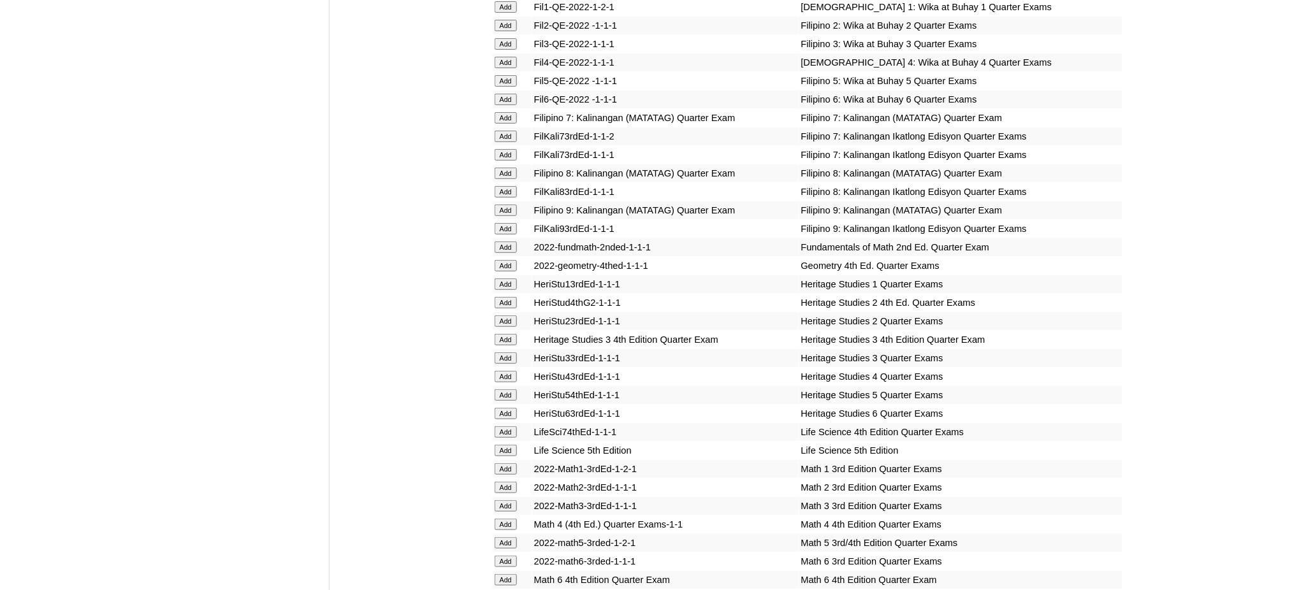
click at [504, 574] on input "Add" at bounding box center [506, 579] width 22 height 11
click at [507, 574] on input "Add" at bounding box center [506, 579] width 22 height 11
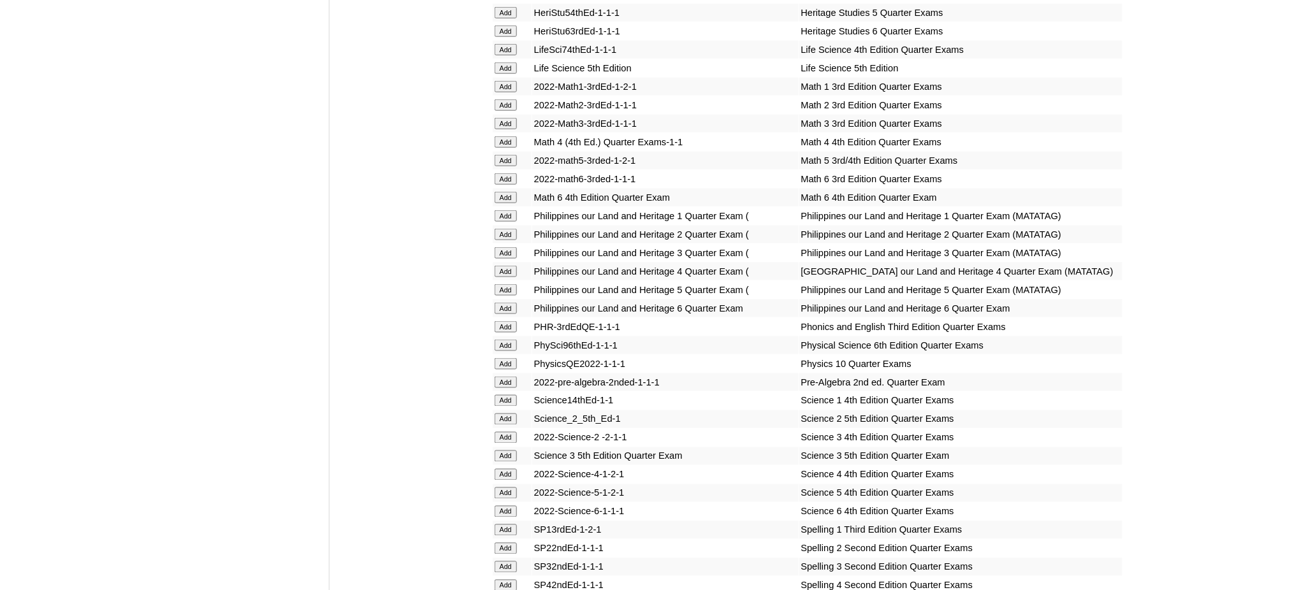
scroll to position [2379, 0]
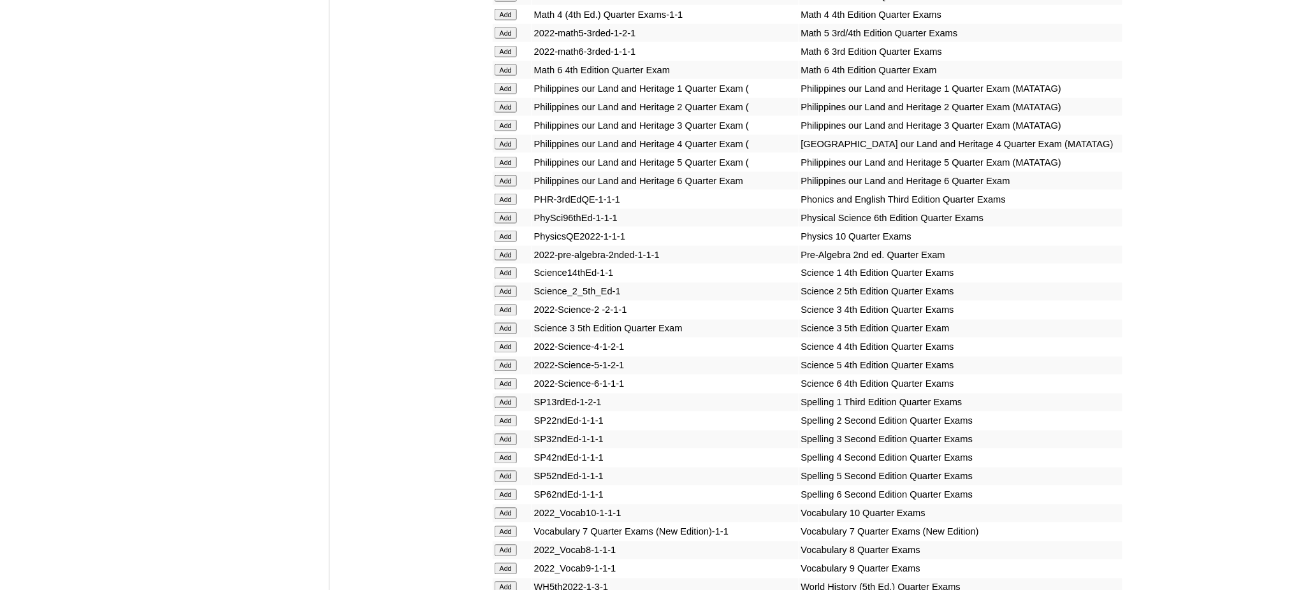
click at [512, 379] on input "Add" at bounding box center [506, 384] width 22 height 11
click at [502, 489] on input "Add" at bounding box center [506, 494] width 22 height 11
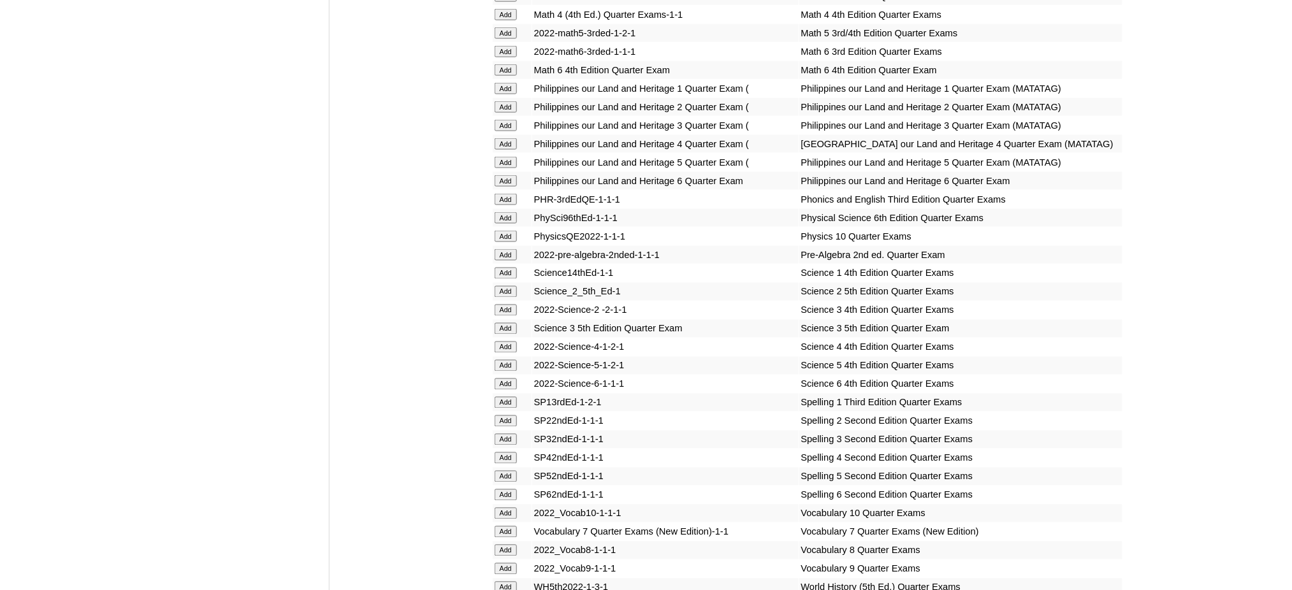
click at [501, 489] on input "Add" at bounding box center [506, 494] width 22 height 11
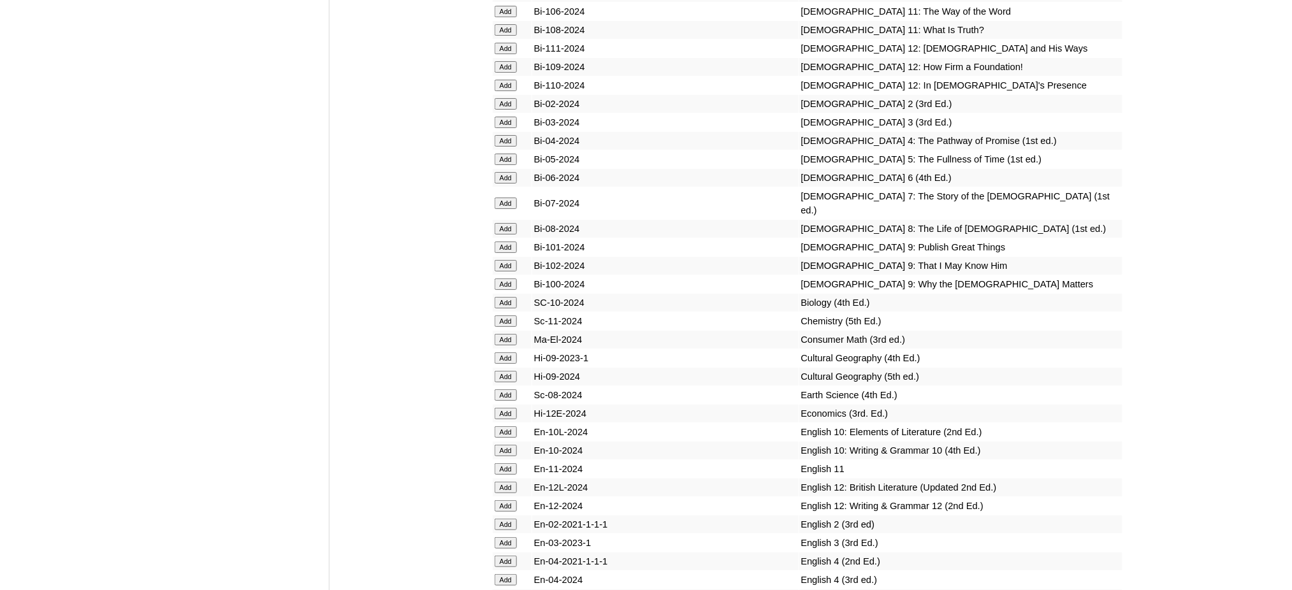
scroll to position [3399, 0]
click at [511, 169] on input "Add" at bounding box center [506, 174] width 22 height 11
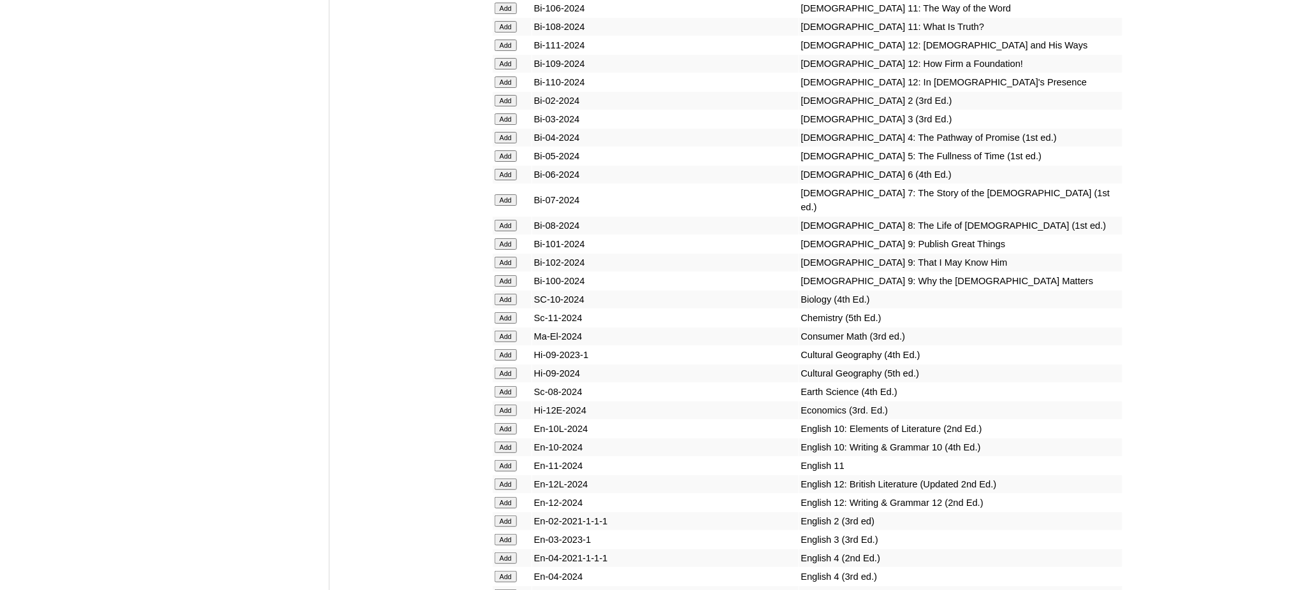
click at [511, 169] on input "Add" at bounding box center [506, 174] width 22 height 11
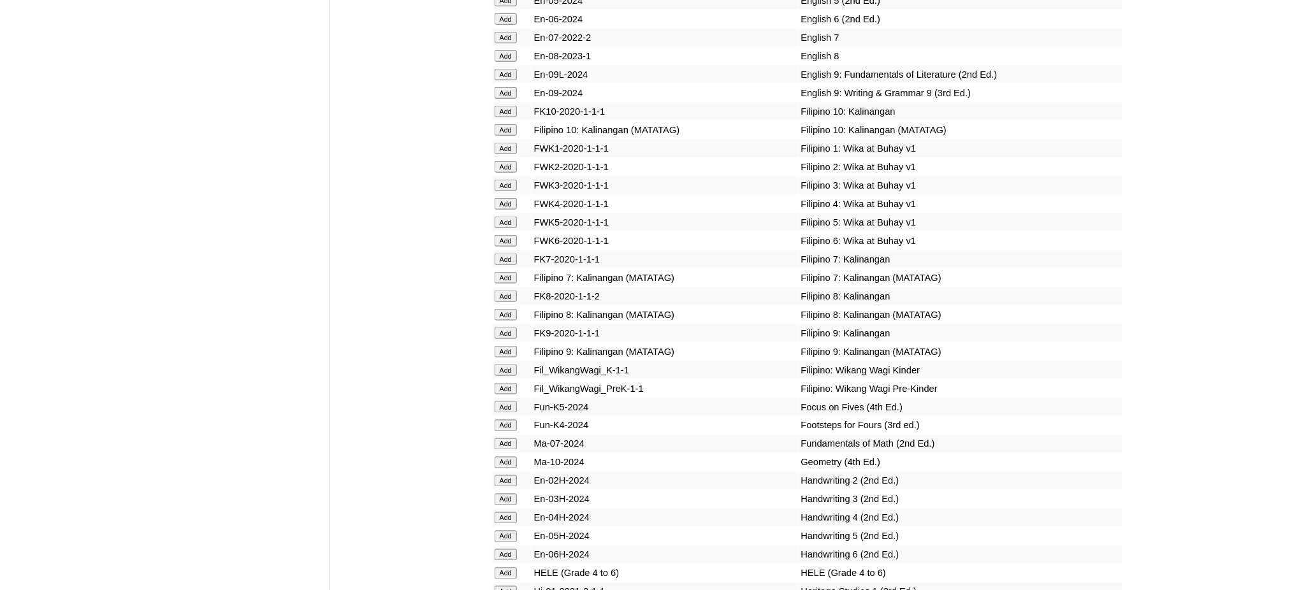
scroll to position [4157, 0]
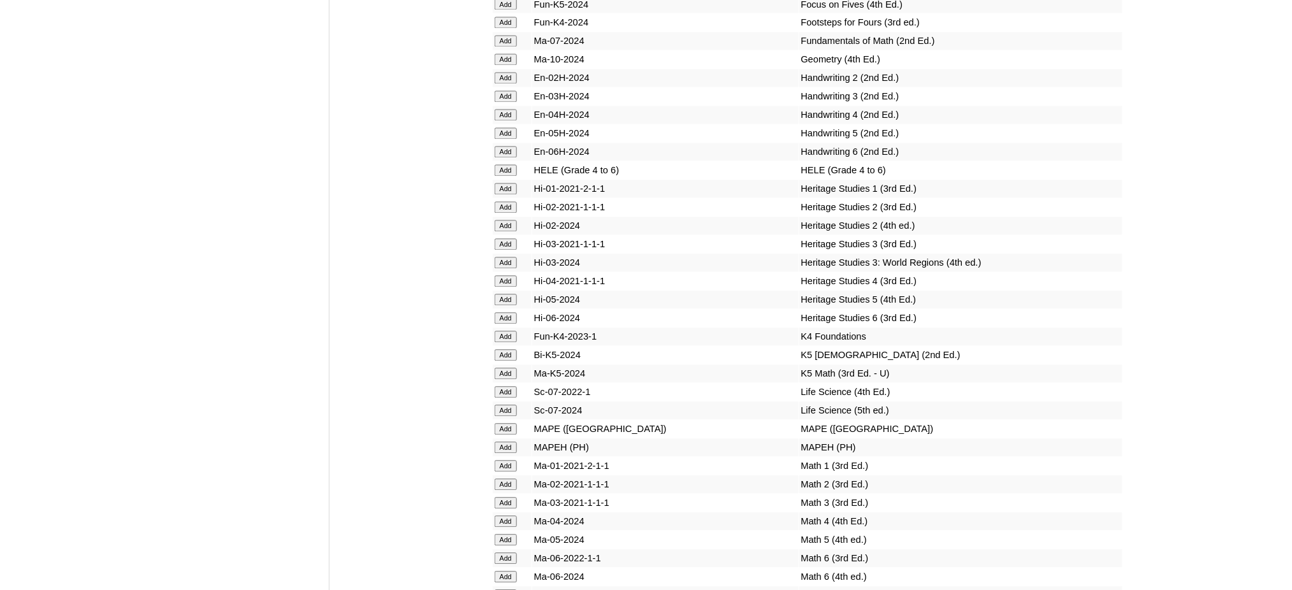
scroll to position [4407, 0]
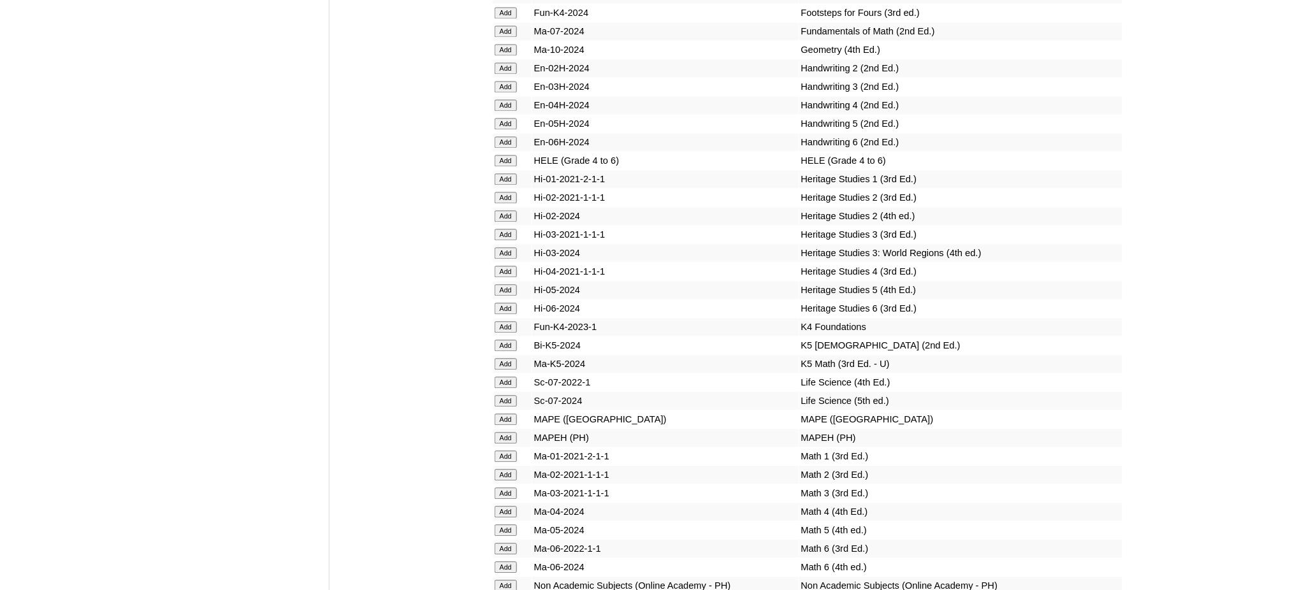
click at [500, 303] on input "Add" at bounding box center [506, 308] width 22 height 11
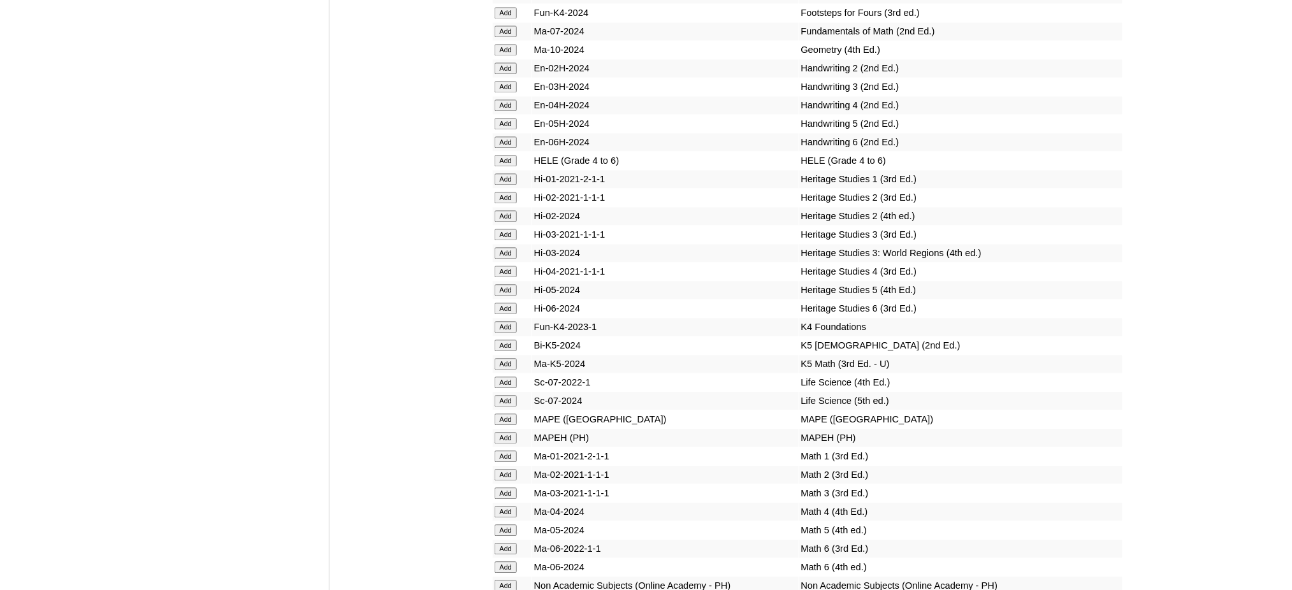
click at [498, 414] on input "Add" at bounding box center [506, 419] width 22 height 11
click at [497, 414] on input "Add" at bounding box center [506, 419] width 22 height 11
click at [515, 561] on input "Add" at bounding box center [506, 566] width 22 height 11
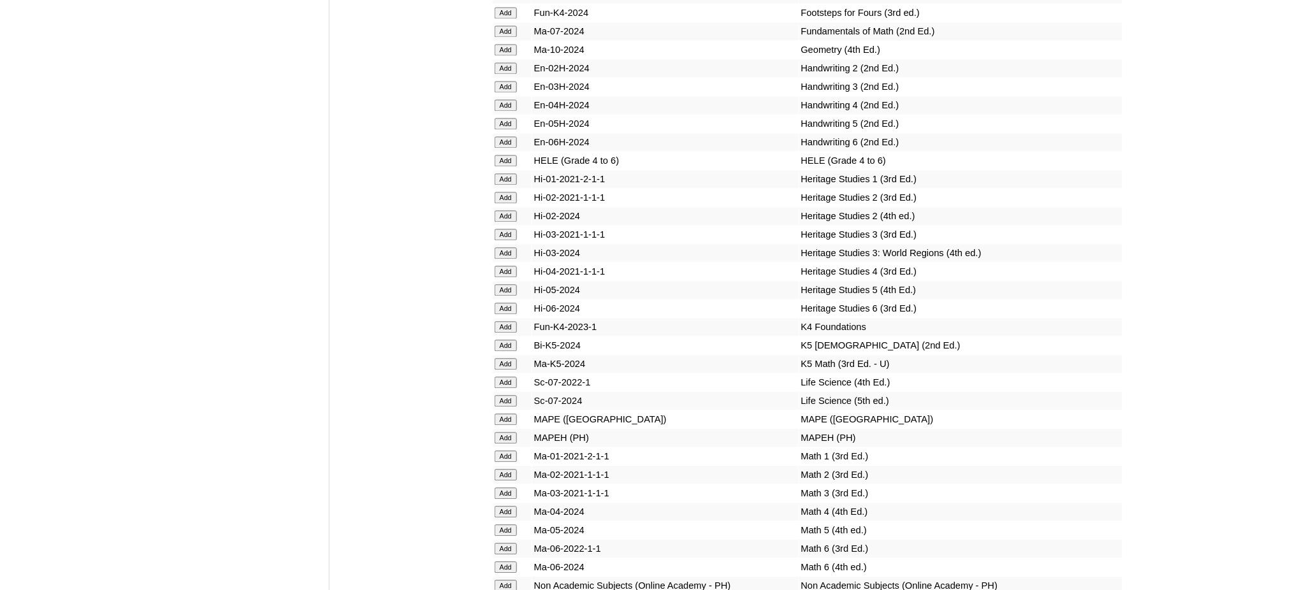
click at [515, 561] on input "Add" at bounding box center [506, 566] width 22 height 11
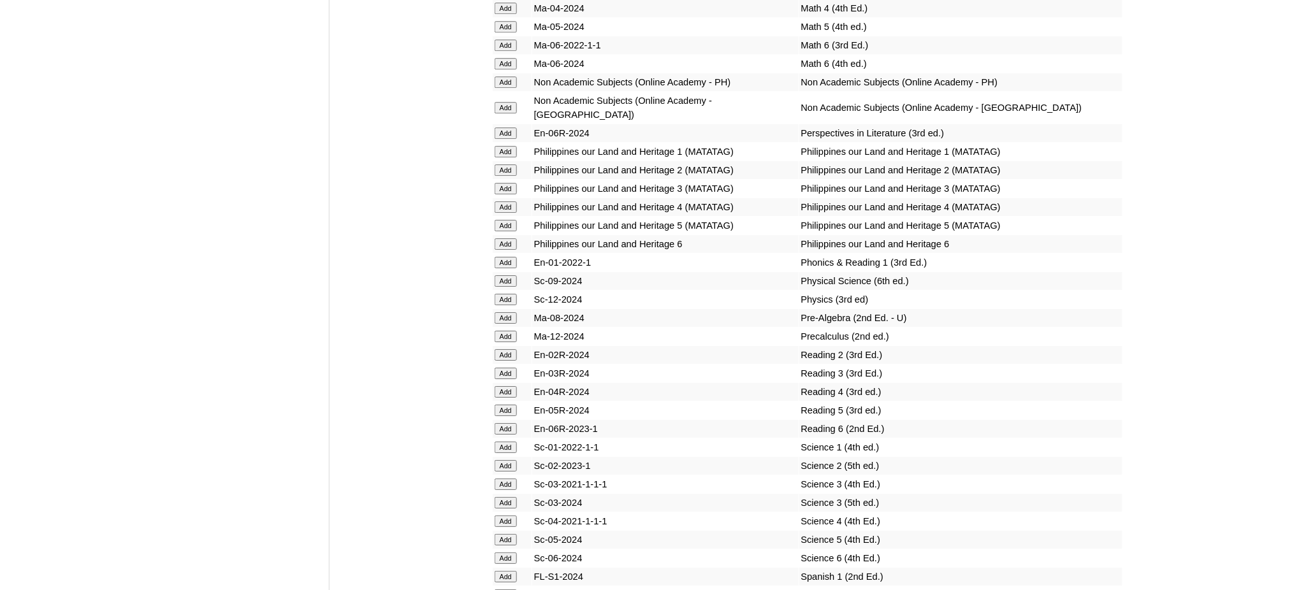
scroll to position [4916, 0]
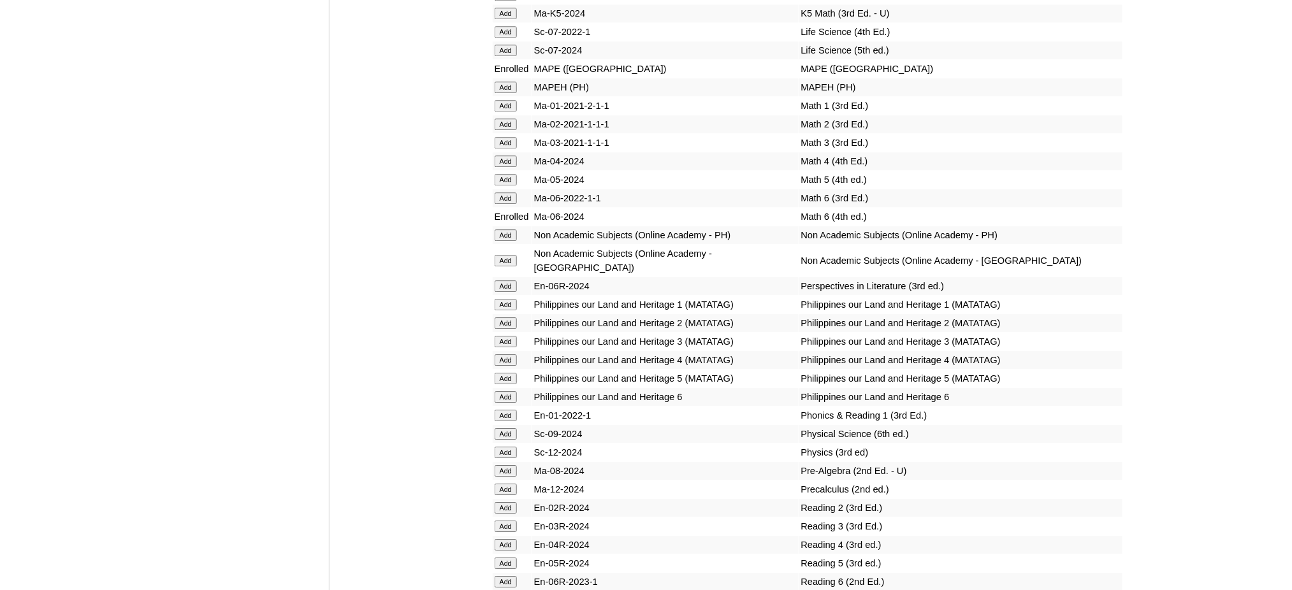
scroll to position [4758, 0]
click at [498, 279] on input "Add" at bounding box center [506, 284] width 22 height 11
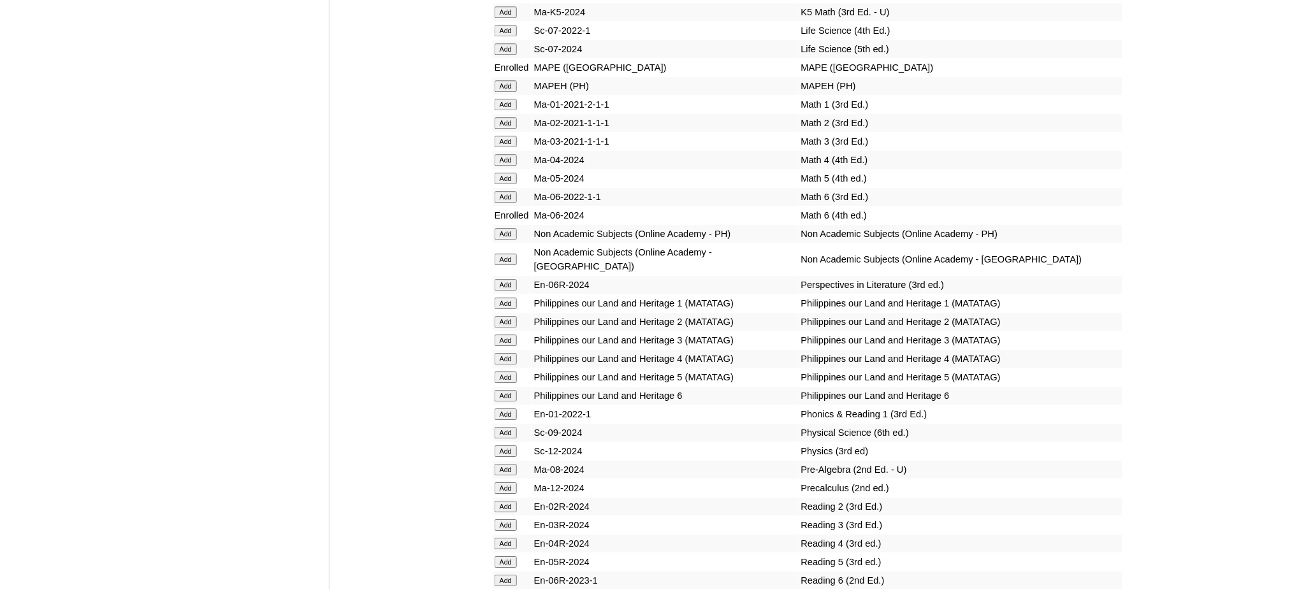
click at [498, 279] on input "Add" at bounding box center [506, 284] width 22 height 11
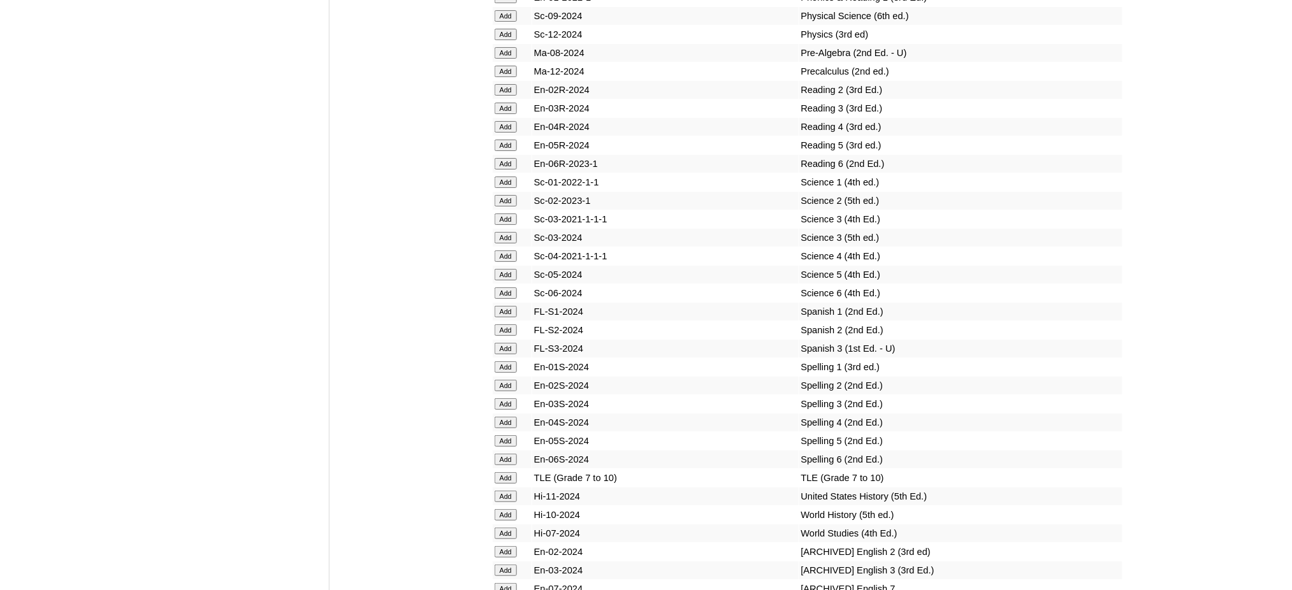
scroll to position [5183, 0]
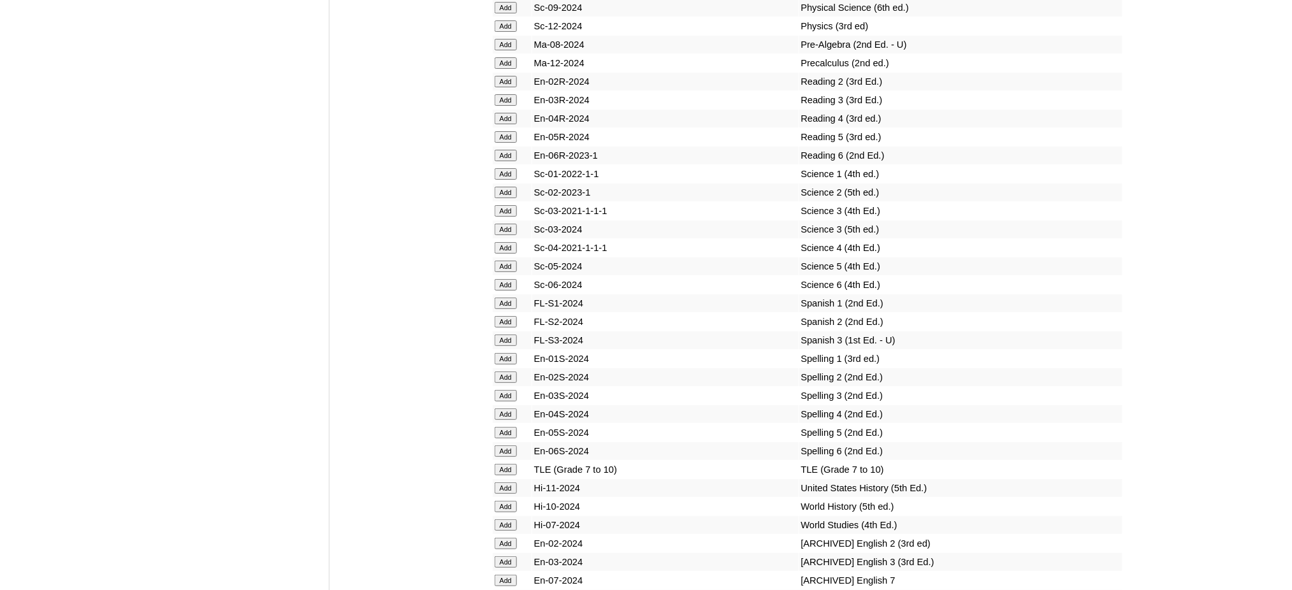
click at [510, 445] on input "Add" at bounding box center [506, 450] width 22 height 11
